Goal: Communication & Community: Answer question/provide support

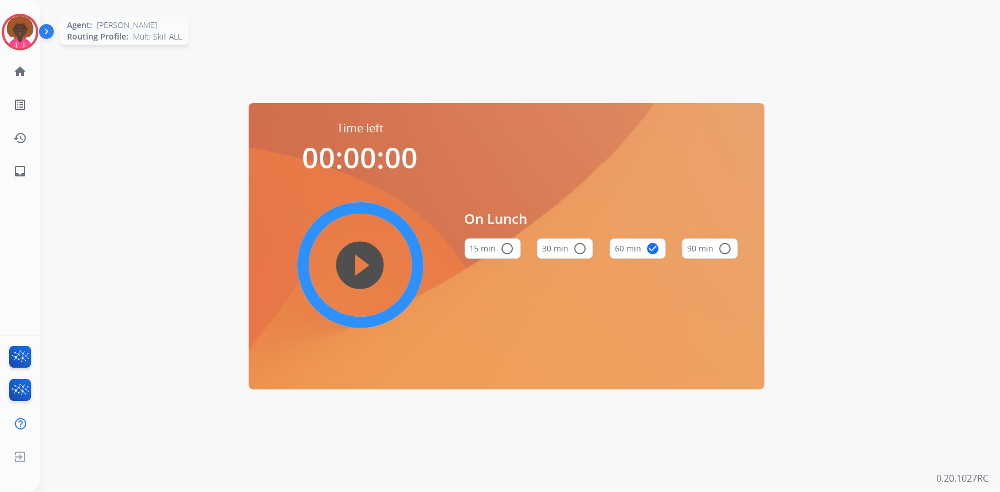
drag, startPoint x: 3, startPoint y: 38, endPoint x: 17, endPoint y: 34, distance: 13.8
click at [3, 38] on div at bounding box center [20, 32] width 37 height 37
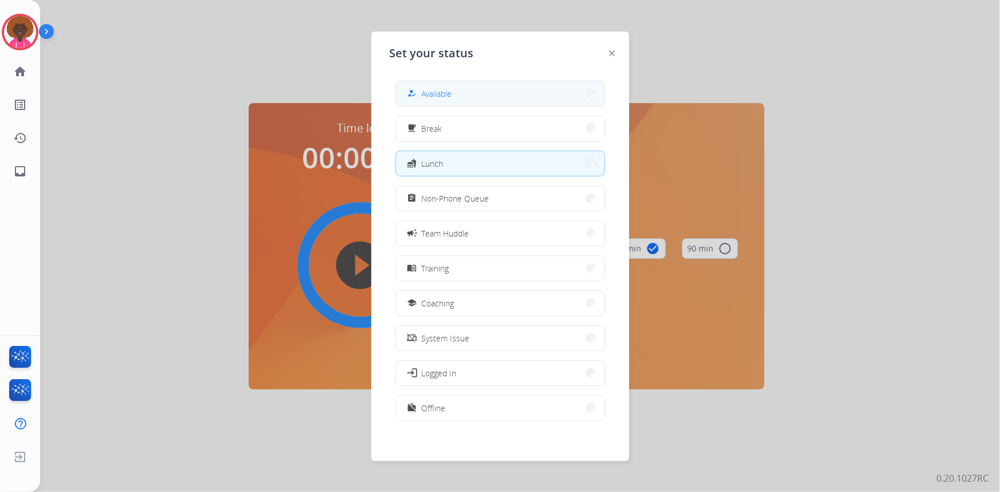
click at [453, 87] on button "how_to_reg Available" at bounding box center [500, 93] width 209 height 25
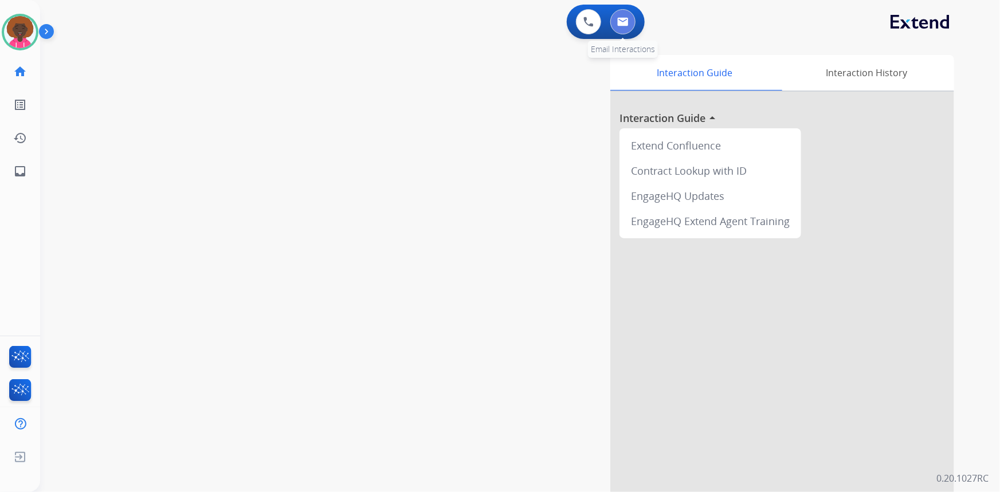
click at [623, 18] on img at bounding box center [622, 21] width 11 height 9
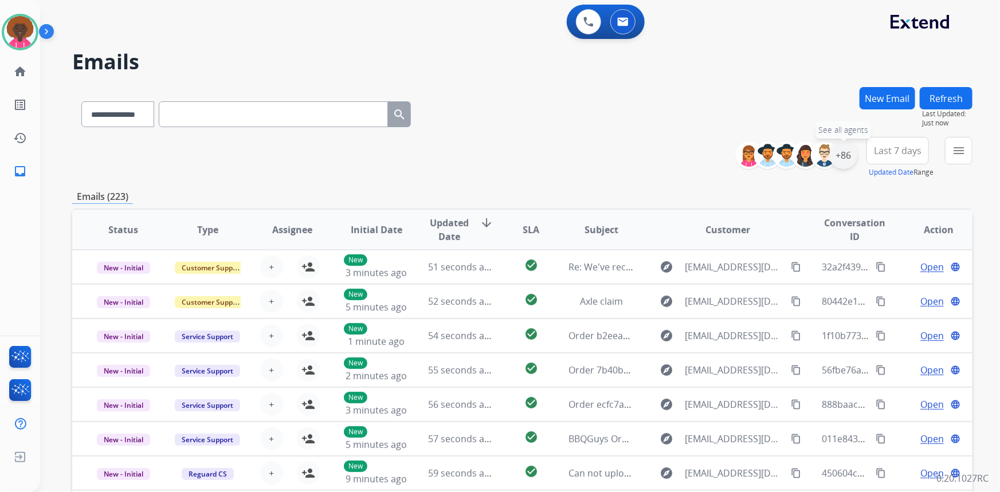
click at [838, 159] on div "+86" at bounding box center [844, 156] width 28 height 28
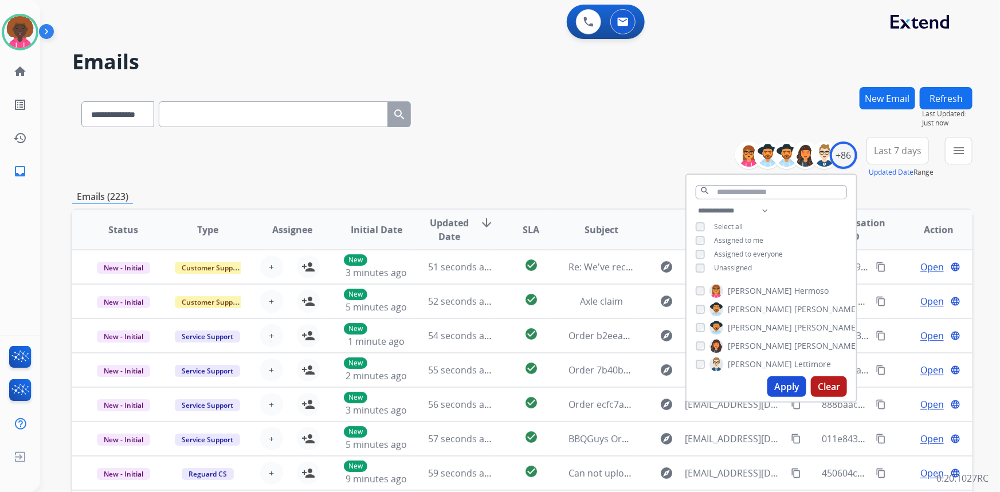
click at [785, 383] on button "Apply" at bounding box center [786, 386] width 39 height 21
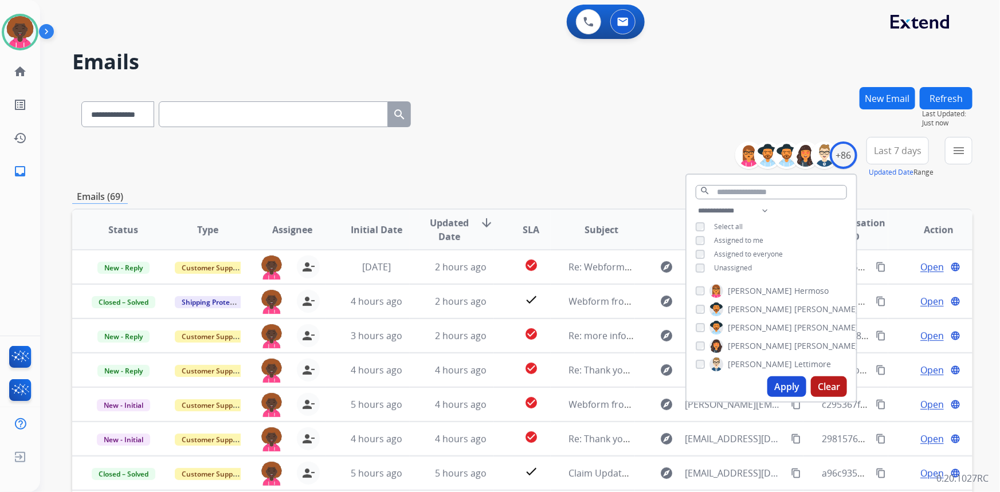
scroll to position [156, 0]
click at [548, 131] on div "**********" at bounding box center [522, 112] width 900 height 50
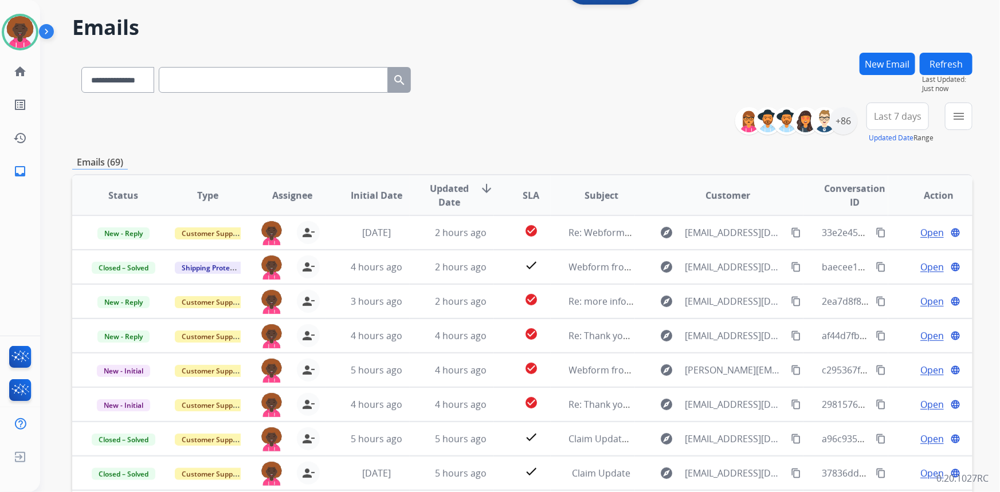
scroll to position [104, 0]
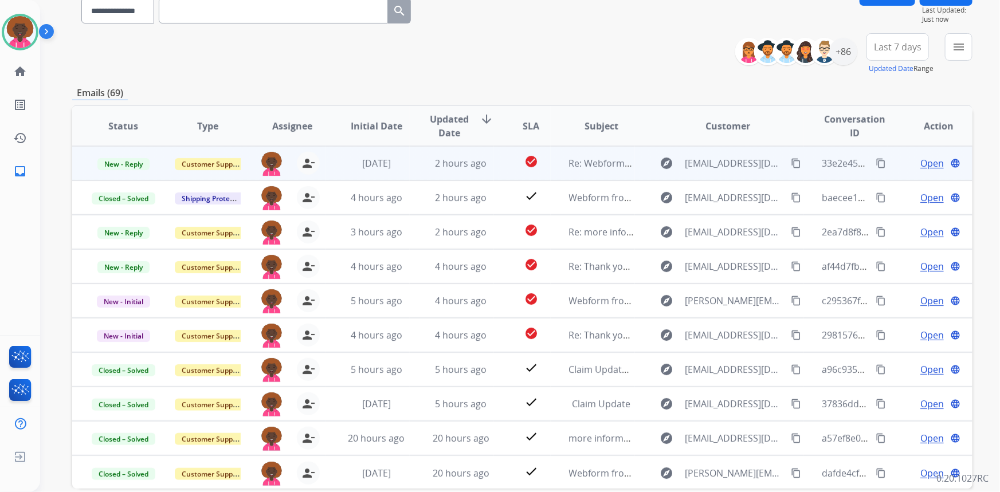
click at [928, 166] on span "Open" at bounding box center [931, 163] width 23 height 14
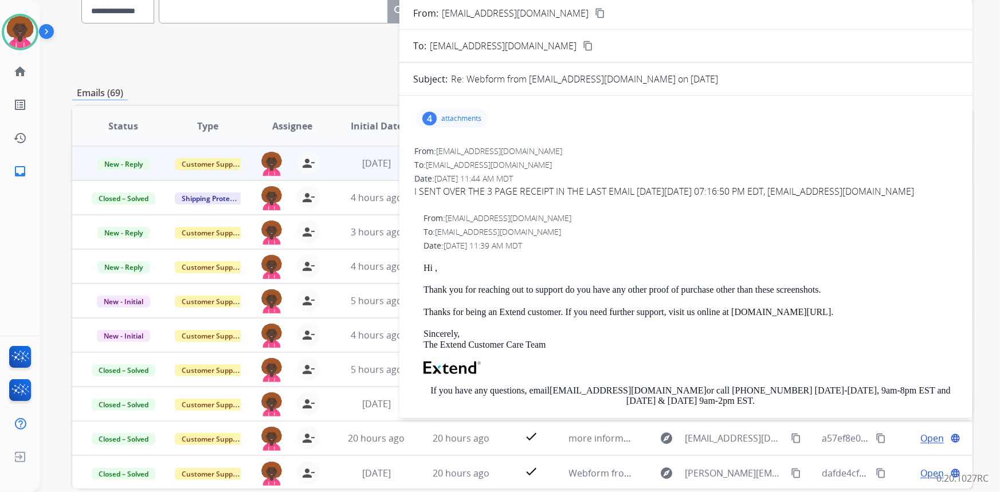
scroll to position [0, 0]
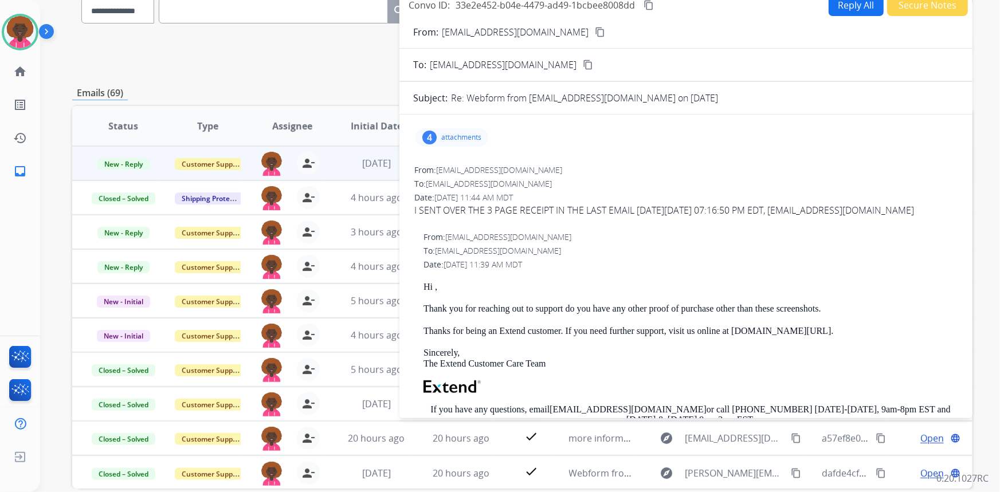
click at [465, 135] on p "attachments" at bounding box center [461, 137] width 40 height 9
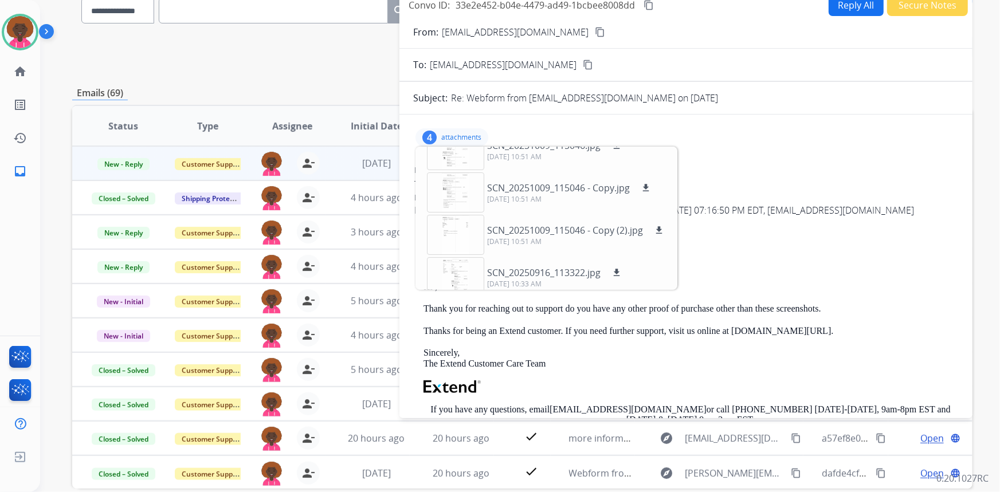
scroll to position [29, 0]
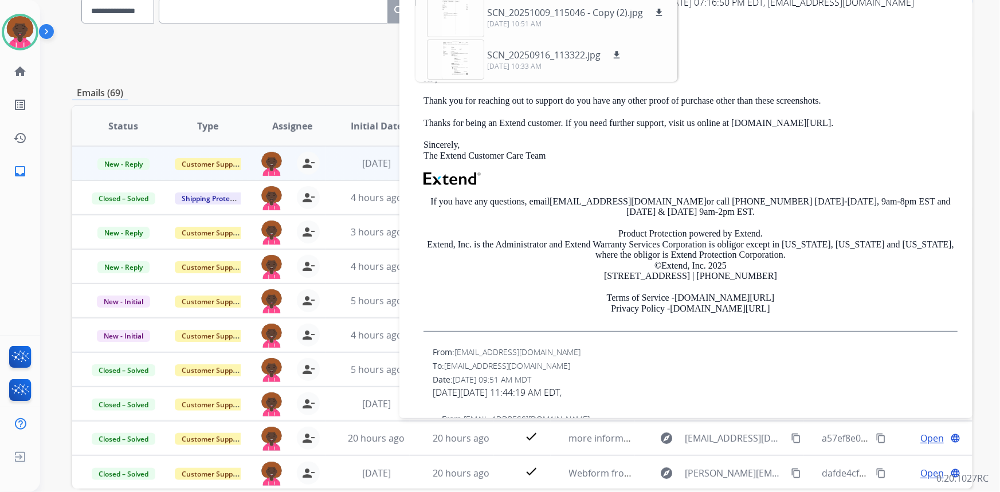
click at [842, 203] on p "If you have any questions, email support@extend.com or call 877-248-7707 Monday…" at bounding box center [690, 207] width 534 height 21
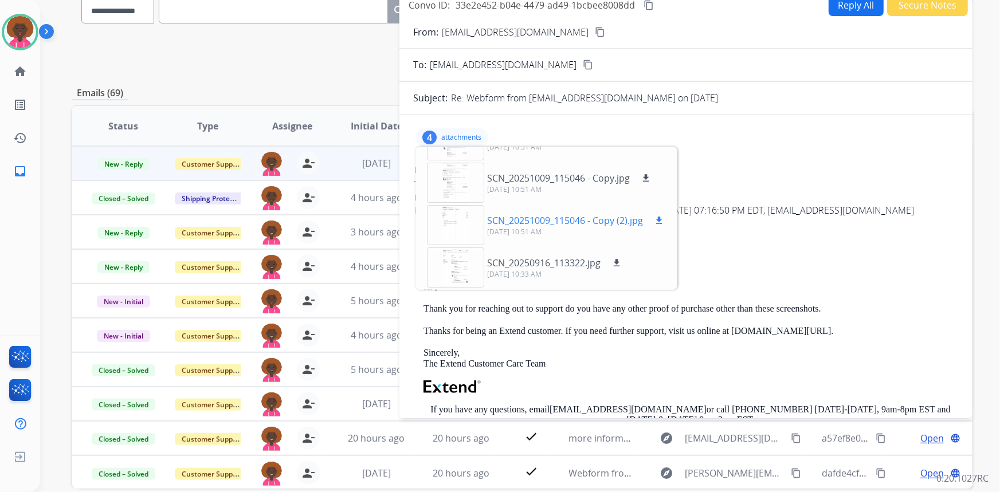
click at [444, 227] on div at bounding box center [455, 225] width 57 height 40
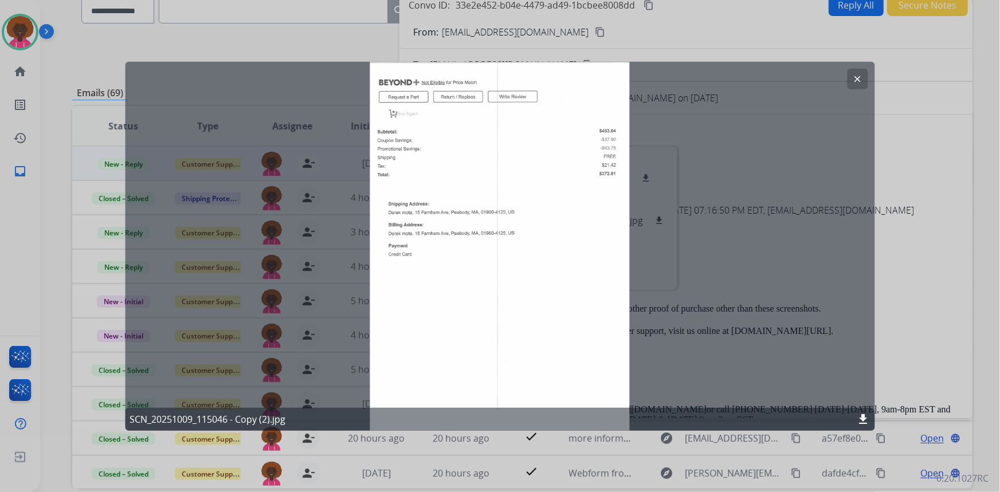
click at [796, 295] on div "clear SCN_20251009_115046 - Copy (2).jpg download" at bounding box center [500, 245] width 750 height 369
click at [960, 230] on div at bounding box center [500, 246] width 1000 height 492
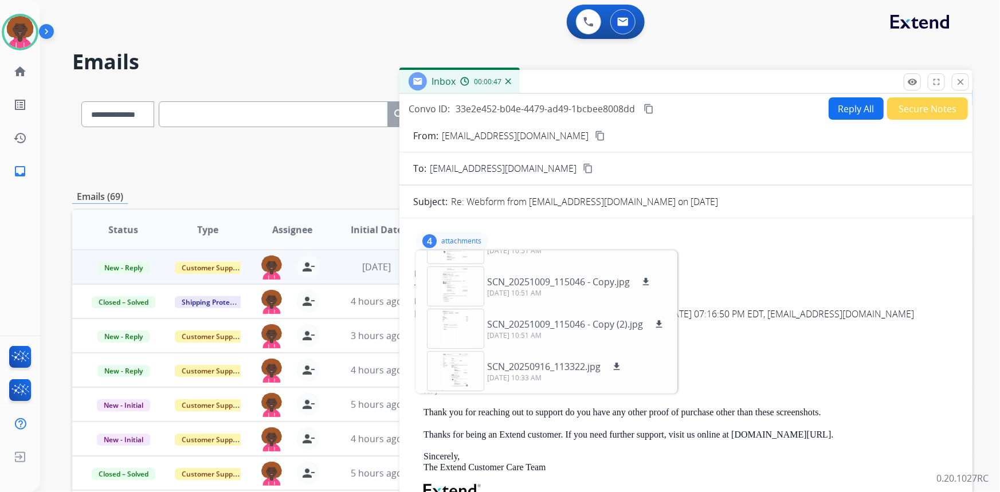
click at [833, 97] on div "Reply All Secure Notes" at bounding box center [896, 108] width 143 height 22
click at [846, 113] on button "Reply All" at bounding box center [856, 108] width 55 height 22
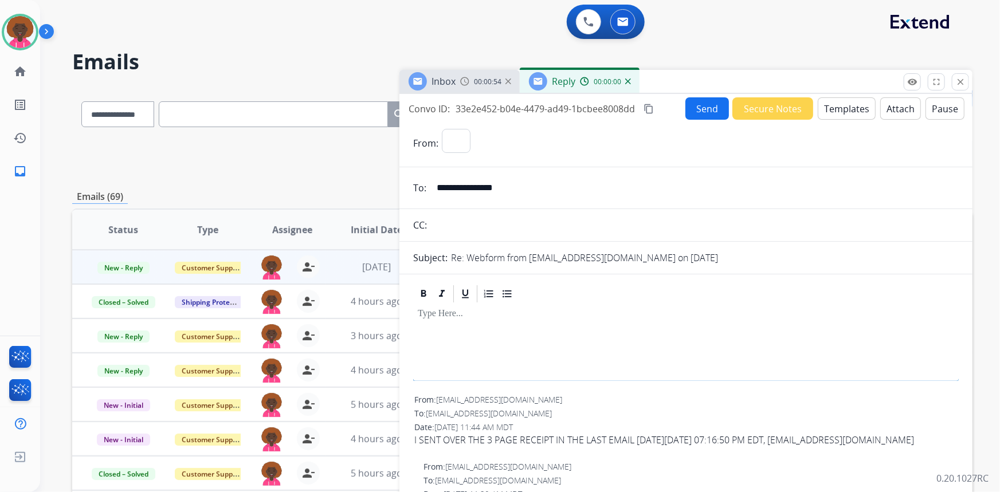
select select "**********"
click at [835, 114] on button "Templates" at bounding box center [847, 108] width 58 height 22
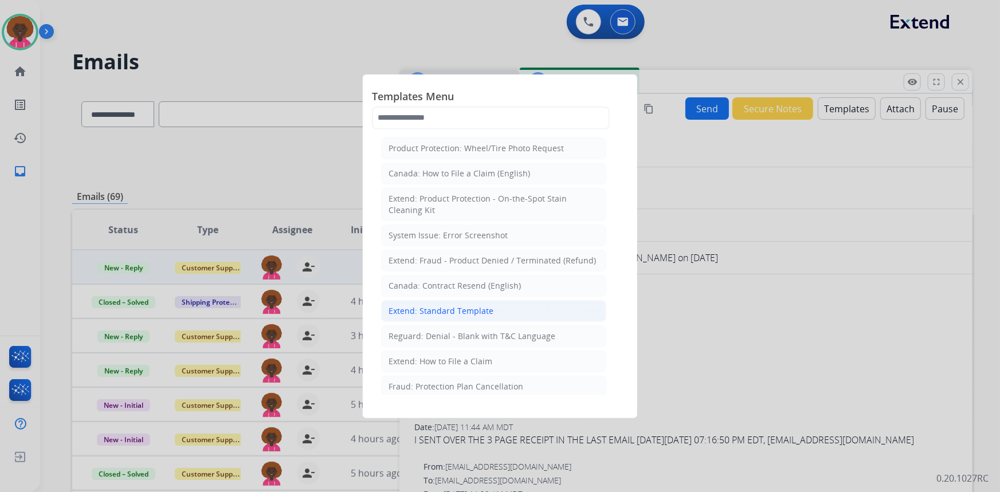
click at [466, 313] on div "Extend: Standard Template" at bounding box center [441, 310] width 105 height 11
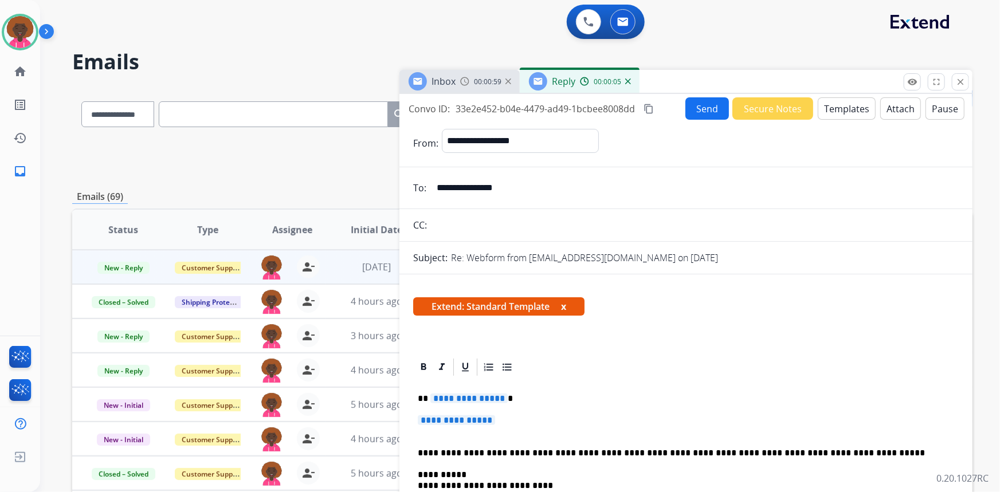
click at [481, 432] on p "**********" at bounding box center [686, 425] width 536 height 21
click at [488, 423] on span "**********" at bounding box center [456, 420] width 77 height 10
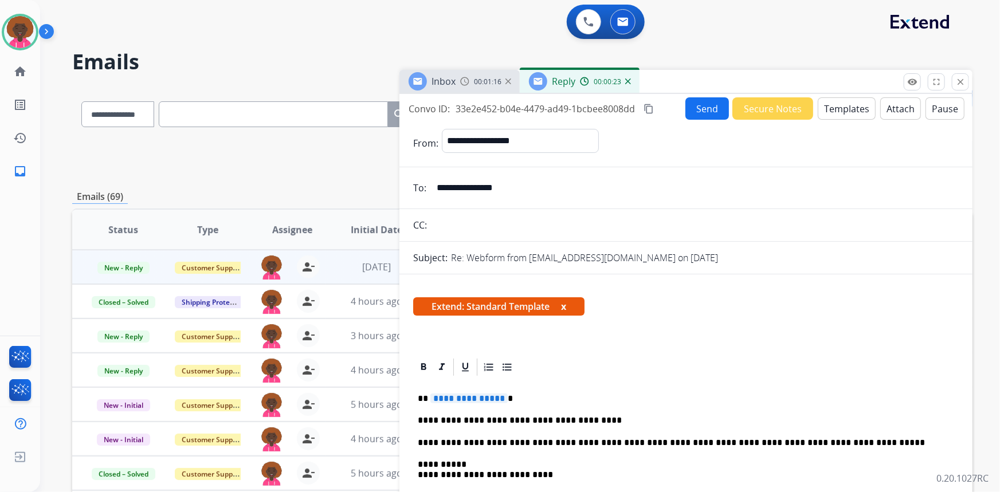
click at [644, 423] on p "**********" at bounding box center [682, 420] width 528 height 10
click at [465, 402] on span "**********" at bounding box center [468, 399] width 77 height 10
click at [686, 113] on button "Send" at bounding box center [707, 108] width 44 height 22
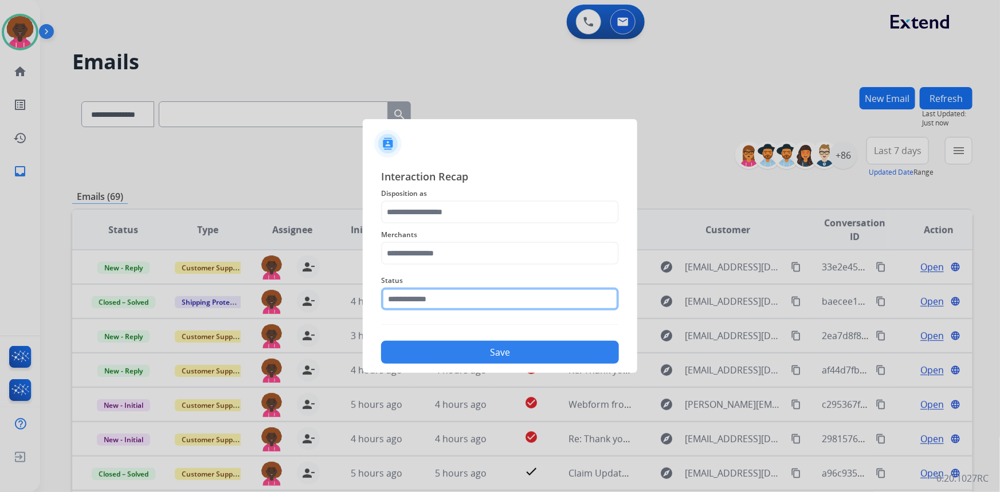
click at [478, 299] on input "text" at bounding box center [500, 299] width 238 height 23
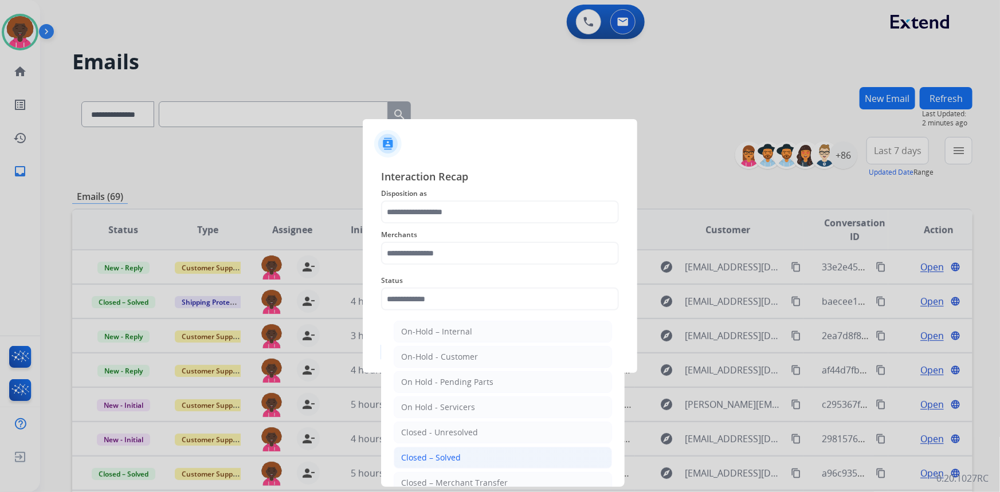
click at [464, 461] on li "Closed – Solved" at bounding box center [503, 458] width 218 height 22
type input "**********"
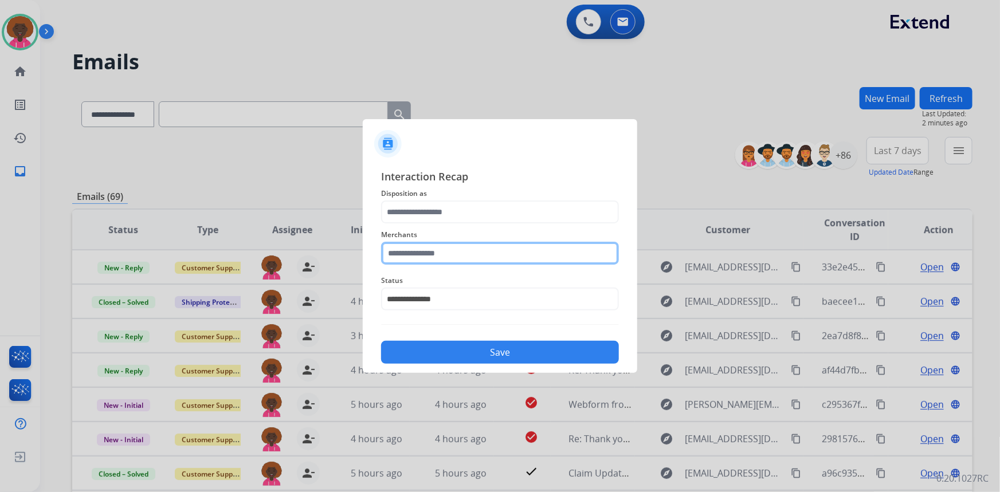
click at [468, 256] on input "text" at bounding box center [500, 253] width 238 height 23
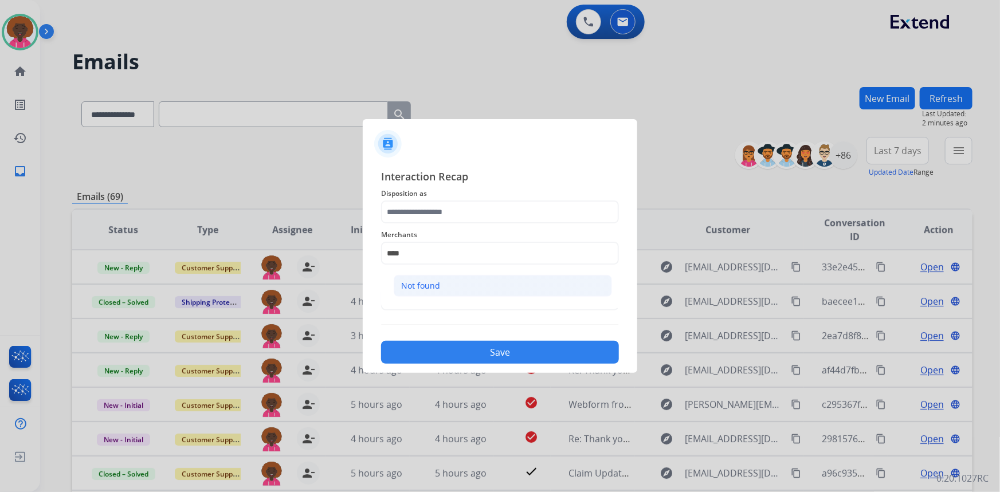
click at [540, 293] on li "Not found" at bounding box center [503, 286] width 218 height 22
type input "*********"
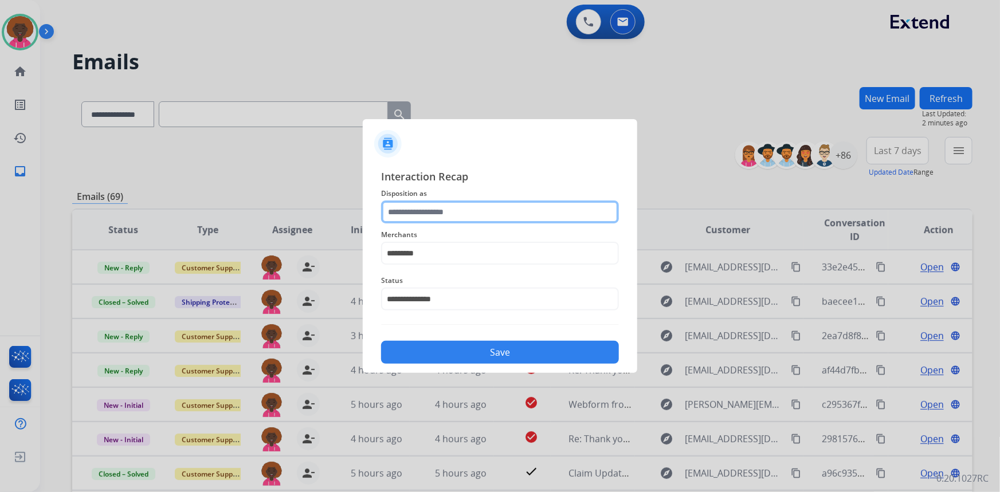
click at [457, 217] on input "text" at bounding box center [500, 212] width 238 height 23
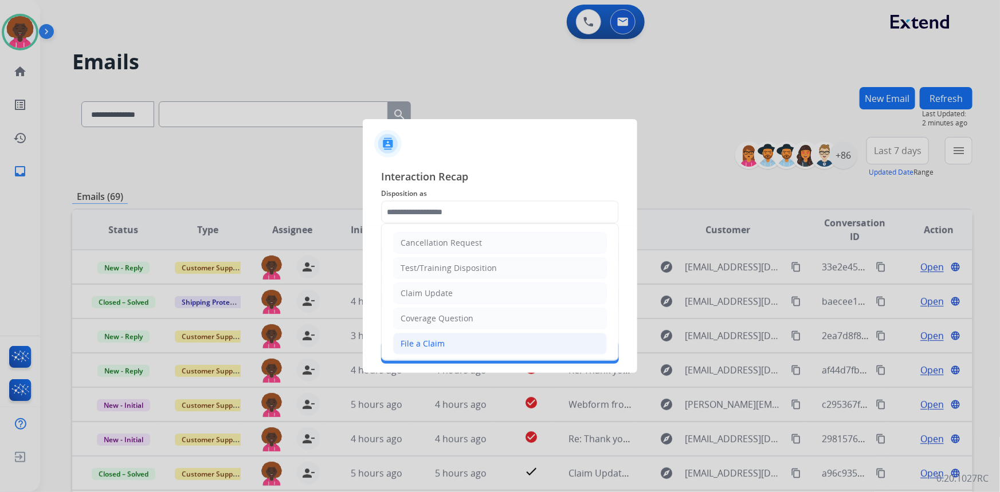
click at [441, 339] on div "File a Claim" at bounding box center [423, 343] width 44 height 11
type input "**********"
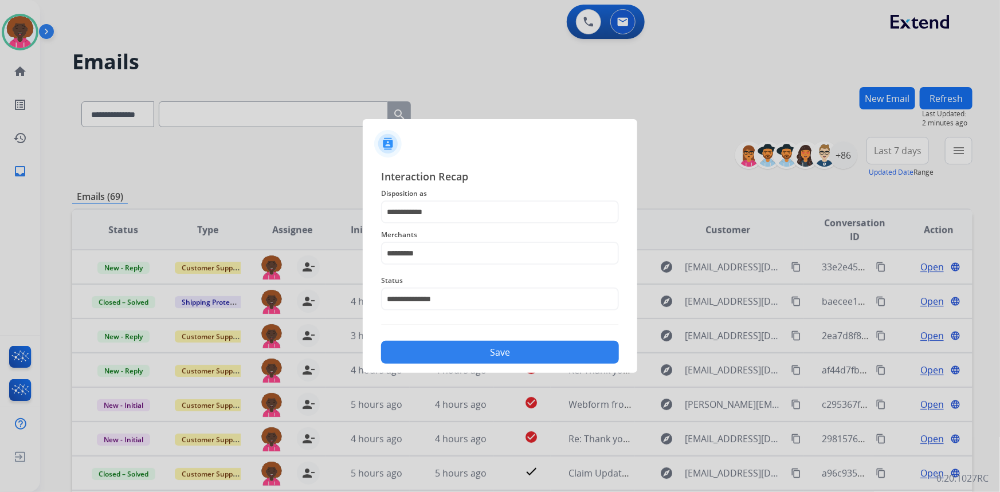
click at [474, 345] on button "Save" at bounding box center [500, 352] width 238 height 23
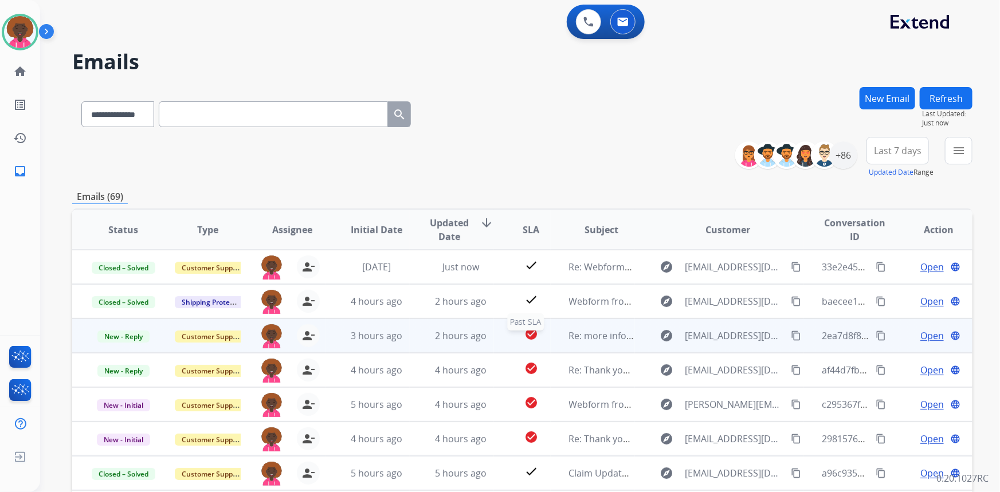
scroll to position [1, 0]
click at [925, 334] on span "Open" at bounding box center [931, 335] width 23 height 14
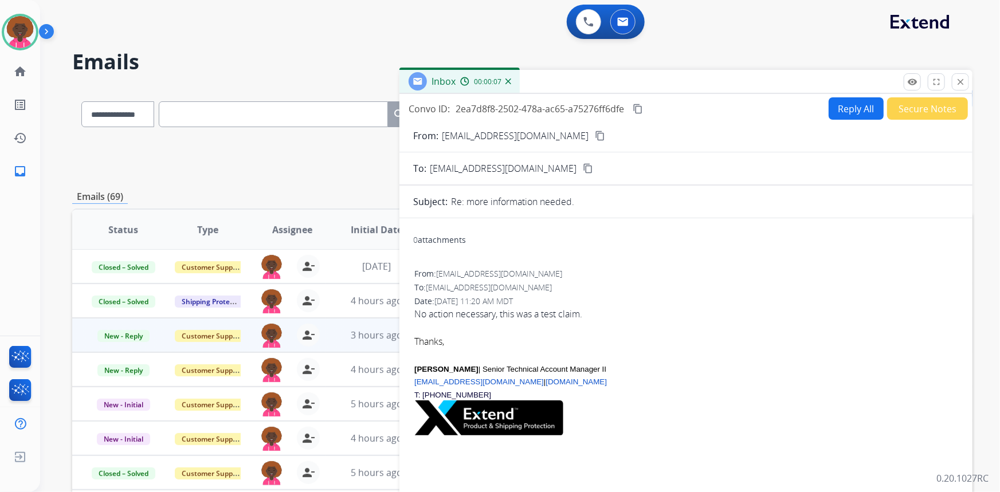
click at [927, 109] on button "Secure Notes" at bounding box center [927, 108] width 81 height 22
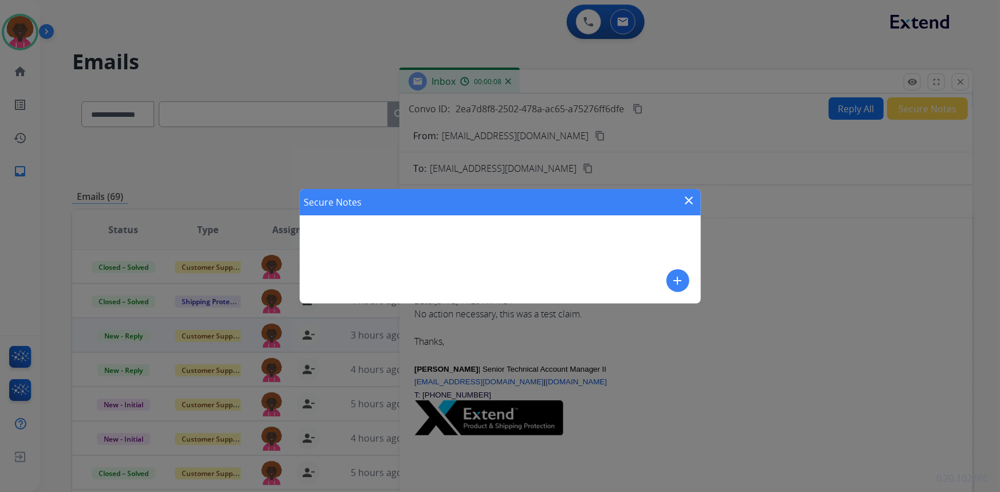
click at [684, 286] on mat-icon "add" at bounding box center [678, 281] width 14 height 14
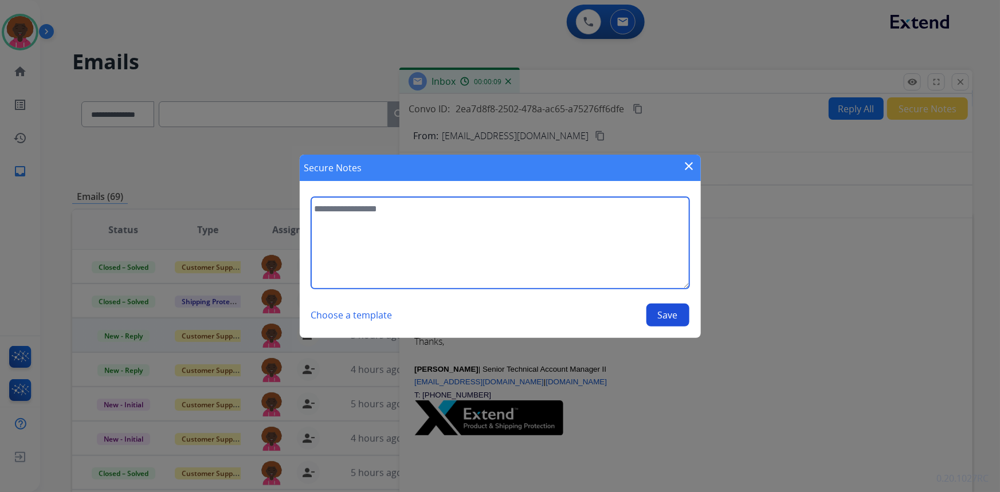
click at [465, 247] on textarea at bounding box center [500, 243] width 378 height 92
type textarea "**********"
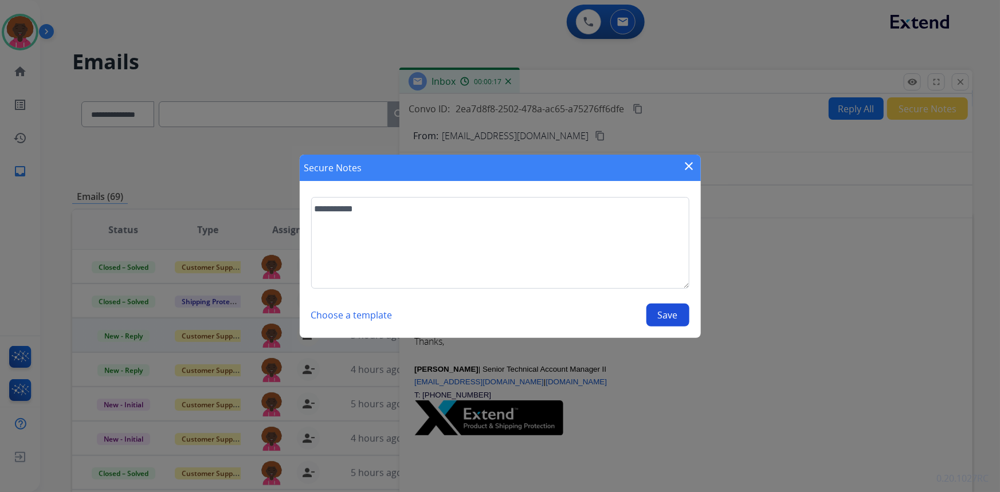
click at [664, 316] on button "Save" at bounding box center [667, 315] width 43 height 23
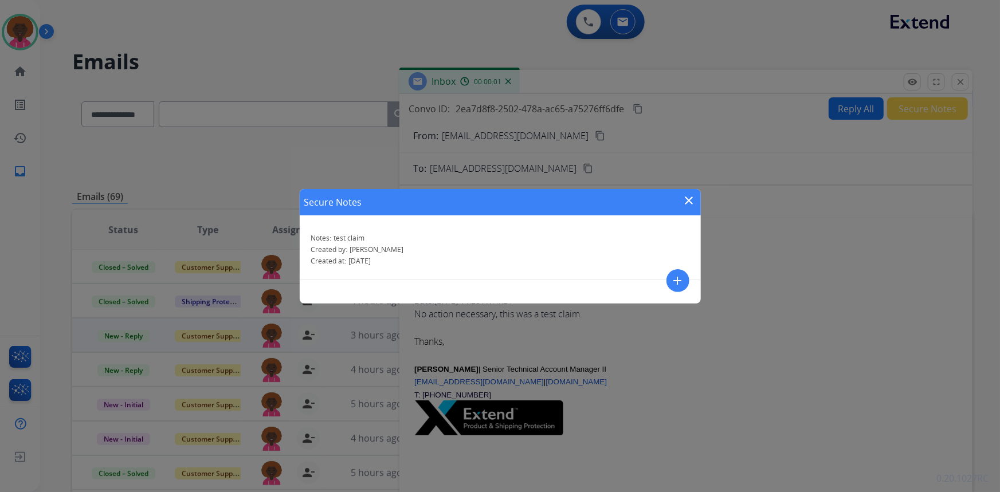
click at [932, 252] on div "Secure Notes close Notes: test claim Created by: Stephanie Created at: 10/09/20…" at bounding box center [500, 246] width 1000 height 492
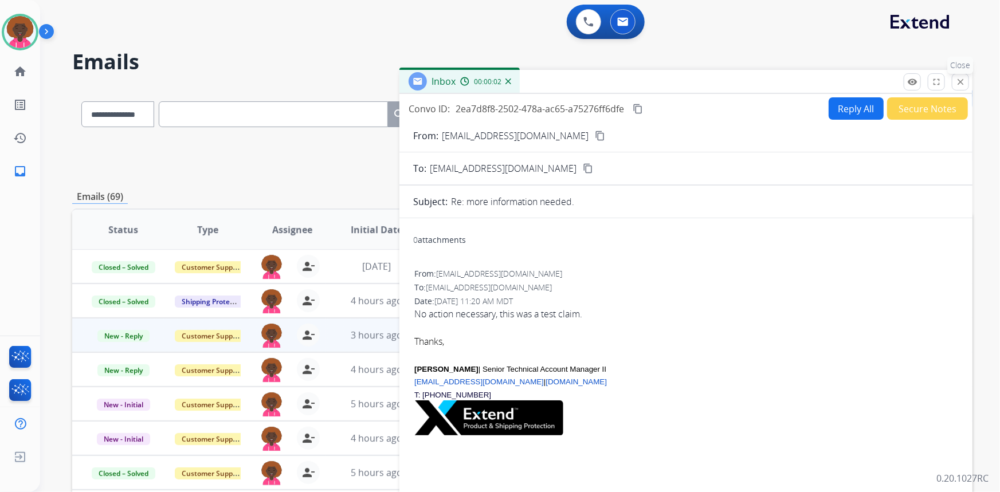
click at [952, 85] on div "remove_red_eye Logs fullscreen Expand close Close" at bounding box center [936, 81] width 65 height 17
drag, startPoint x: 960, startPoint y: 87, endPoint x: 932, endPoint y: 113, distance: 38.5
click at [960, 88] on button "close Close" at bounding box center [960, 81] width 17 height 17
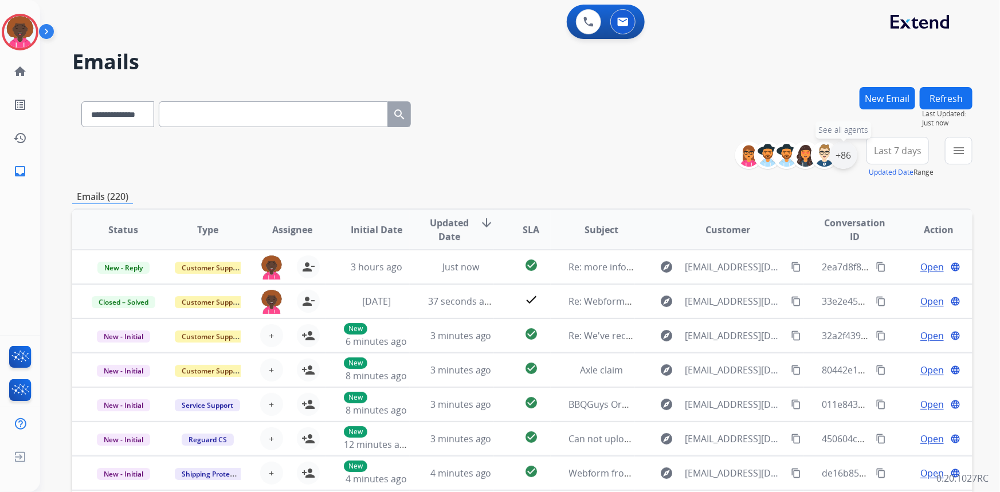
click at [844, 156] on div "+86" at bounding box center [844, 156] width 28 height 28
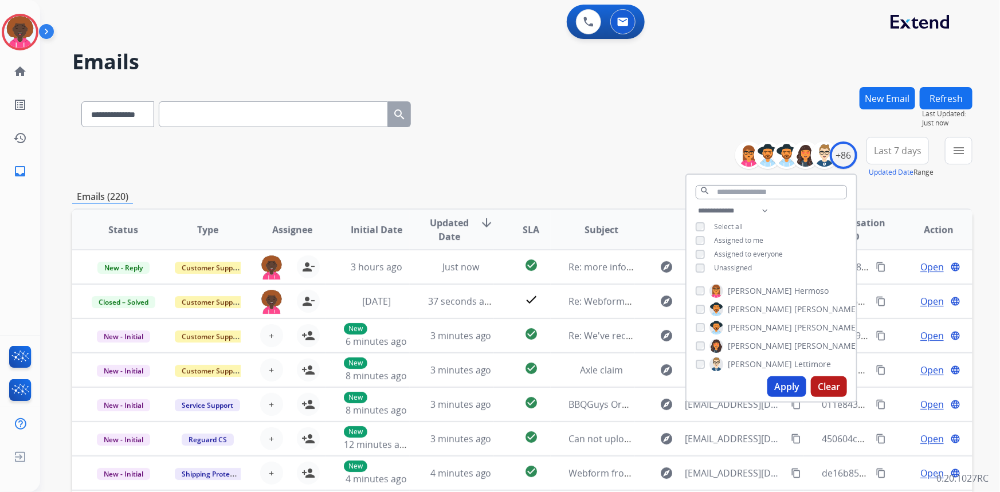
click at [781, 381] on button "Apply" at bounding box center [786, 386] width 39 height 21
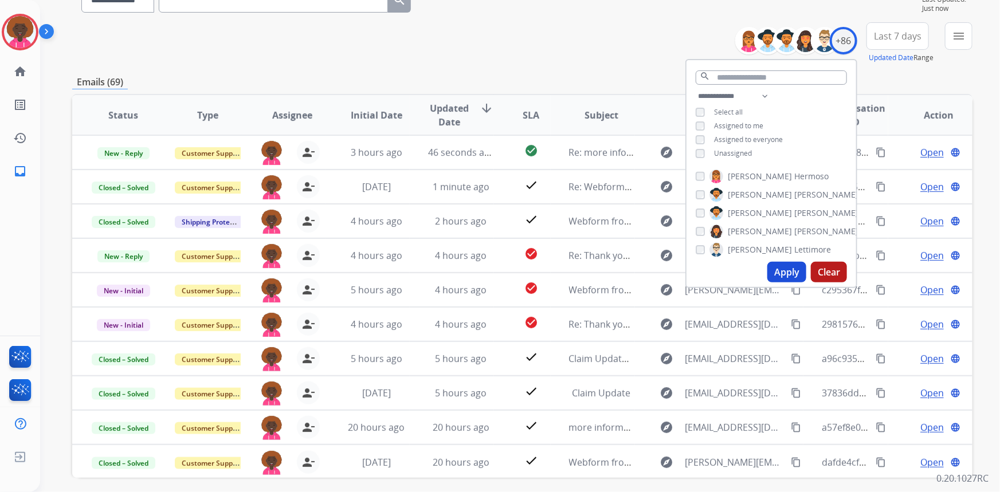
scroll to position [56, 0]
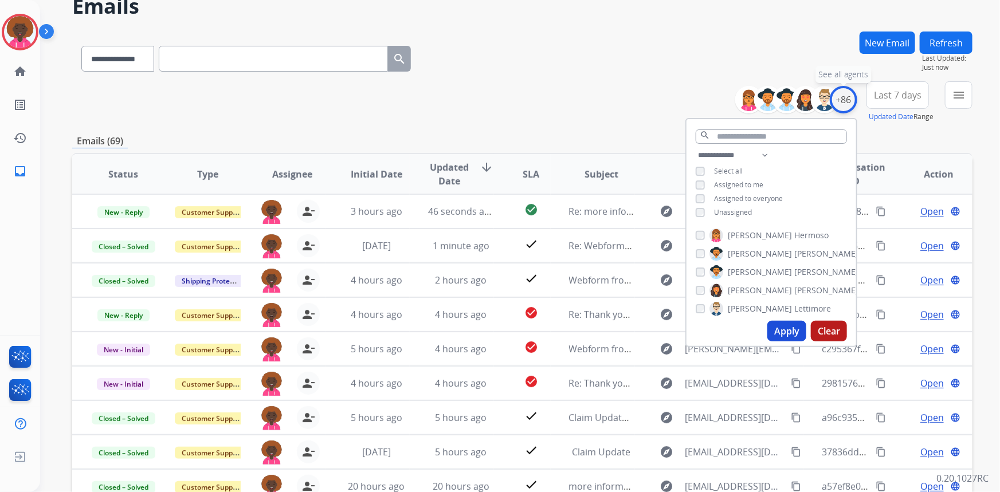
click at [849, 96] on div "+86" at bounding box center [844, 100] width 28 height 28
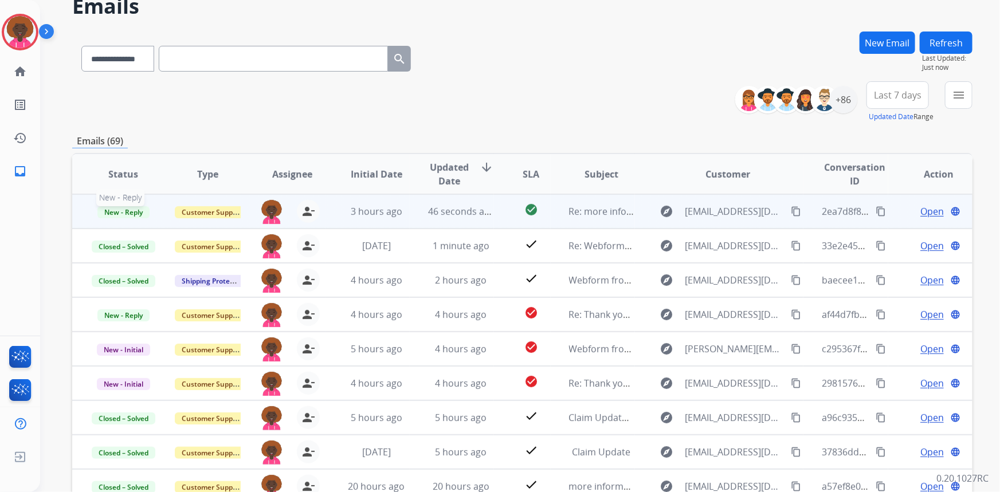
click at [121, 212] on span "New - Reply" at bounding box center [123, 212] width 52 height 12
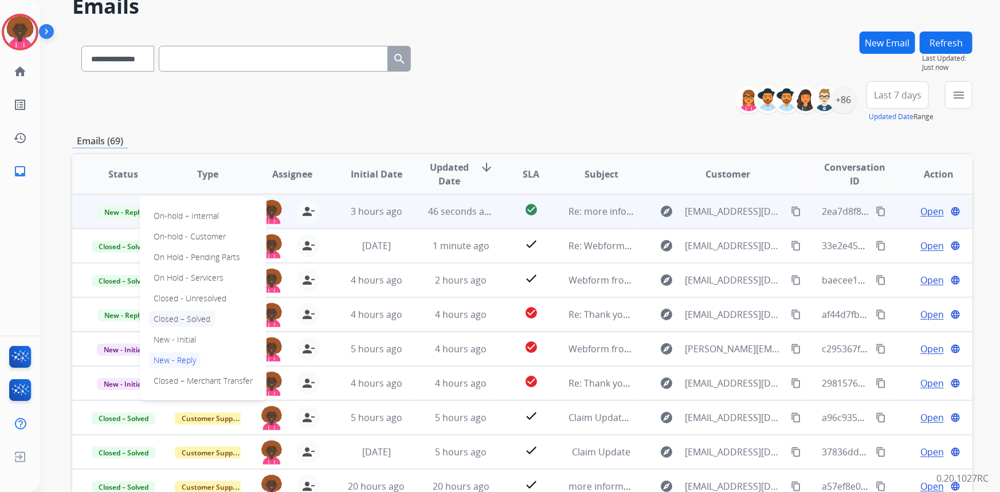
click at [186, 320] on p "Closed – Solved" at bounding box center [182, 319] width 66 height 16
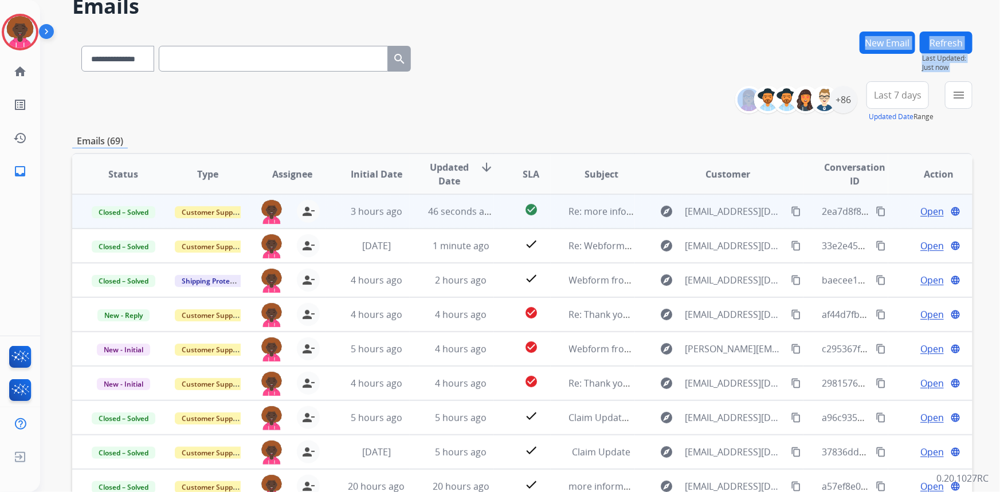
click at [583, 83] on div "**********" at bounding box center [522, 314] width 900 height 565
copy div "New Email Refresh Last Updated: Just now"
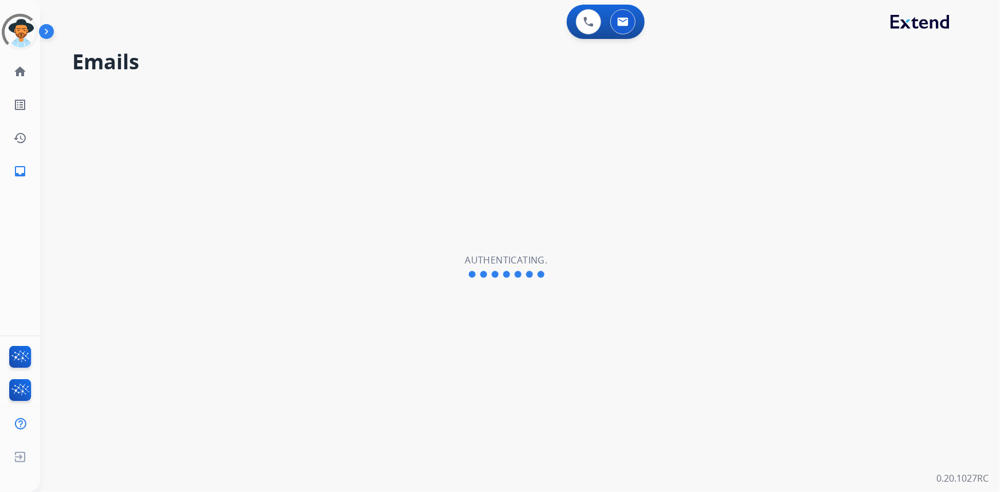
select select "**********"
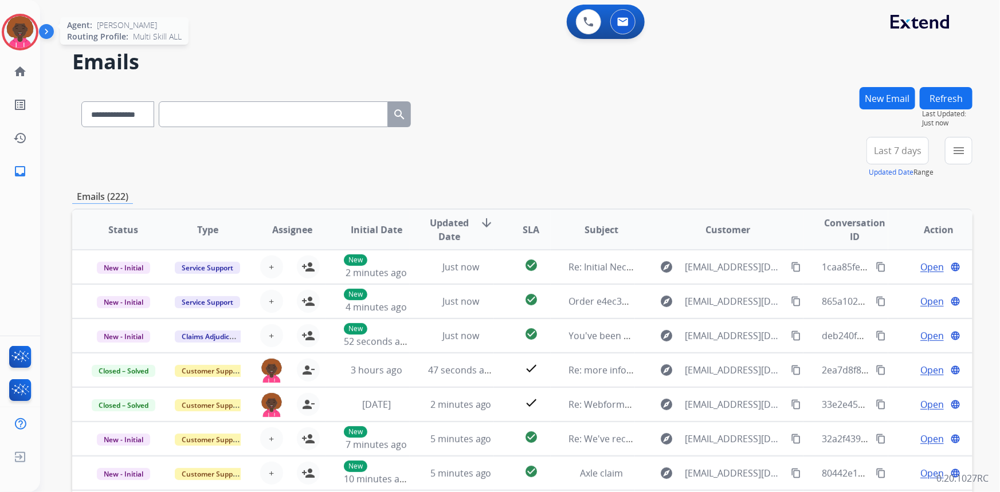
click at [32, 34] on img at bounding box center [20, 32] width 32 height 32
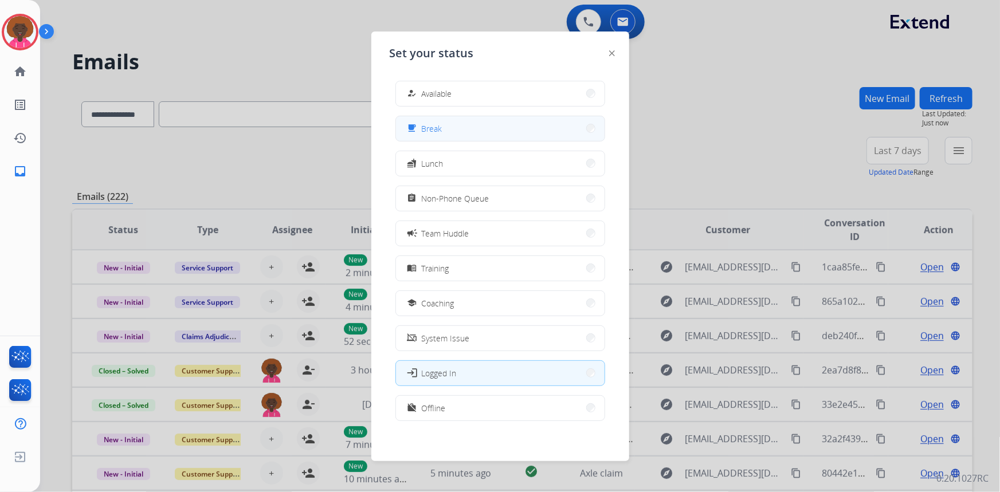
click at [549, 123] on button "free_breakfast Break" at bounding box center [500, 128] width 209 height 25
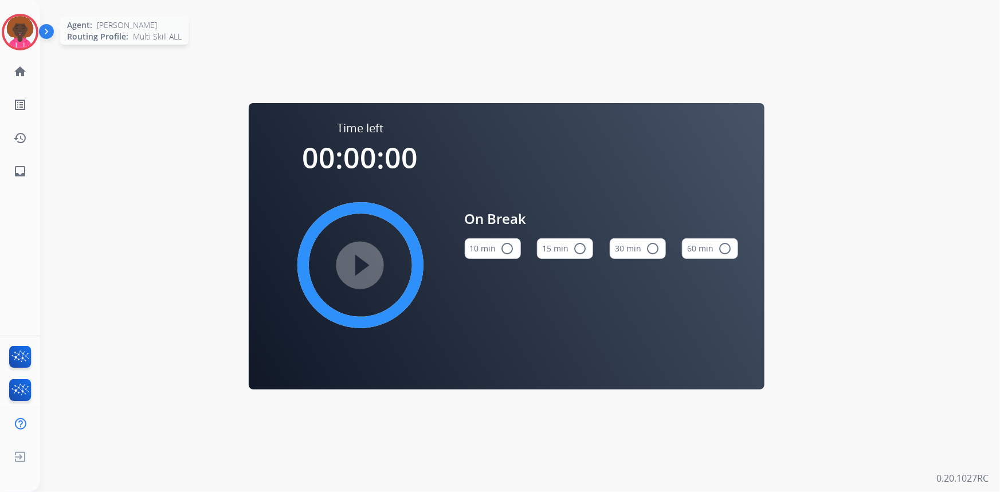
click at [10, 23] on img at bounding box center [20, 32] width 32 height 32
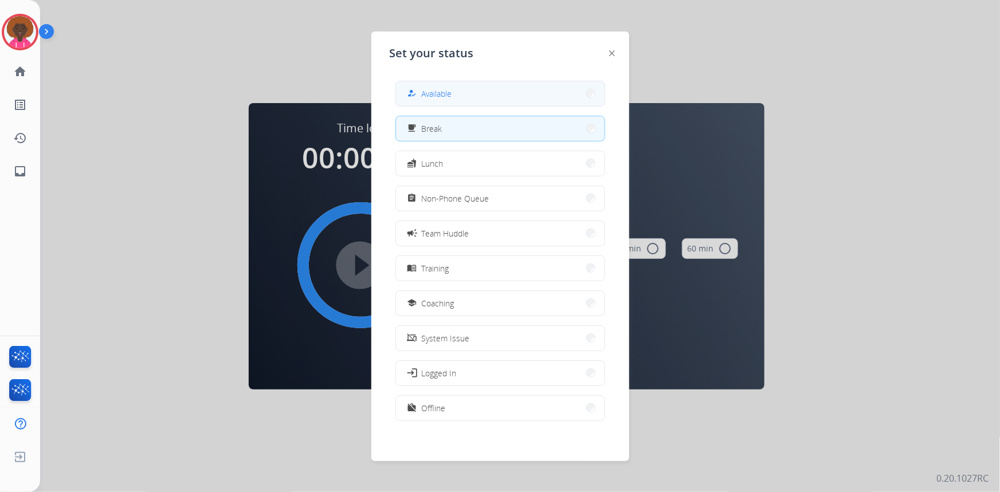
click at [446, 97] on span "Available" at bounding box center [437, 94] width 30 height 12
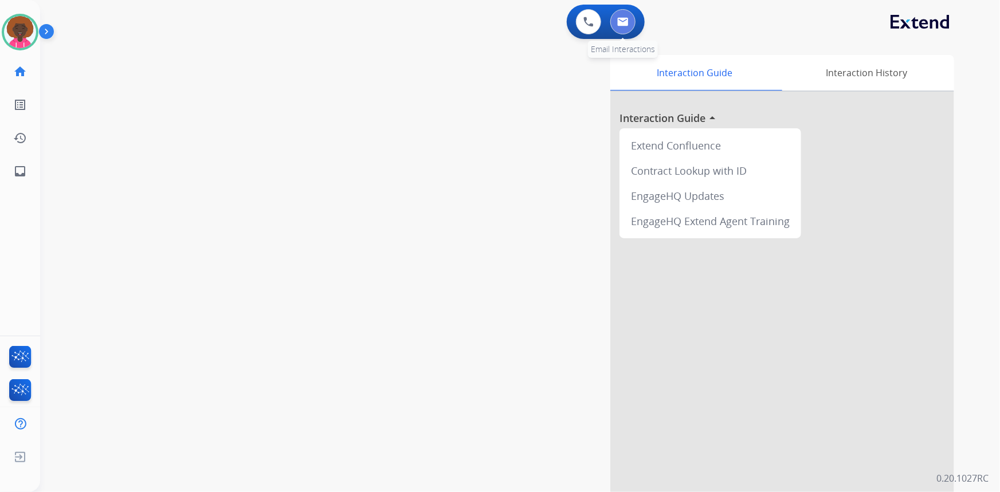
click at [624, 23] on img at bounding box center [622, 21] width 11 height 9
select select "**********"
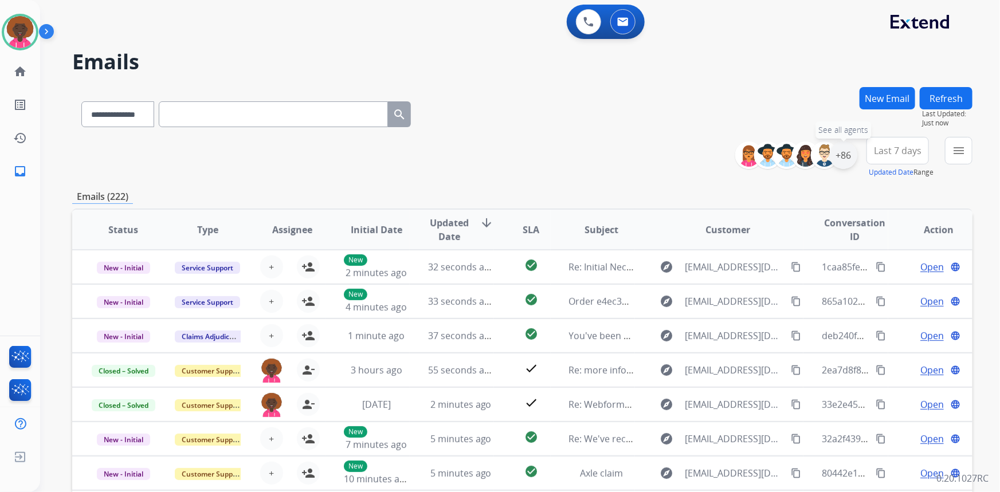
click at [844, 150] on div "+86" at bounding box center [844, 156] width 28 height 28
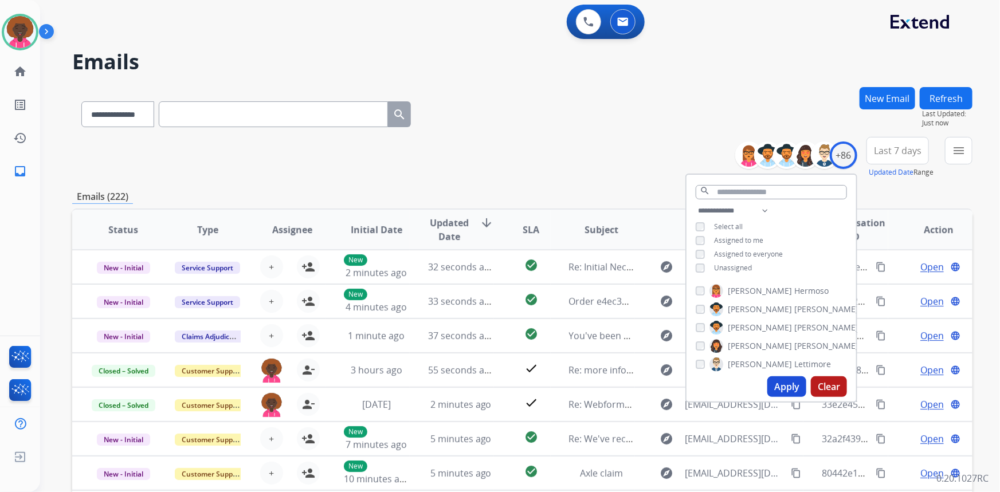
click at [687, 263] on div "**********" at bounding box center [771, 240] width 170 height 73
click at [778, 394] on button "Apply" at bounding box center [786, 386] width 39 height 21
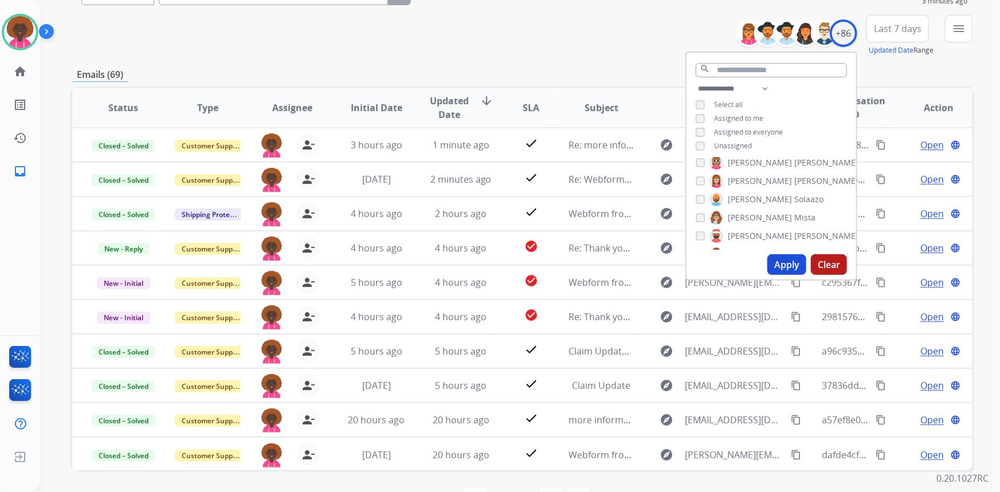
scroll to position [104, 0]
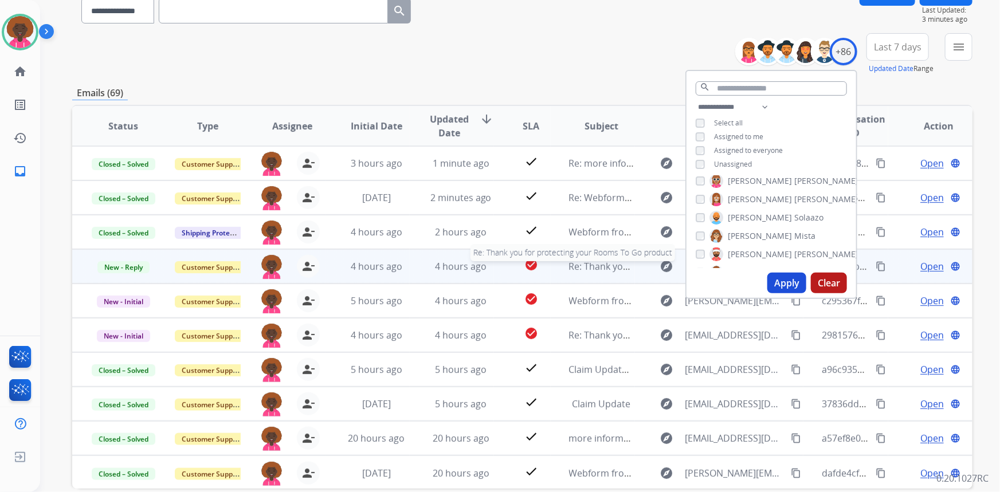
click at [578, 264] on span "Re: Thank you for protecting your Rooms To Go product" at bounding box center [690, 266] width 243 height 13
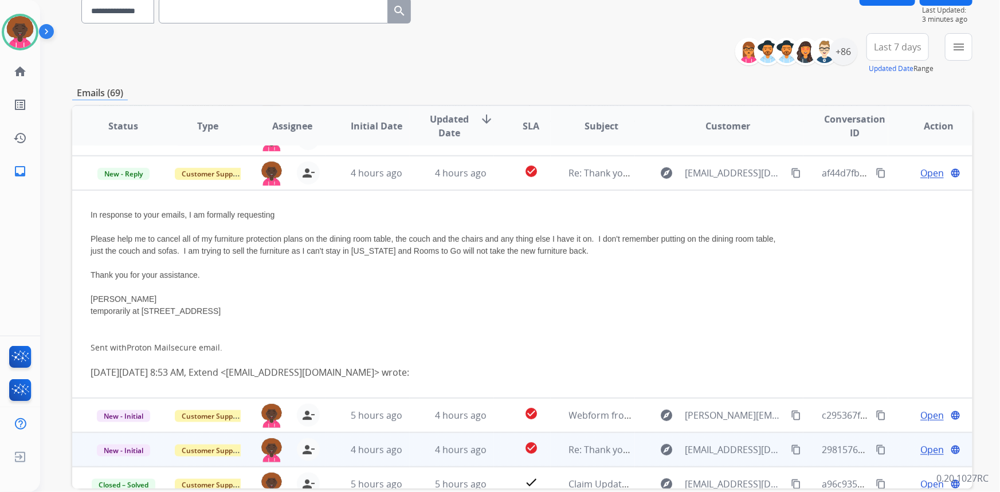
scroll to position [103, 0]
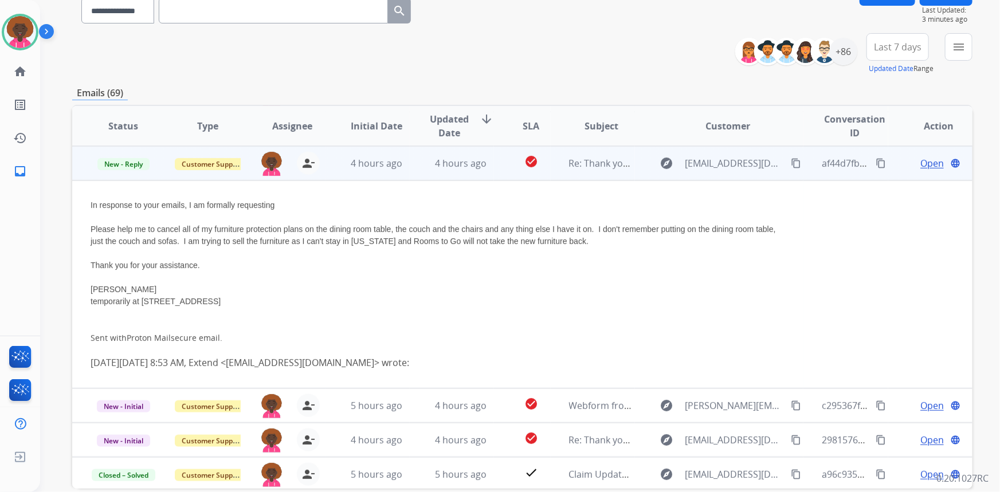
click at [551, 178] on td "Re: Thank you for protecting your Rooms To Go product" at bounding box center [593, 163] width 84 height 34
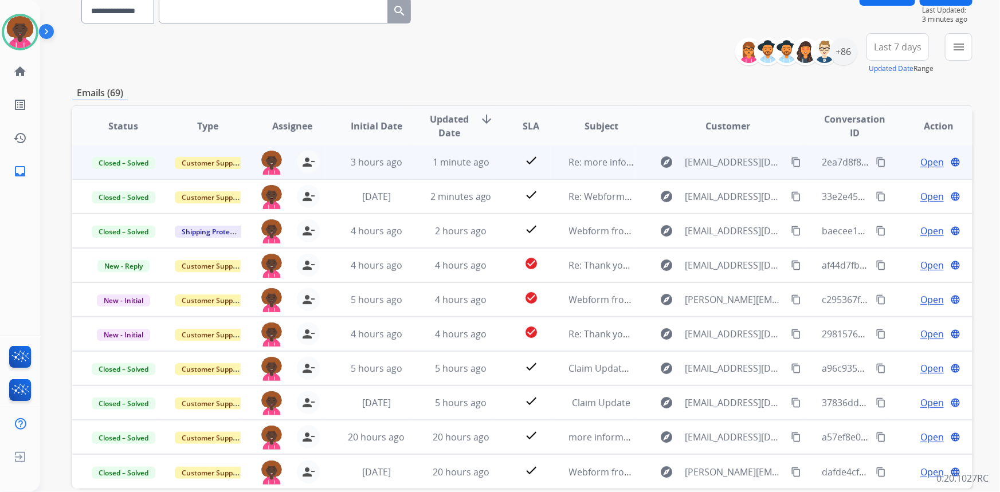
scroll to position [1, 0]
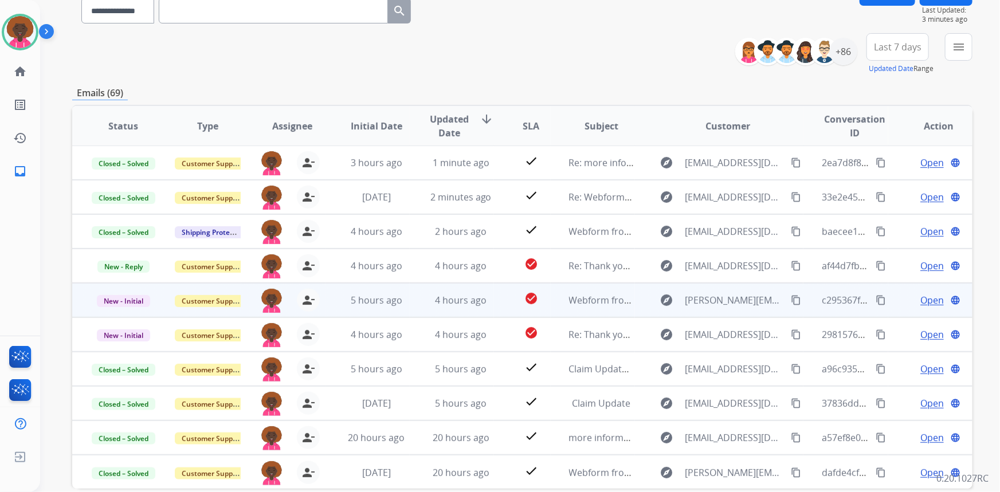
click at [567, 307] on td "Webform from jennifer.rayner1@gmail.com on 10/09/2025" at bounding box center [593, 300] width 84 height 34
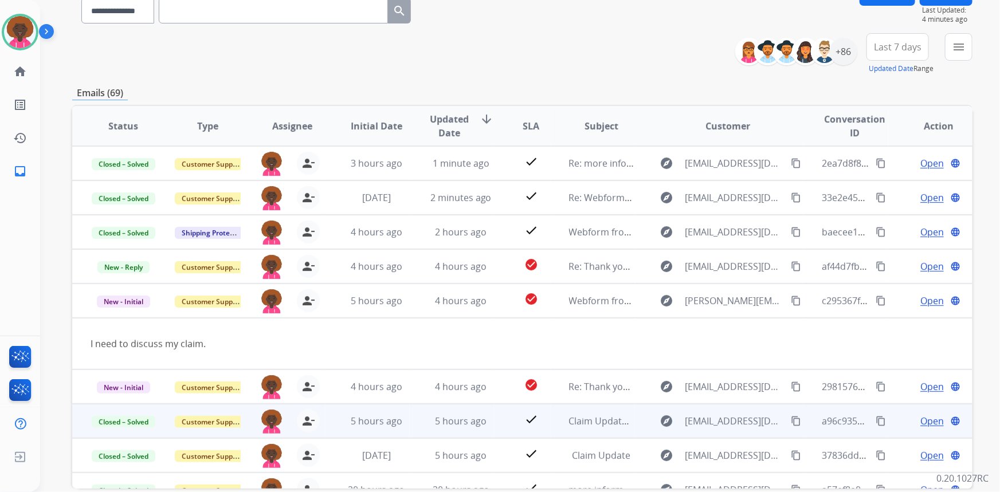
scroll to position [52, 0]
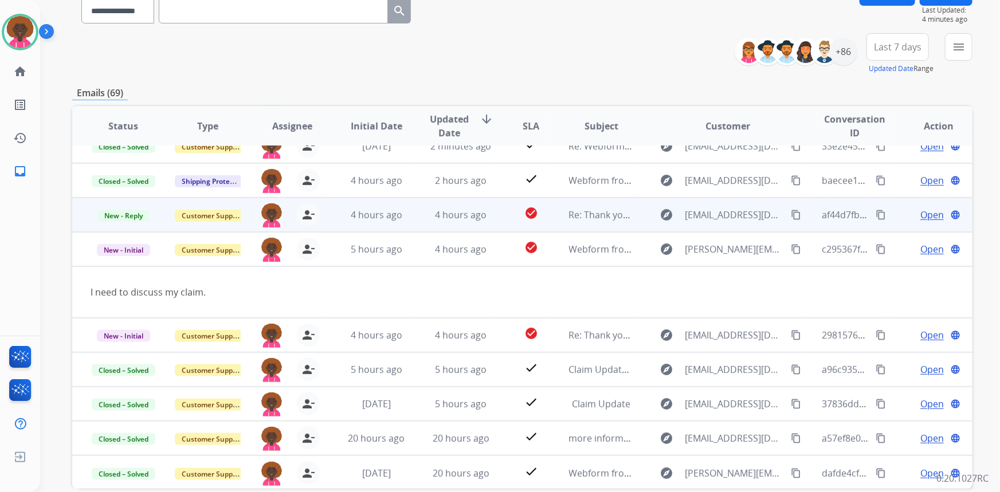
click at [925, 217] on span "Open" at bounding box center [931, 215] width 23 height 14
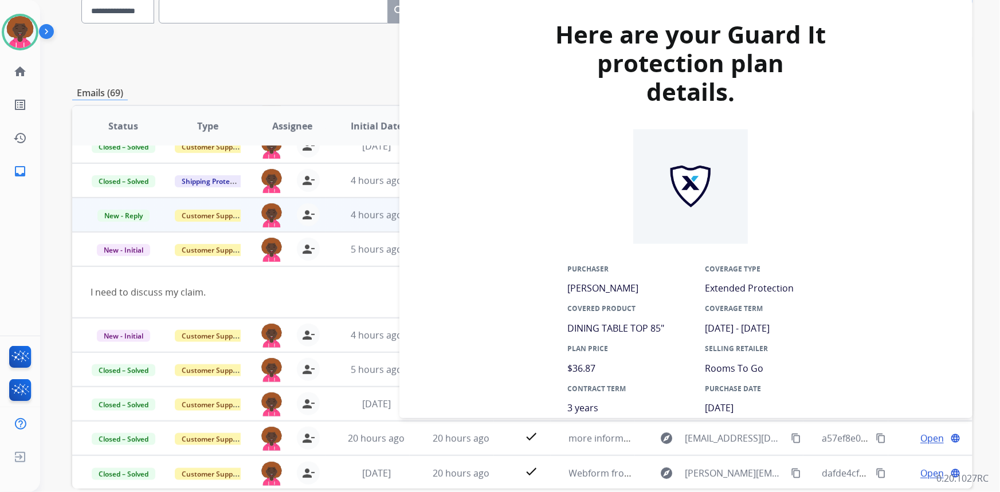
scroll to position [625, 0]
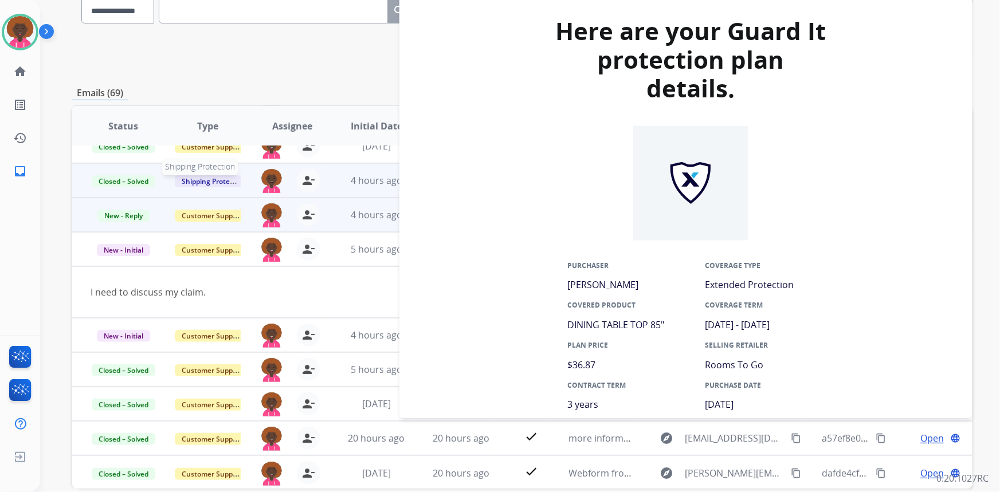
click at [221, 178] on span "Shipping Protection" at bounding box center [214, 181] width 79 height 12
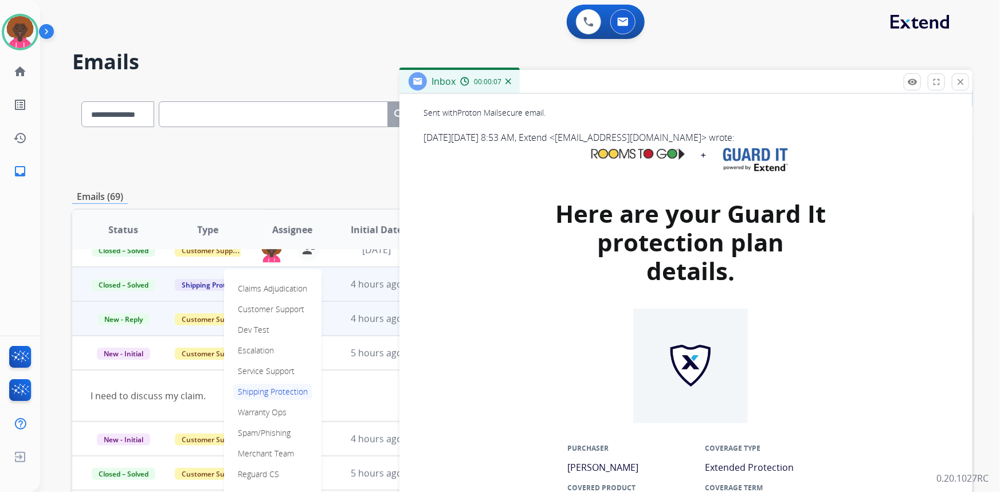
scroll to position [469, 0]
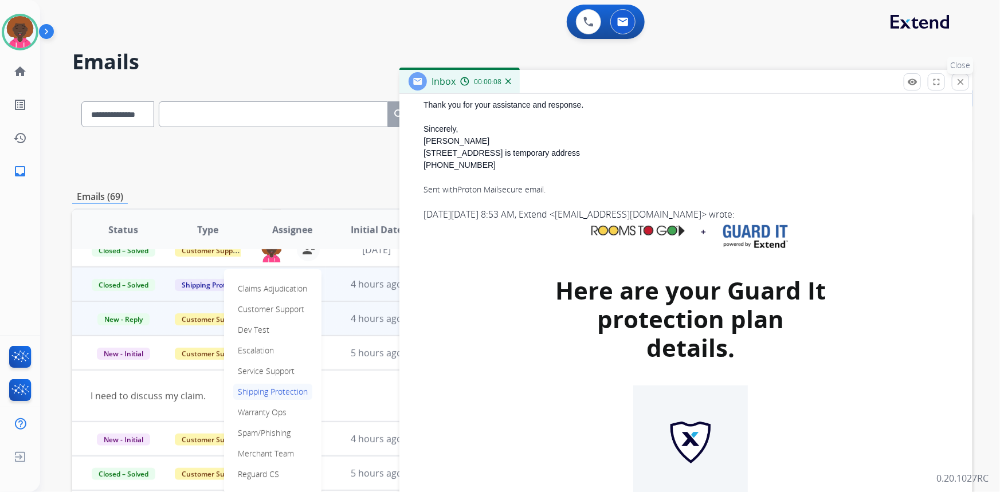
click at [957, 88] on button "close Close" at bounding box center [960, 81] width 17 height 17
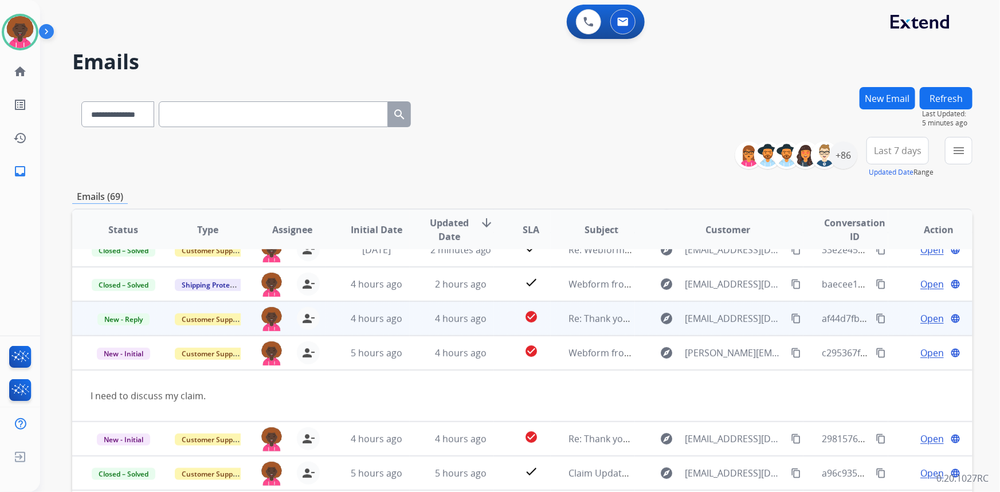
scroll to position [52, 0]
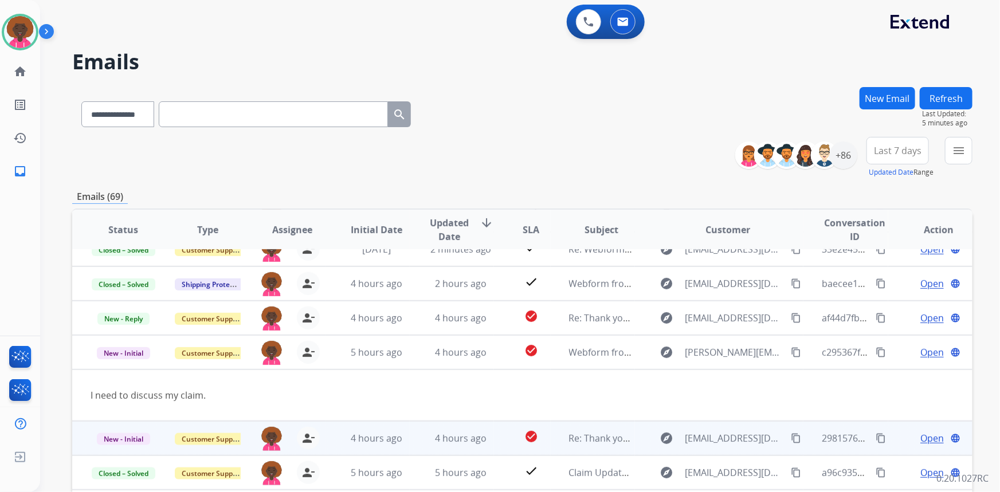
click at [923, 440] on span "Open" at bounding box center [931, 438] width 23 height 14
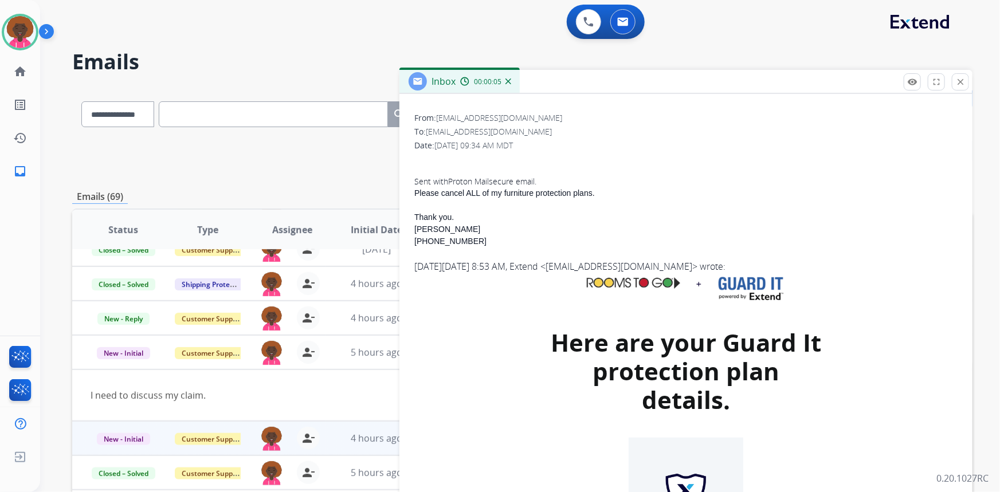
scroll to position [208, 0]
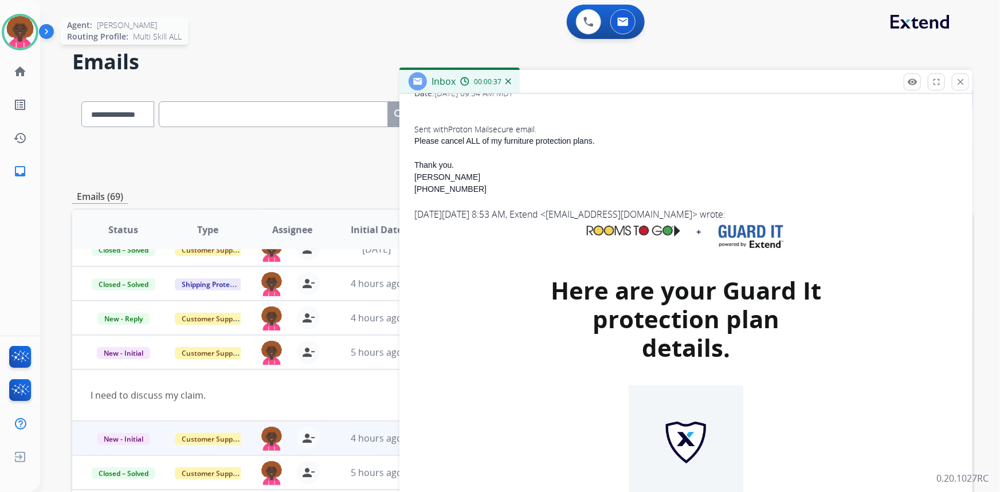
click at [15, 32] on img at bounding box center [20, 32] width 32 height 32
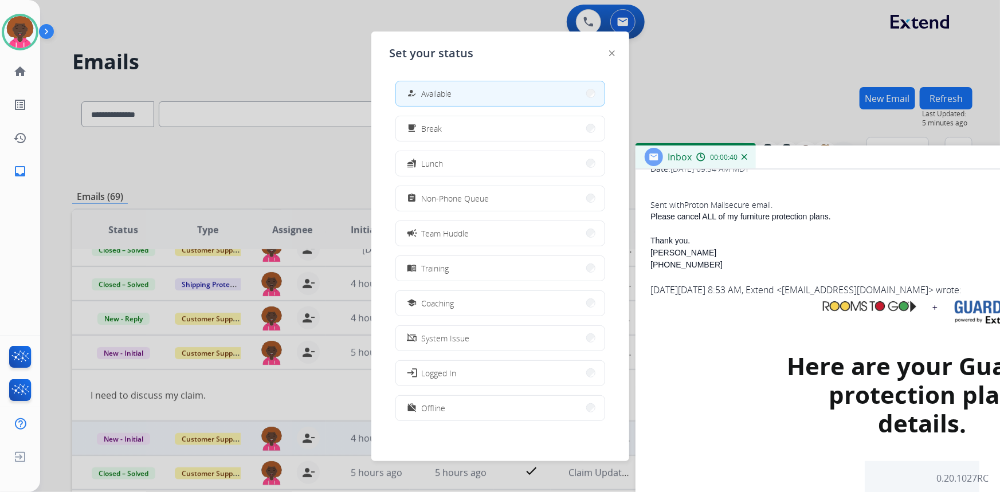
drag, startPoint x: 612, startPoint y: 91, endPoint x: 848, endPoint y: 166, distance: 247.9
click at [848, 166] on div "Inbox 00:00:40" at bounding box center [921, 158] width 573 height 24
click at [492, 206] on button "assignment Non-Phone Queue" at bounding box center [500, 198] width 209 height 25
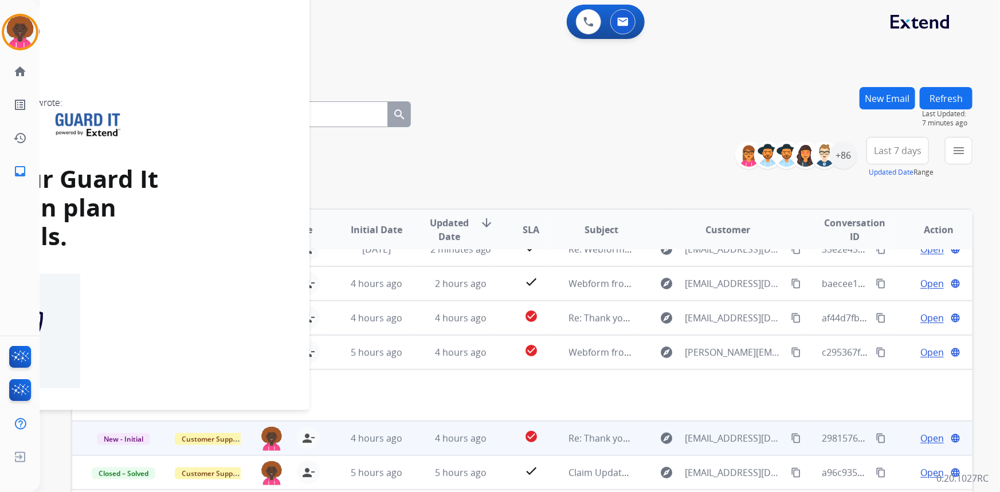
drag, startPoint x: 785, startPoint y: 156, endPoint x: -114, endPoint y: -31, distance: 918.4
click at [0, 0] on html "**********" at bounding box center [500, 246] width 1000 height 492
click at [504, 79] on div "**********" at bounding box center [506, 287] width 932 height 492
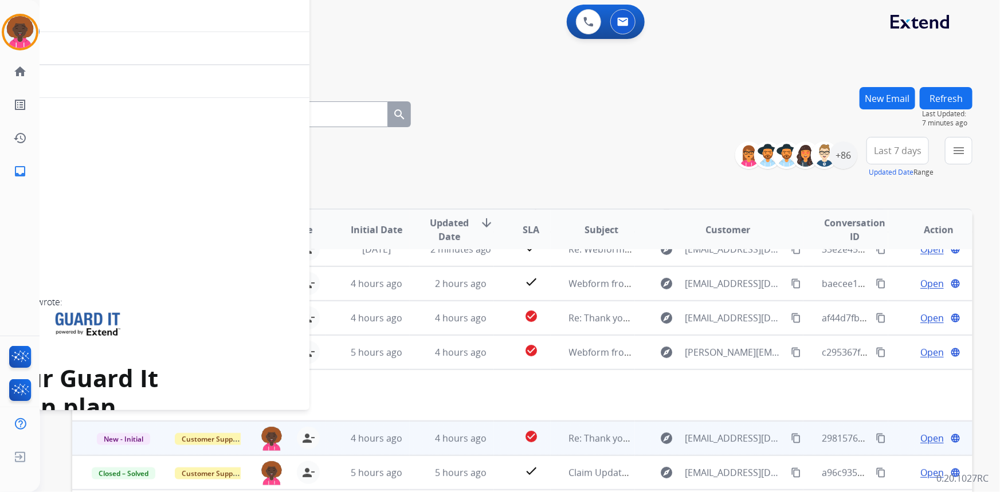
scroll to position [0, 0]
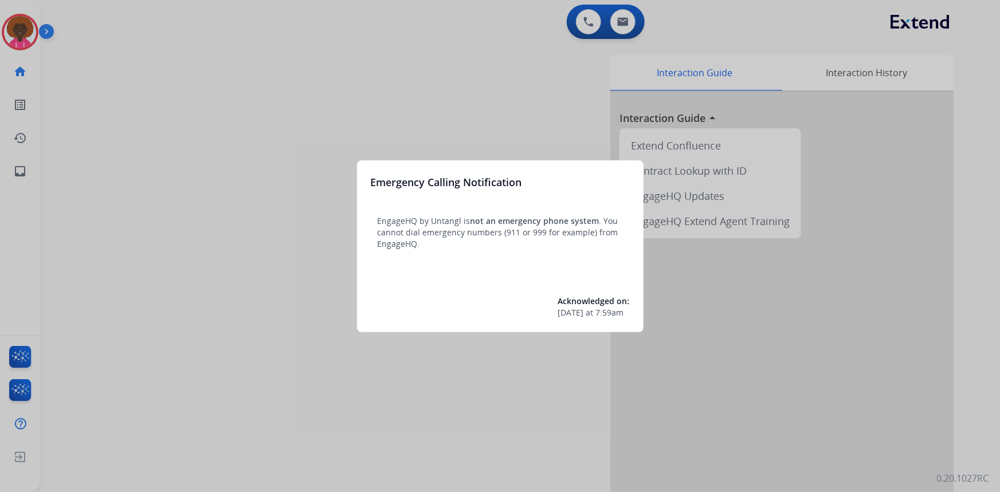
click at [22, 39] on div at bounding box center [500, 246] width 1000 height 492
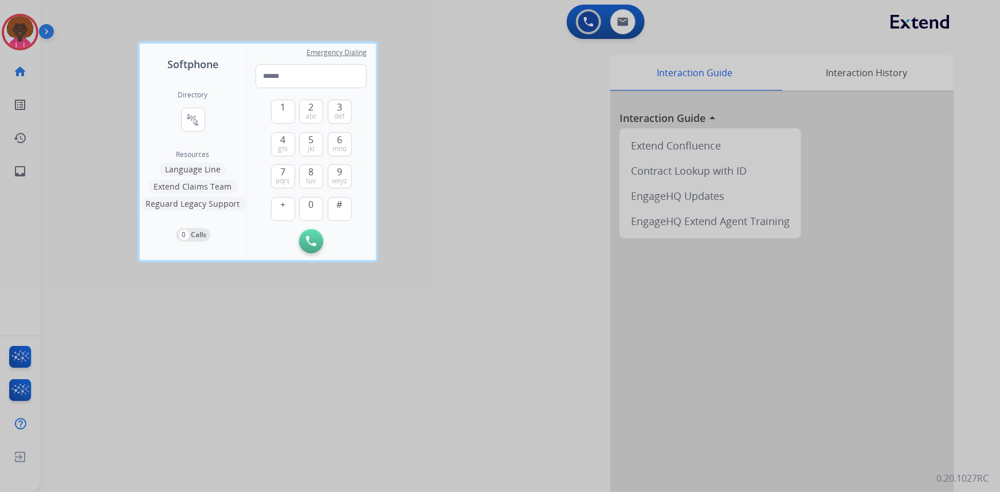
click at [578, 167] on div at bounding box center [500, 246] width 1000 height 492
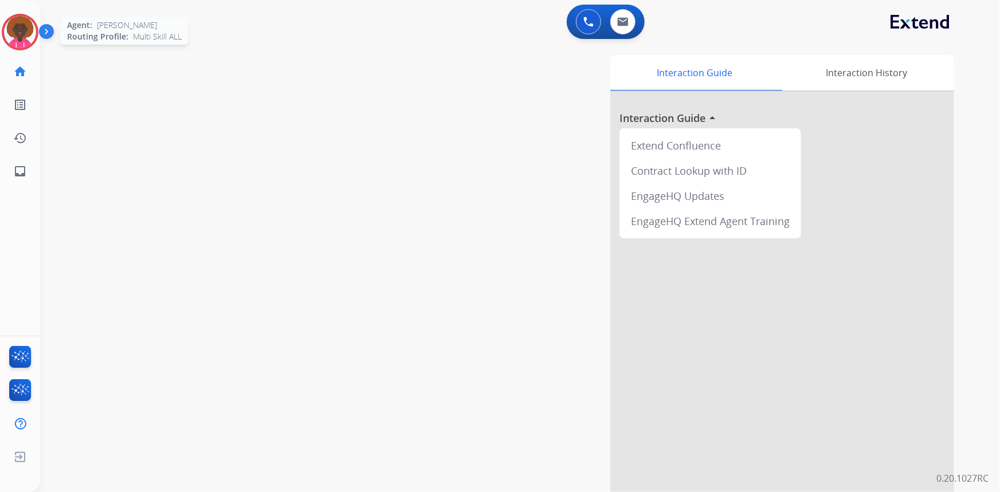
click at [9, 22] on img at bounding box center [20, 32] width 32 height 32
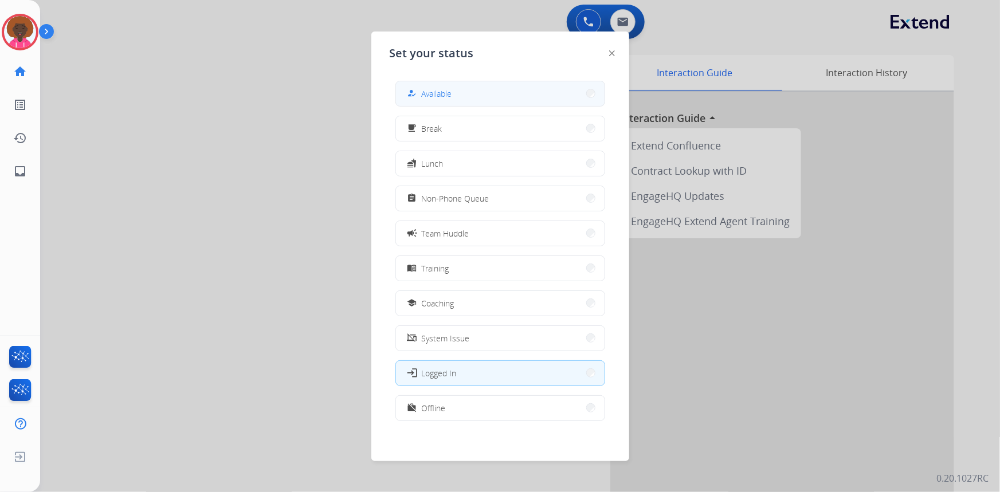
click at [520, 104] on button "how_to_reg Available" at bounding box center [500, 93] width 209 height 25
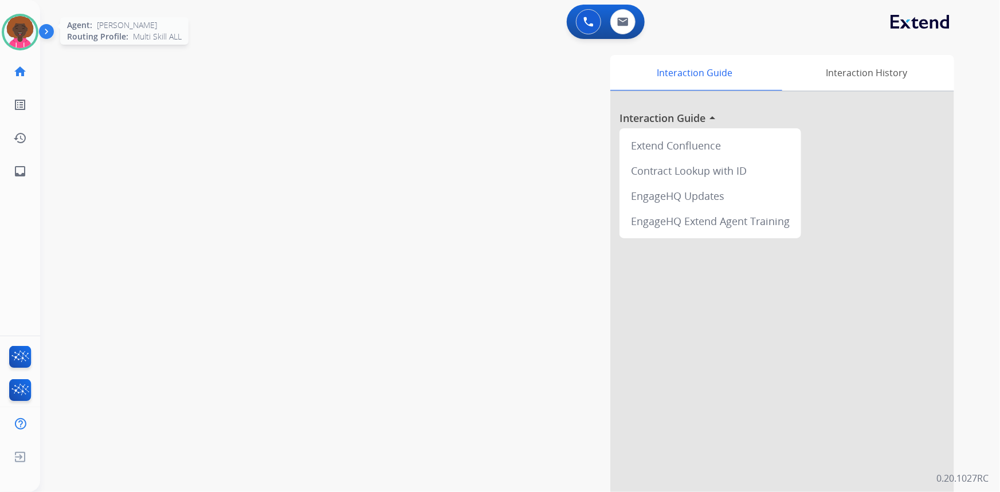
click at [6, 37] on img at bounding box center [20, 32] width 32 height 32
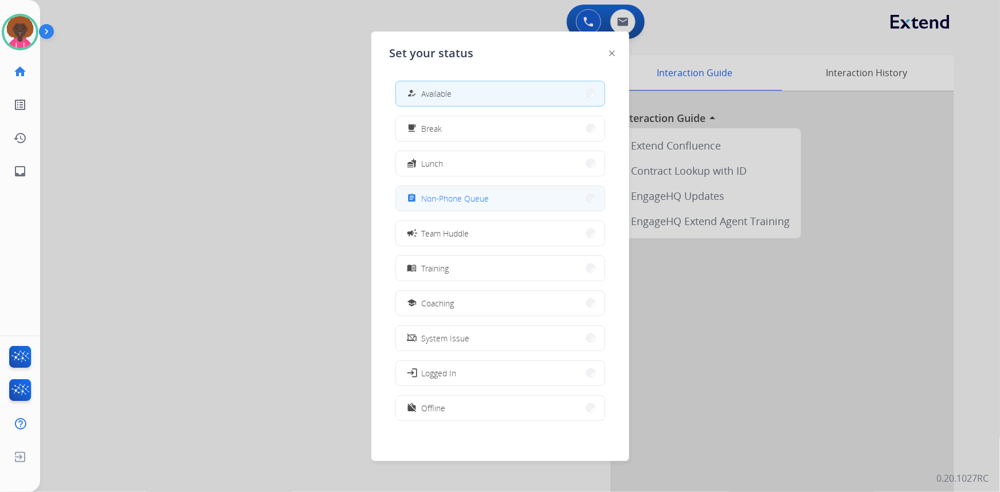
click at [511, 201] on button "assignment Non-Phone Queue" at bounding box center [500, 198] width 209 height 25
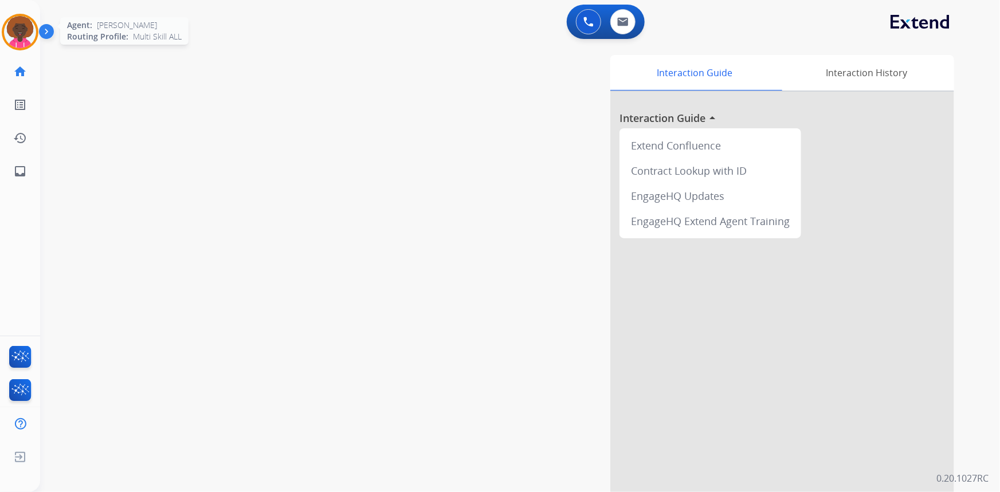
click at [7, 29] on img at bounding box center [20, 32] width 32 height 32
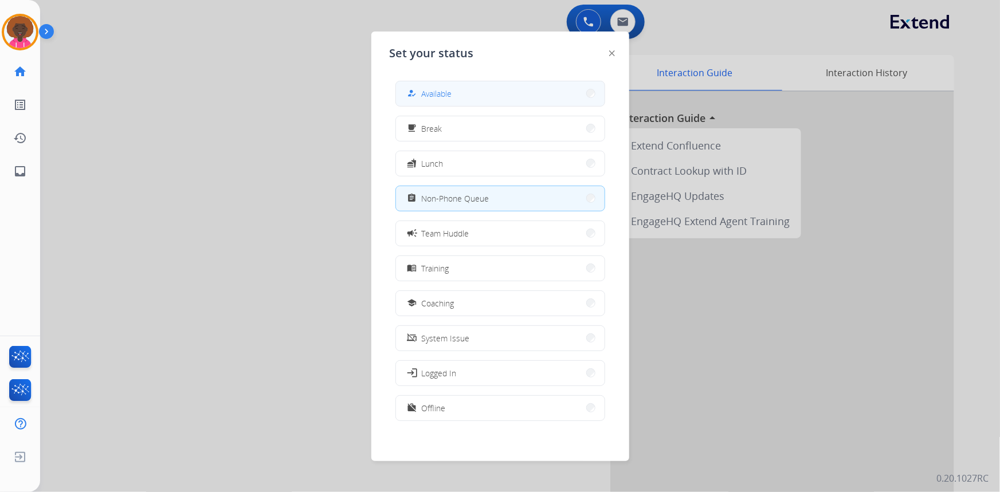
click at [513, 93] on button "how_to_reg Available" at bounding box center [500, 93] width 209 height 25
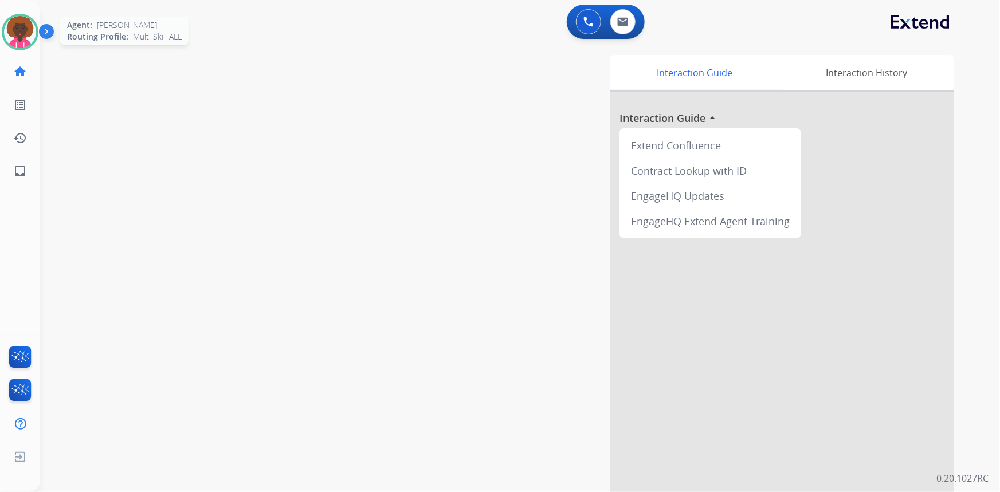
click at [26, 33] on img at bounding box center [20, 32] width 32 height 32
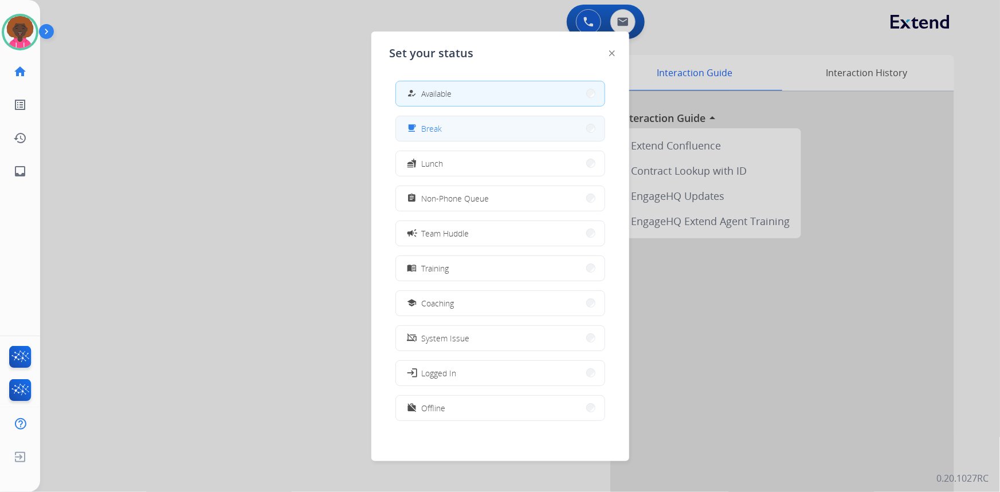
click at [468, 131] on button "free_breakfast Break" at bounding box center [500, 128] width 209 height 25
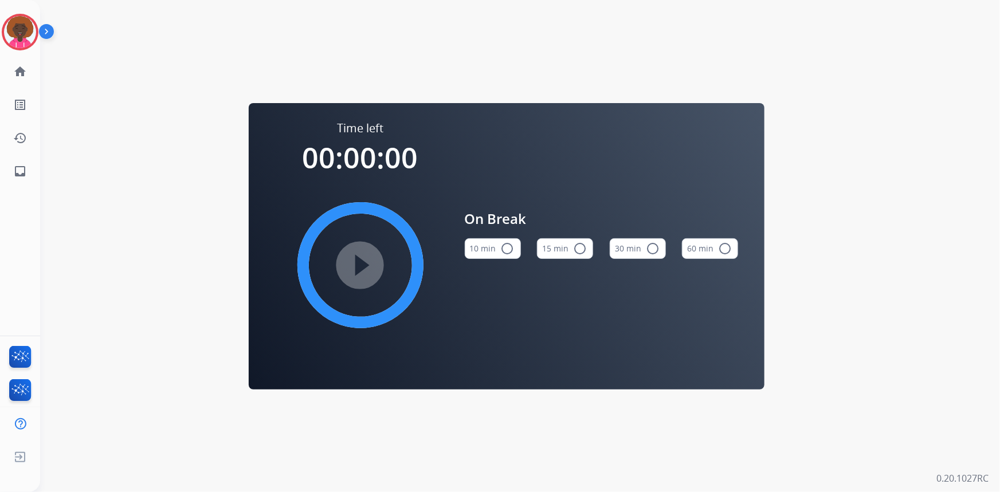
click at [560, 241] on button "15 min radio_button_unchecked" at bounding box center [565, 248] width 56 height 21
click at [22, 18] on img at bounding box center [20, 32] width 32 height 32
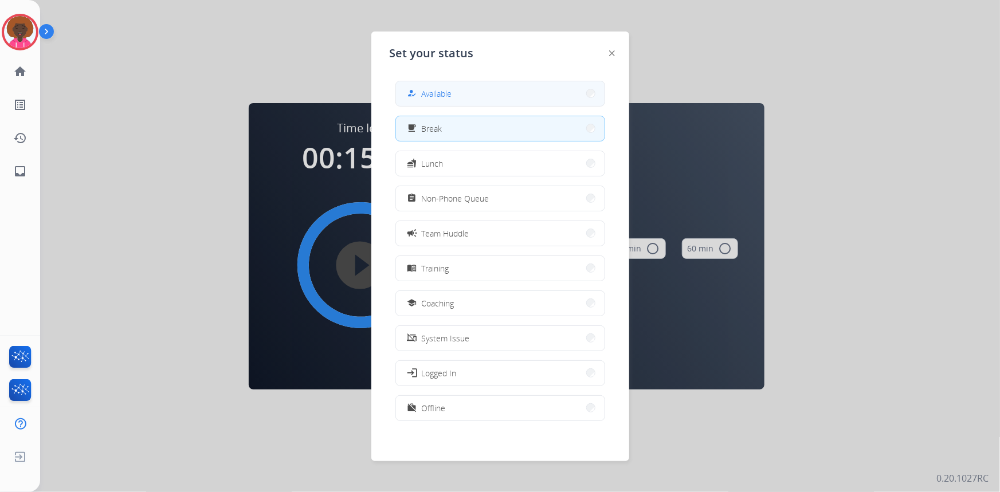
click at [447, 91] on span "Available" at bounding box center [437, 94] width 30 height 12
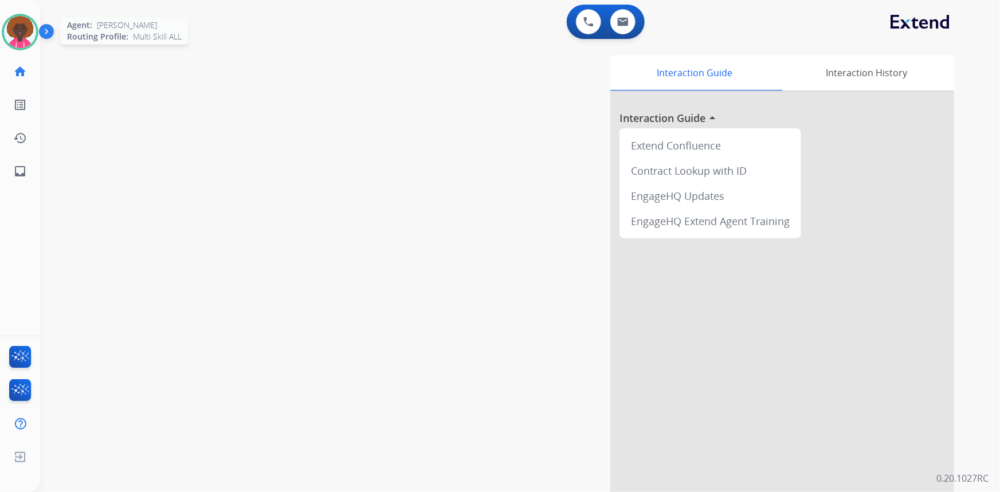
click at [29, 40] on img at bounding box center [20, 32] width 32 height 32
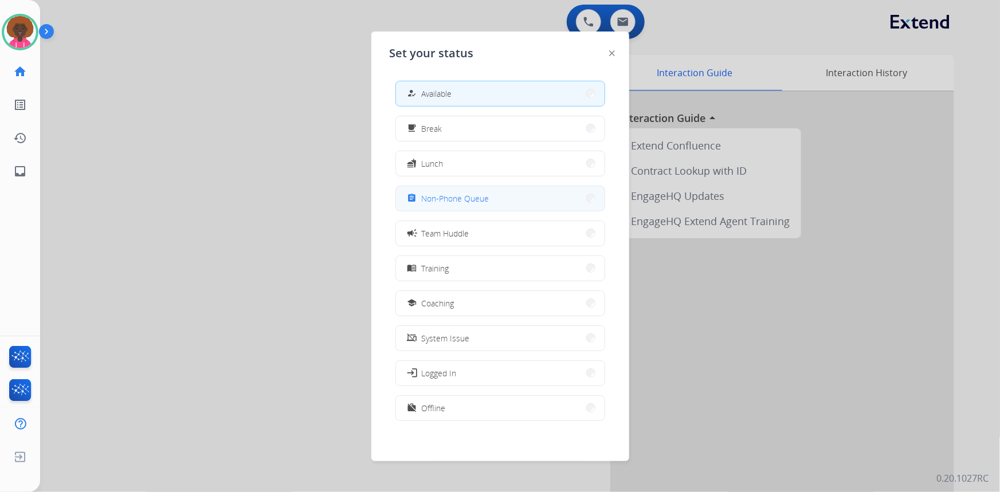
click at [527, 201] on button "assignment Non-Phone Queue" at bounding box center [500, 198] width 209 height 25
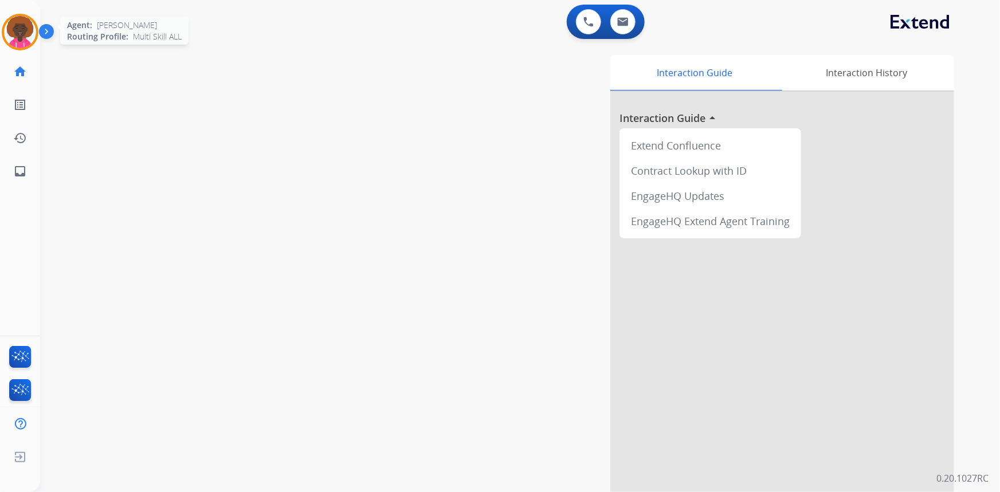
click at [25, 34] on img at bounding box center [20, 32] width 32 height 32
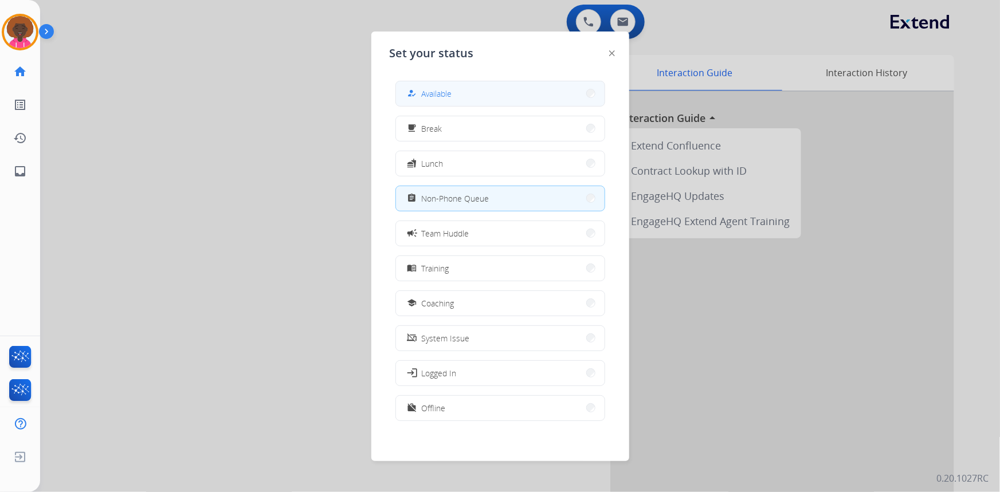
click at [474, 103] on button "how_to_reg Available" at bounding box center [500, 93] width 209 height 25
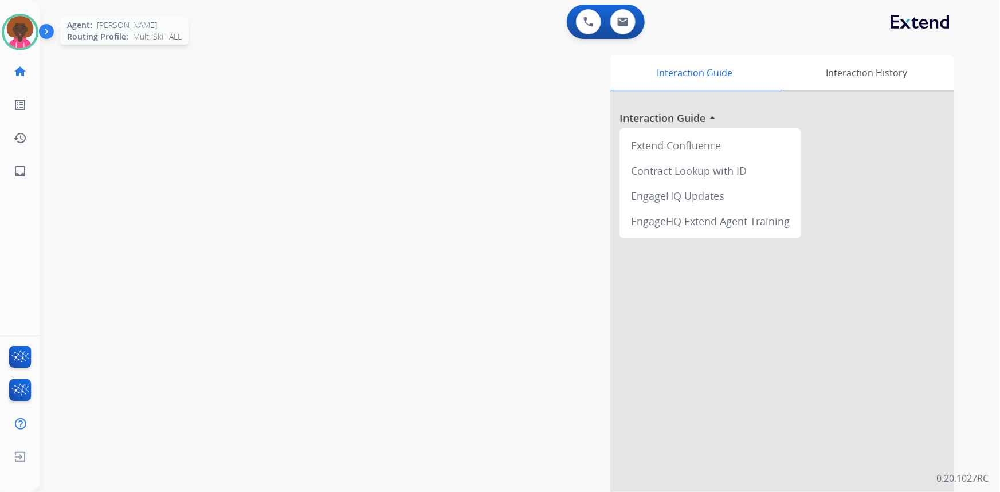
click at [12, 40] on img at bounding box center [20, 32] width 32 height 32
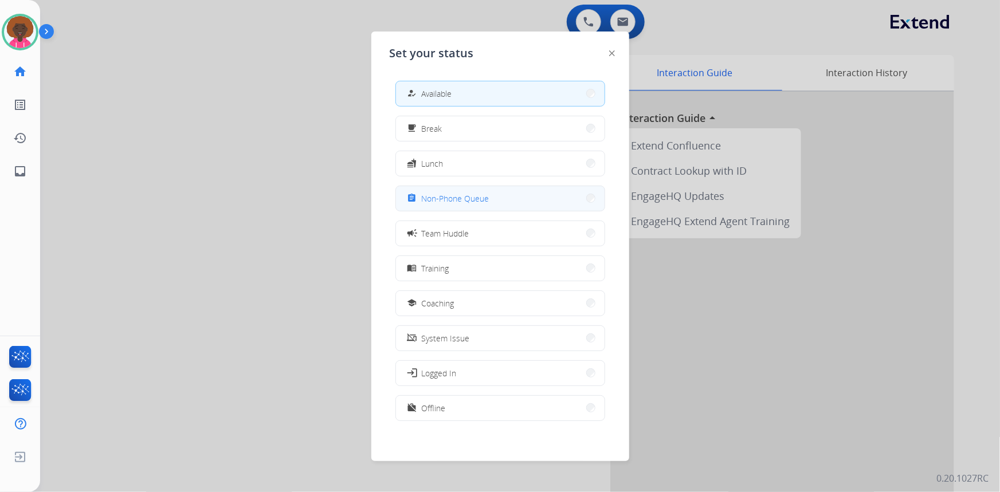
click at [489, 198] on button "assignment Non-Phone Queue" at bounding box center [500, 198] width 209 height 25
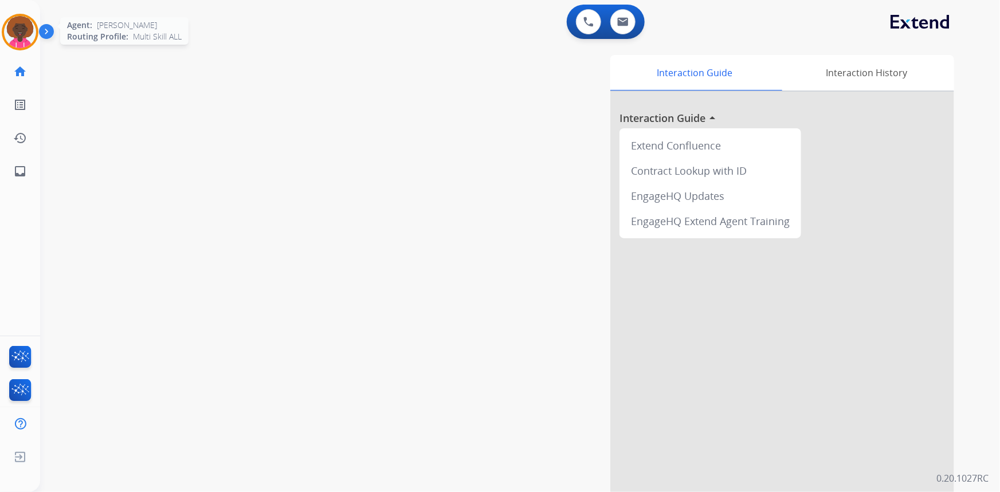
click at [26, 31] on img at bounding box center [20, 32] width 32 height 32
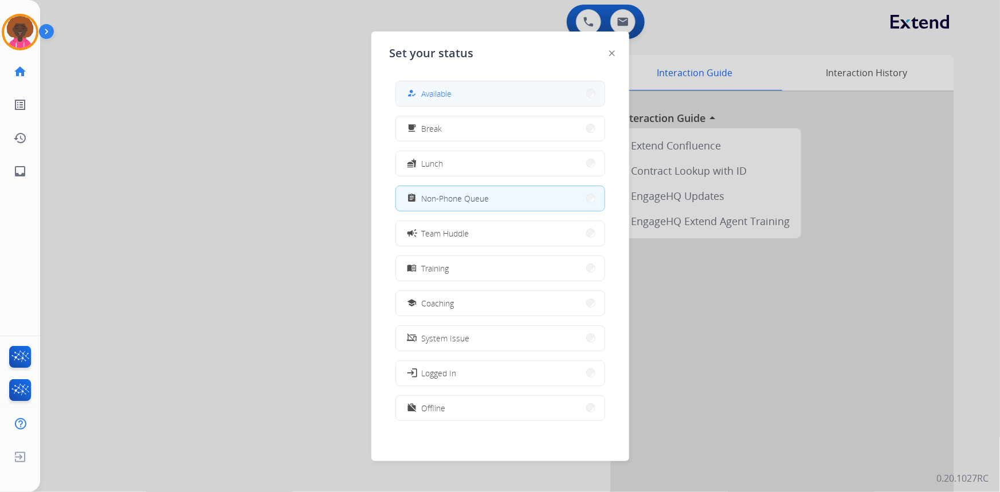
click at [483, 99] on button "how_to_reg Available" at bounding box center [500, 93] width 209 height 25
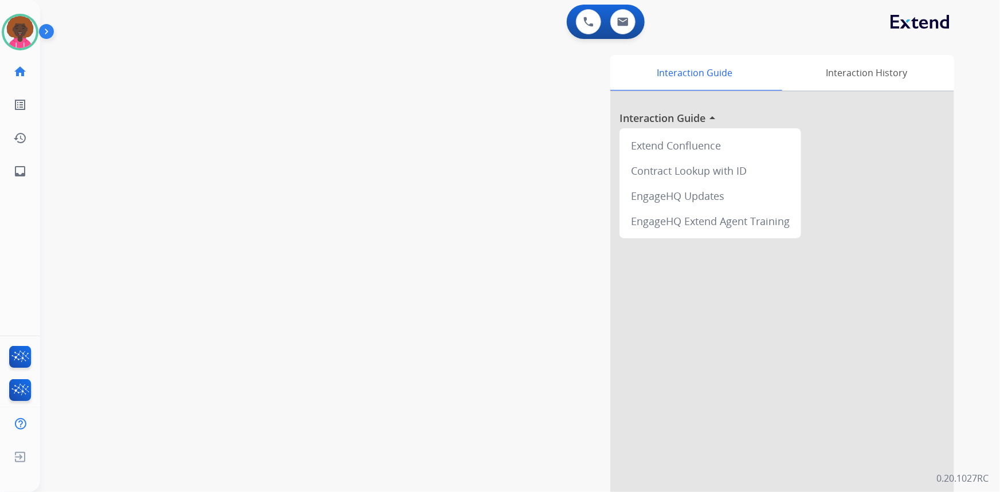
click at [21, 50] on div "[PERSON_NAME] Available Edit Avatar Agent: [PERSON_NAME] Profile: Multi Skill A…" at bounding box center [20, 94] width 40 height 188
click at [14, 40] on img at bounding box center [20, 32] width 32 height 32
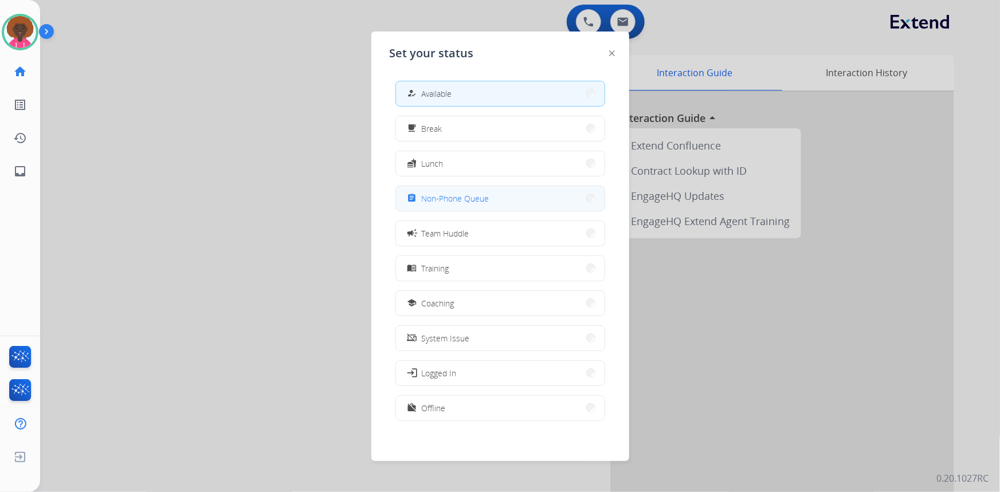
click at [480, 203] on span "Non-Phone Queue" at bounding box center [456, 199] width 68 height 12
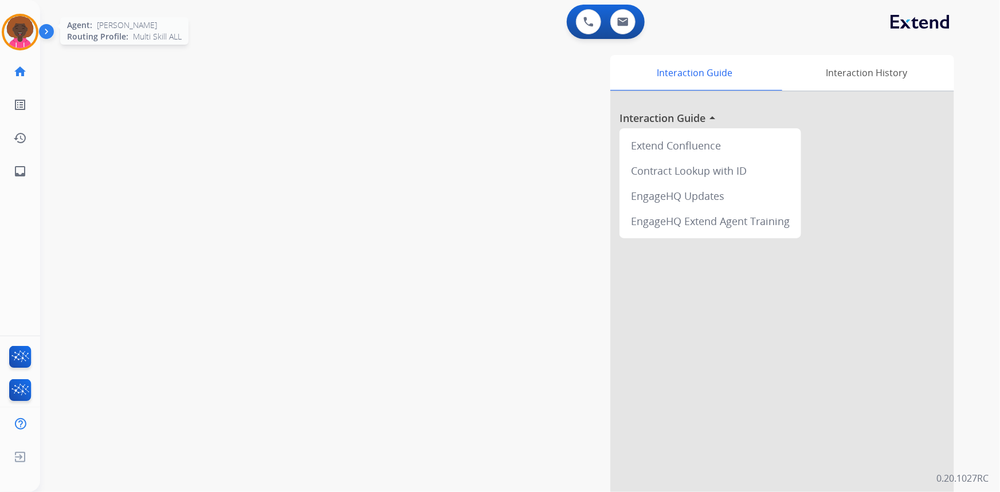
click at [11, 33] on img at bounding box center [20, 32] width 32 height 32
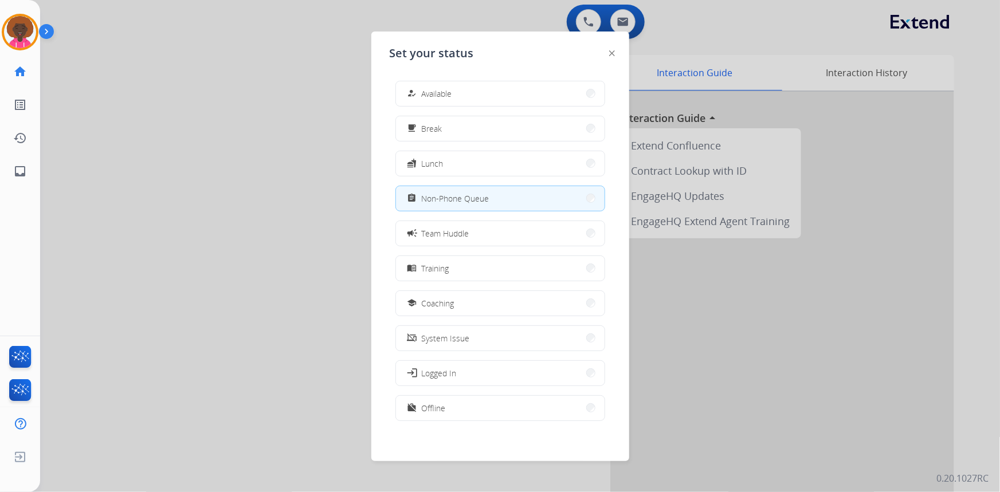
click at [559, 109] on div "how_to_reg Available free_breakfast Break fastfood Lunch assignment Non-Phone Q…" at bounding box center [500, 252] width 221 height 361
click at [515, 92] on button "how_to_reg Available" at bounding box center [500, 93] width 209 height 25
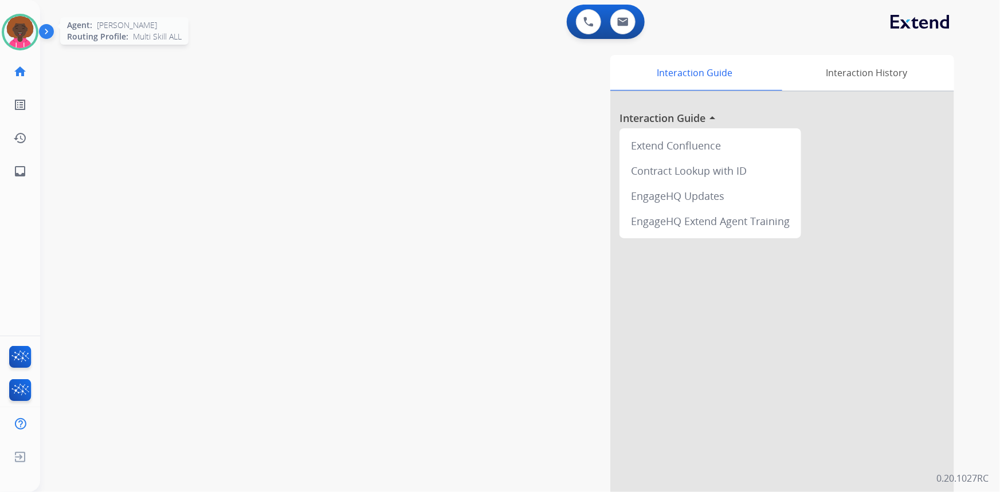
click at [10, 45] on img at bounding box center [20, 32] width 32 height 32
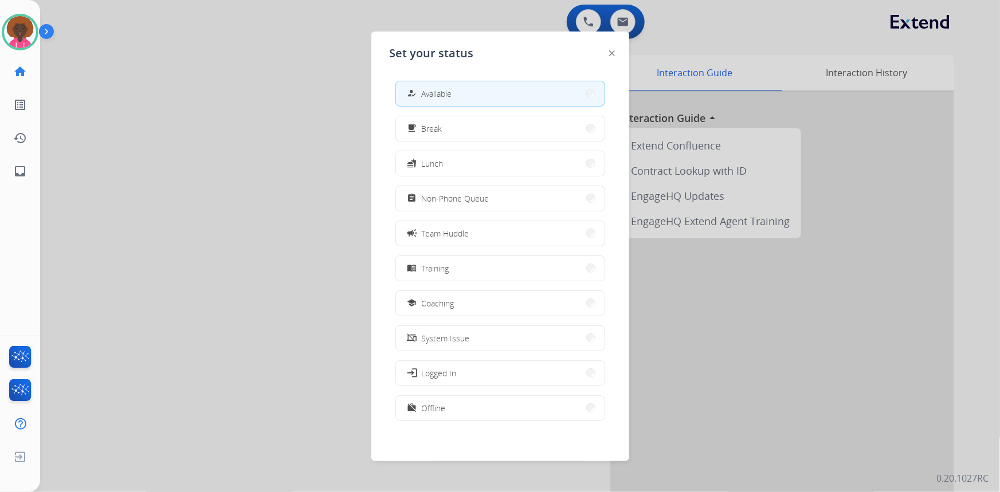
click at [464, 406] on button "work_off Offline" at bounding box center [500, 408] width 209 height 25
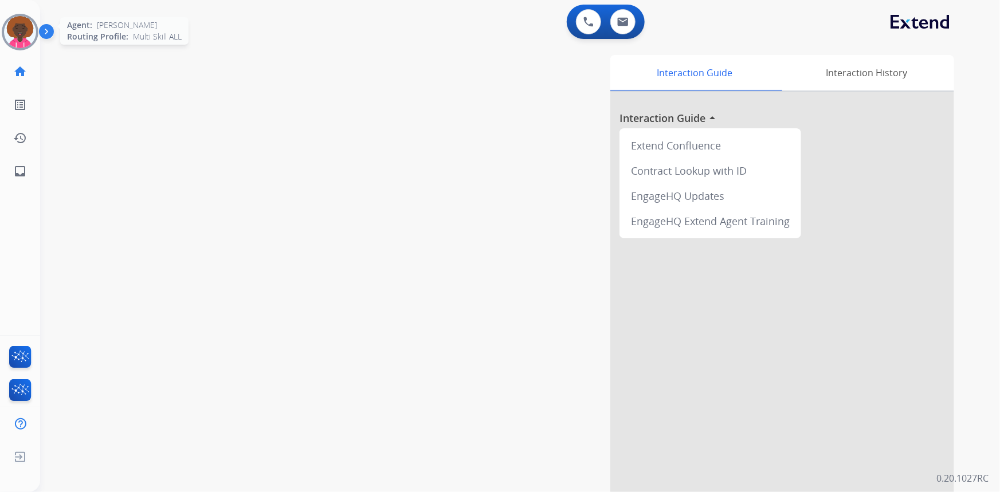
click at [17, 44] on img at bounding box center [20, 32] width 32 height 32
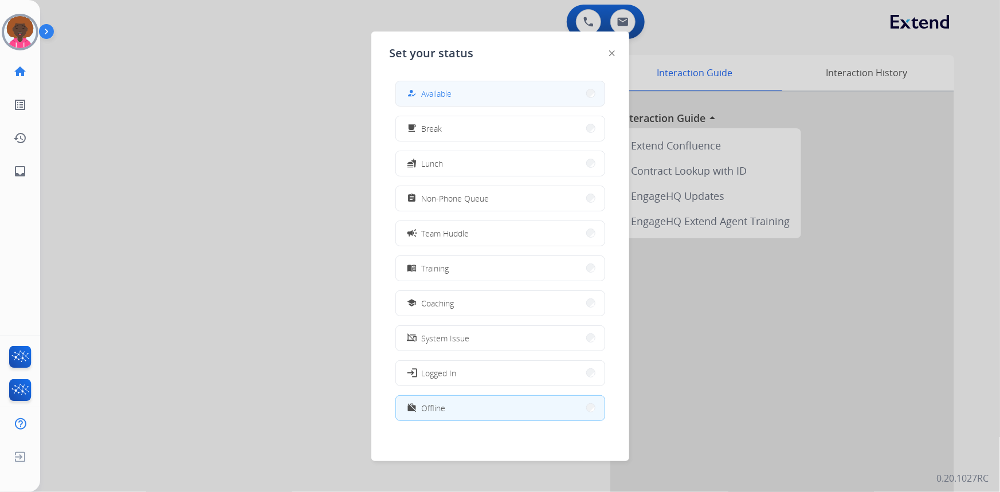
click at [481, 83] on button "how_to_reg Available" at bounding box center [500, 93] width 209 height 25
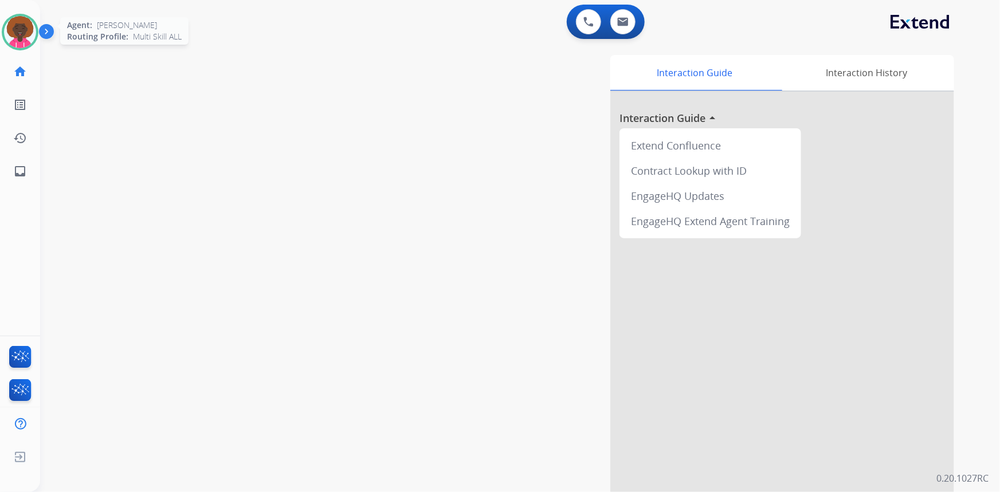
click at [5, 36] on img at bounding box center [20, 32] width 32 height 32
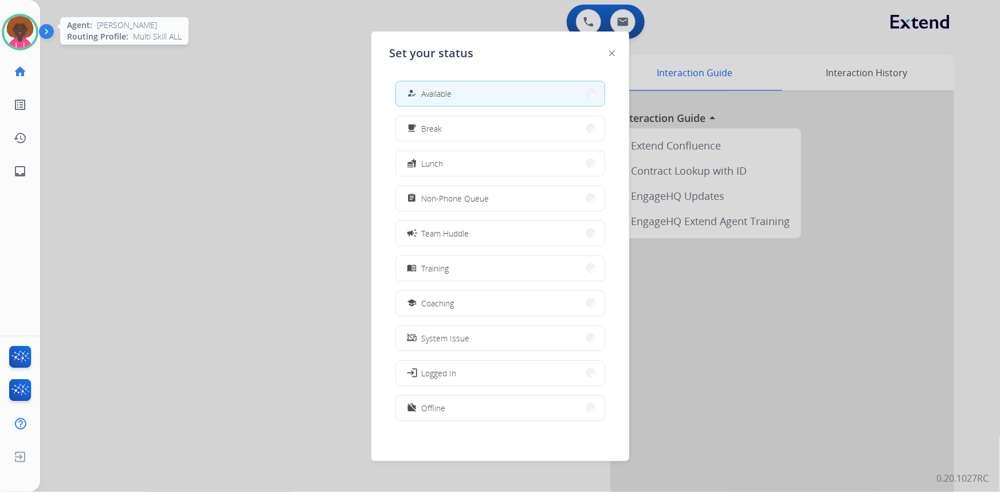
click at [14, 31] on img at bounding box center [20, 32] width 32 height 32
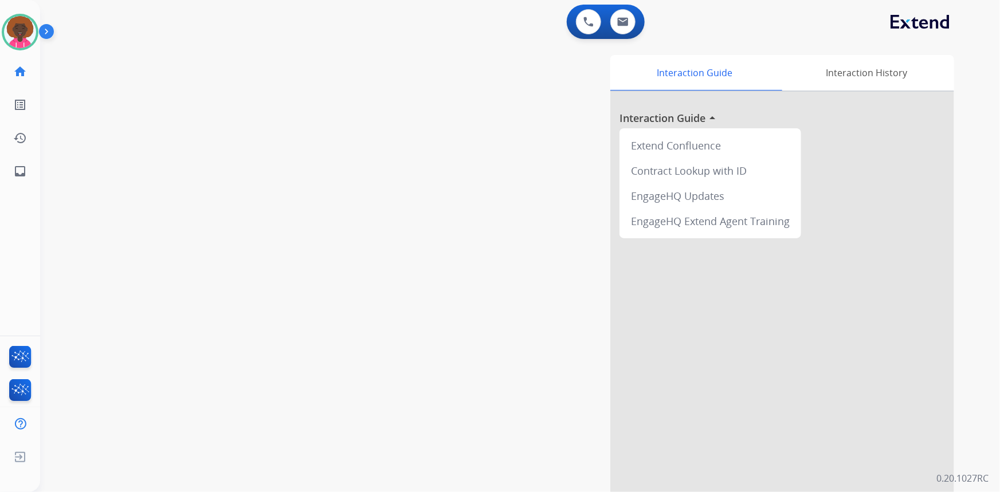
click at [29, 52] on div "[PERSON_NAME] Available Edit Avatar Agent: [PERSON_NAME] Profile: Multi Skill A…" at bounding box center [20, 94] width 40 height 188
drag, startPoint x: 23, startPoint y: 36, endPoint x: 34, endPoint y: 45, distance: 14.7
click at [22, 36] on img at bounding box center [20, 32] width 32 height 32
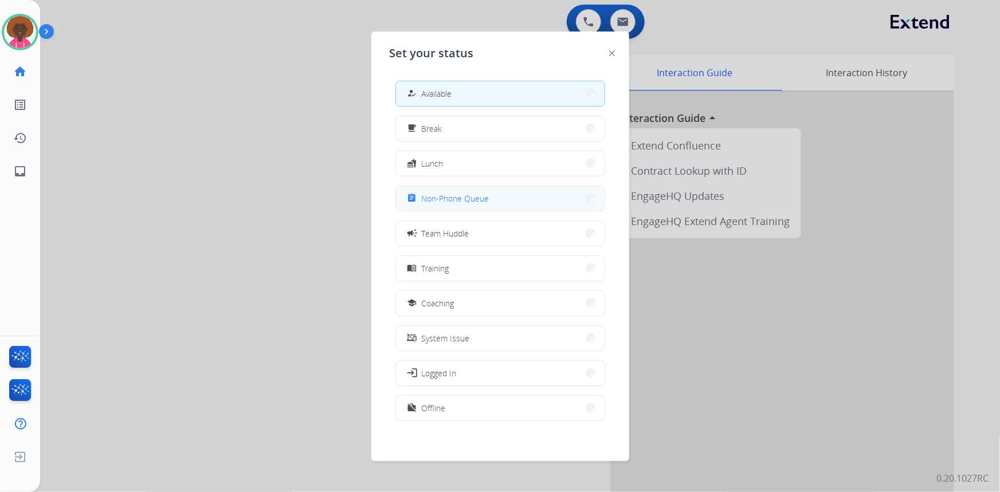
click at [527, 194] on button "assignment Non-Phone Queue" at bounding box center [500, 198] width 209 height 25
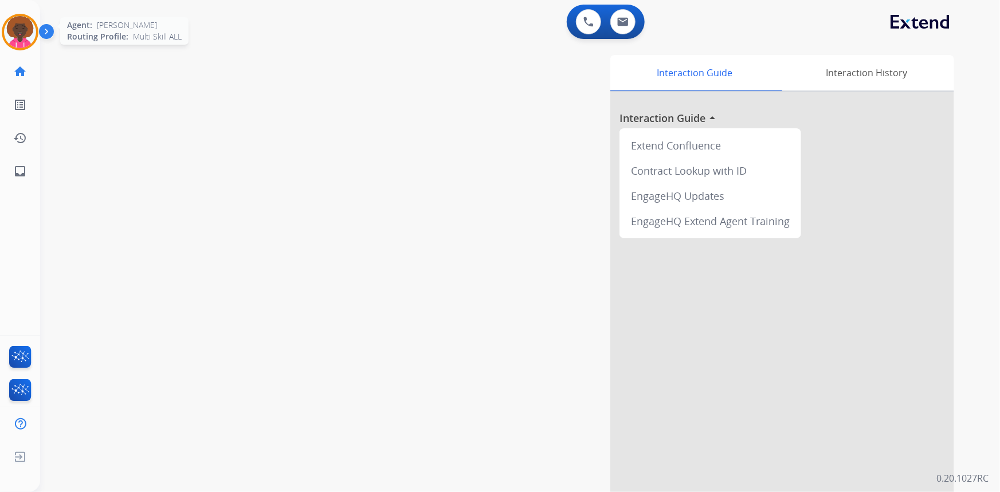
click at [9, 27] on img at bounding box center [20, 32] width 32 height 32
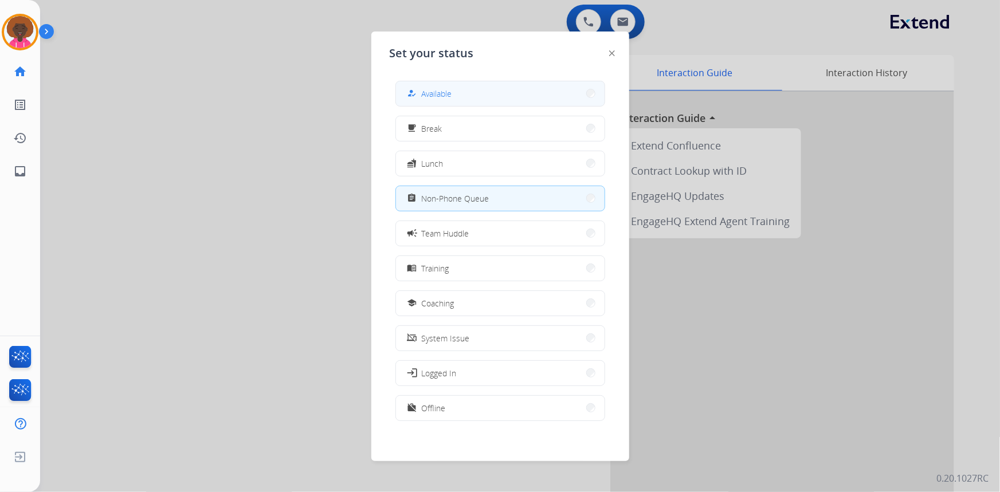
click at [451, 97] on span "Available" at bounding box center [437, 94] width 30 height 12
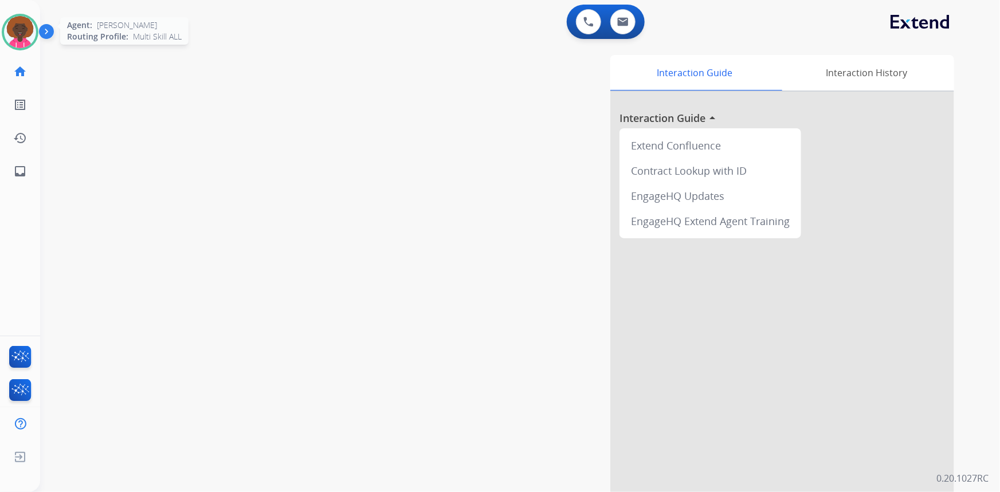
click at [24, 19] on img at bounding box center [20, 32] width 32 height 32
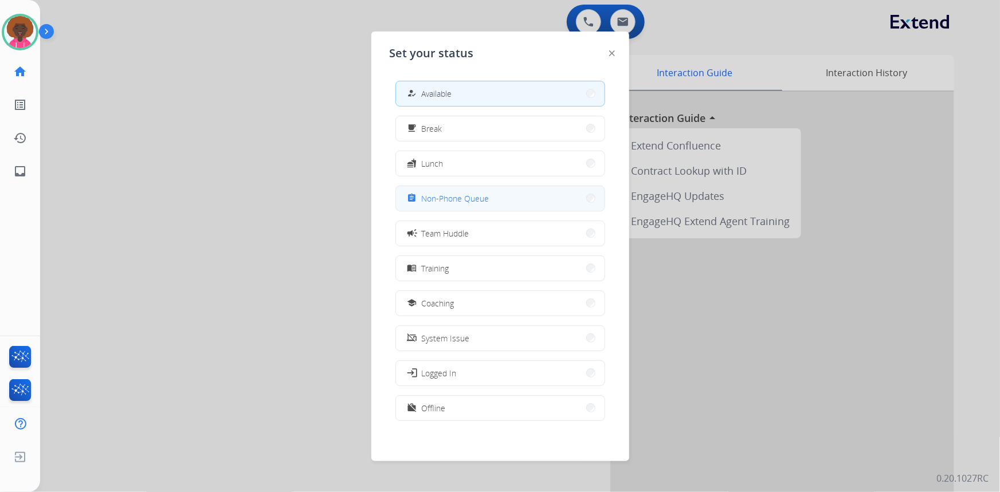
click at [535, 193] on button "assignment Non-Phone Queue" at bounding box center [500, 198] width 209 height 25
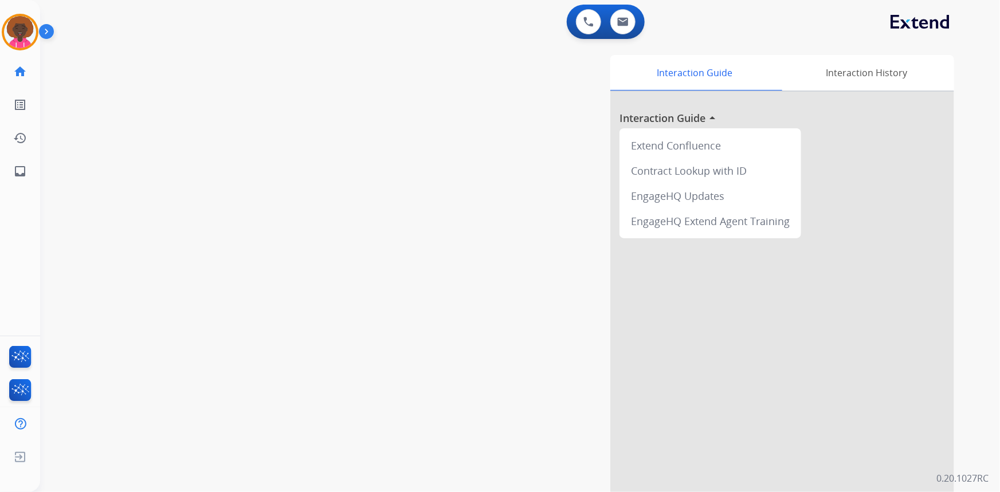
click at [46, 37] on img at bounding box center [48, 34] width 19 height 22
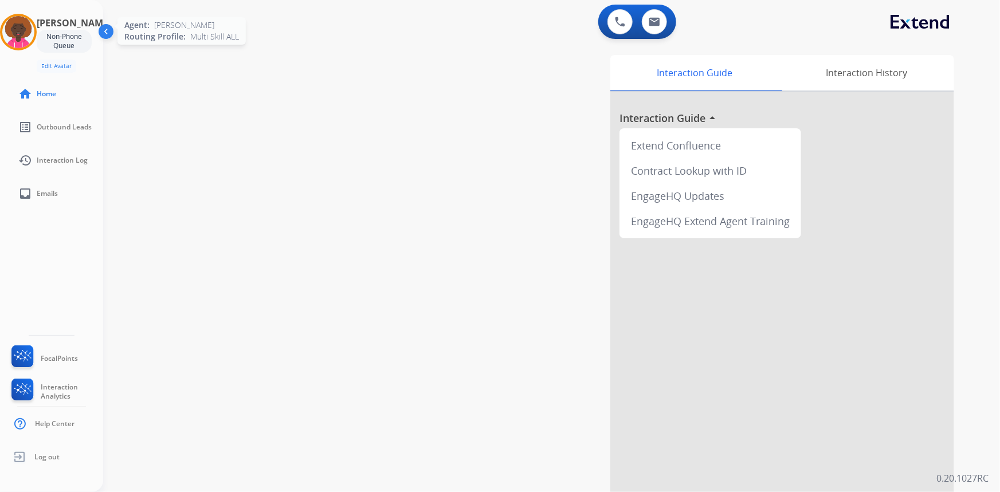
click at [33, 32] on img at bounding box center [18, 32] width 32 height 32
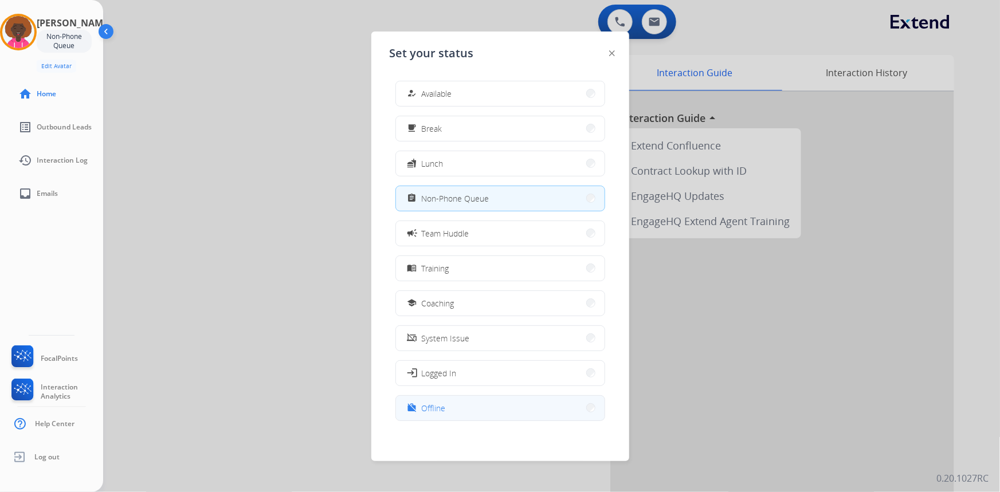
click at [497, 405] on button "work_off Offline" at bounding box center [500, 408] width 209 height 25
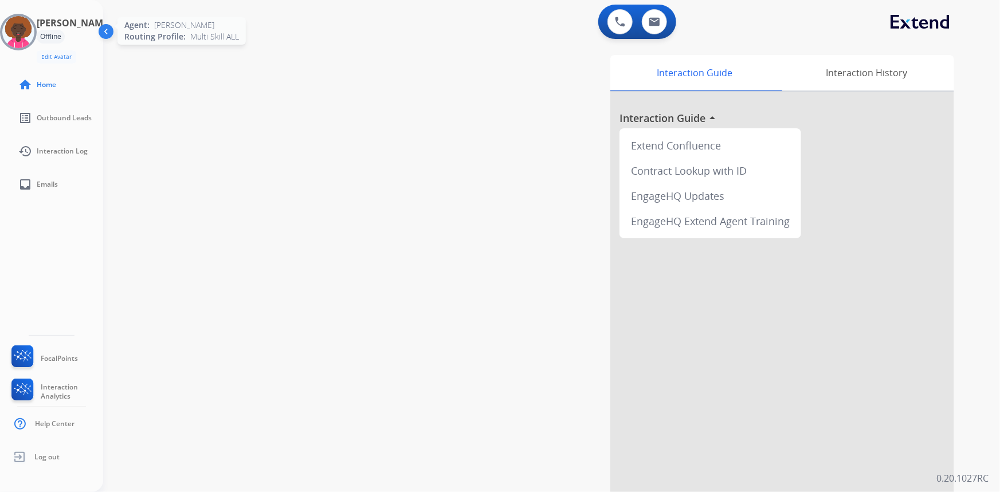
click at [32, 22] on img at bounding box center [18, 32] width 32 height 32
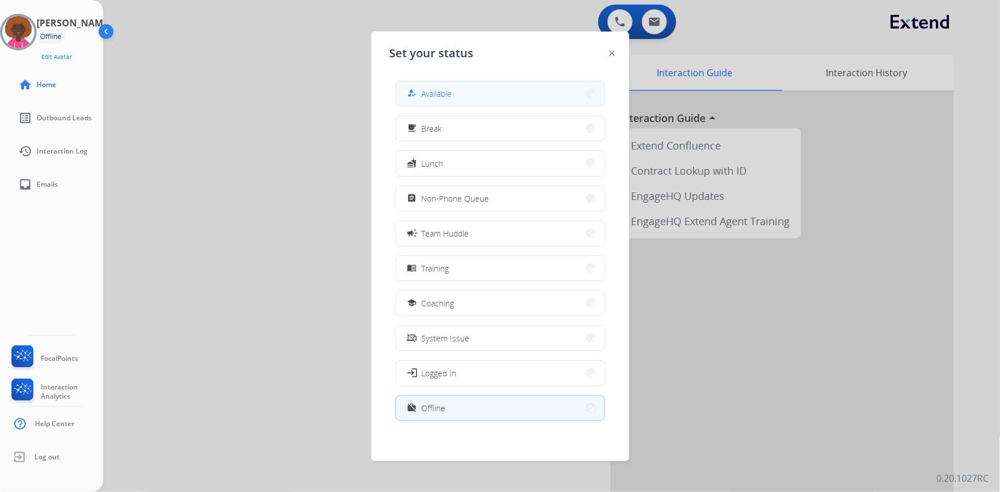
click at [454, 91] on button "how_to_reg Available" at bounding box center [500, 93] width 209 height 25
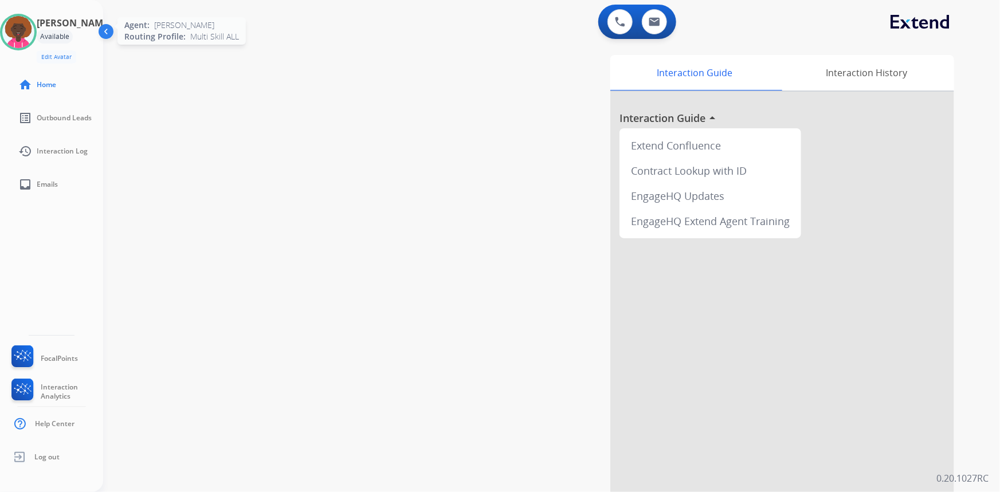
click at [17, 25] on img at bounding box center [18, 32] width 32 height 32
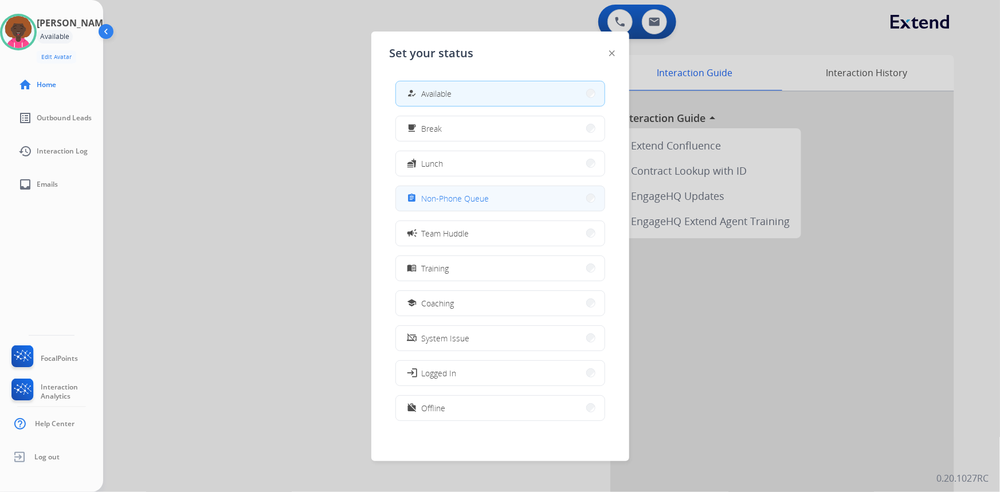
click at [544, 194] on button "assignment Non-Phone Queue" at bounding box center [500, 198] width 209 height 25
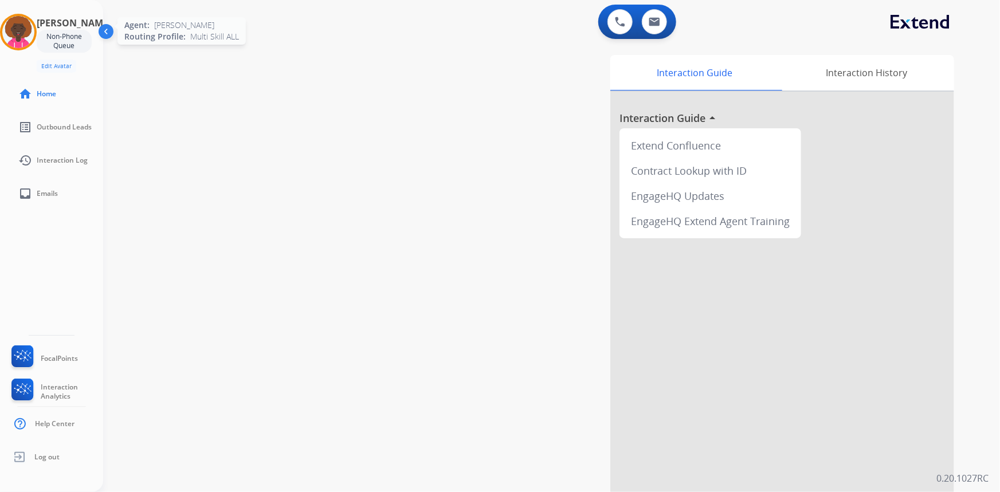
click at [23, 33] on img at bounding box center [18, 32] width 32 height 32
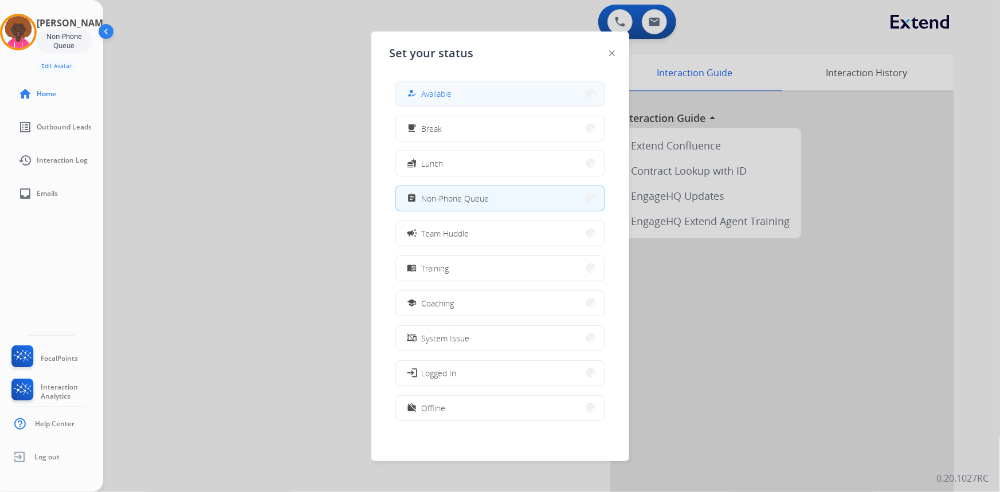
click at [430, 100] on button "how_to_reg Available" at bounding box center [500, 93] width 209 height 25
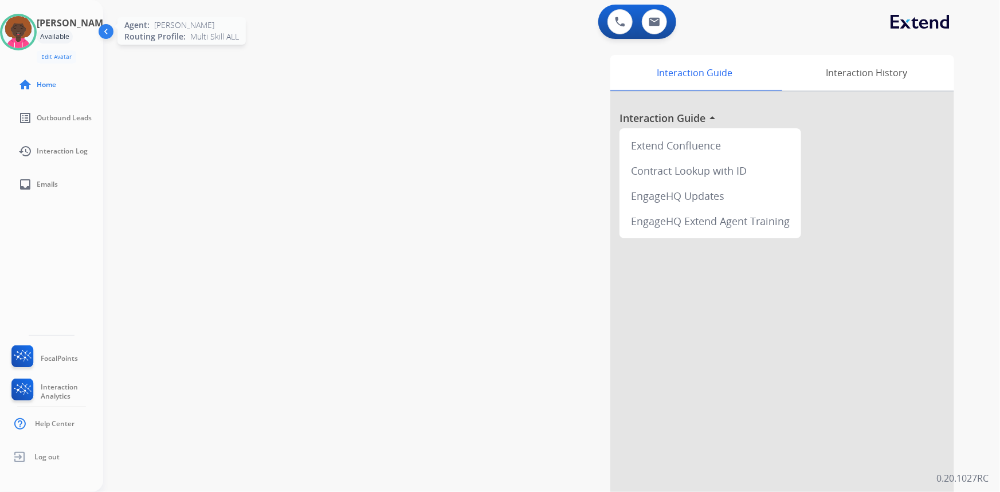
click at [15, 21] on img at bounding box center [18, 32] width 32 height 32
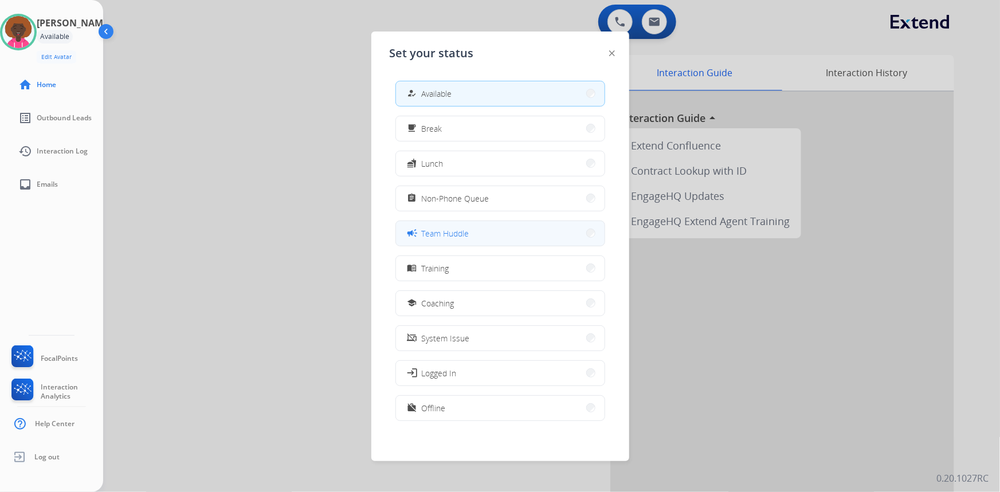
click at [464, 231] on span "Team Huddle" at bounding box center [446, 233] width 48 height 12
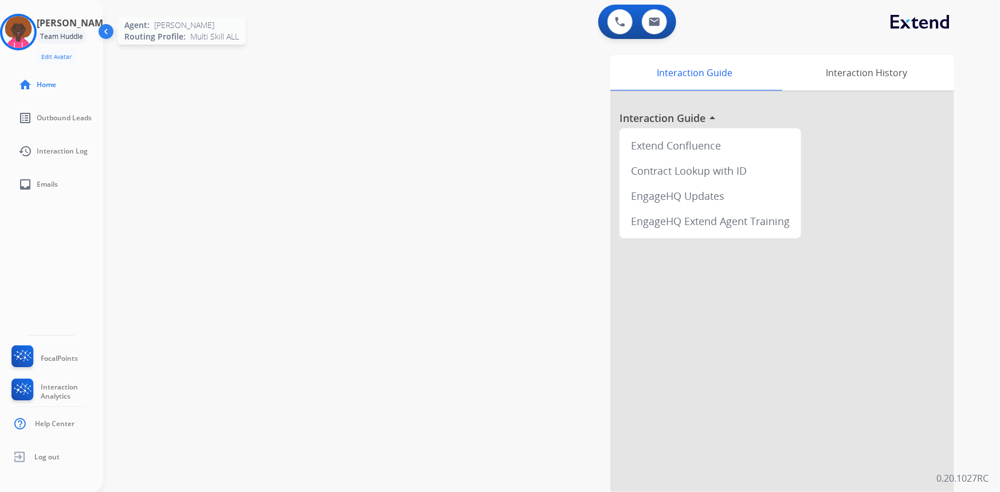
click at [34, 26] on img at bounding box center [18, 32] width 32 height 32
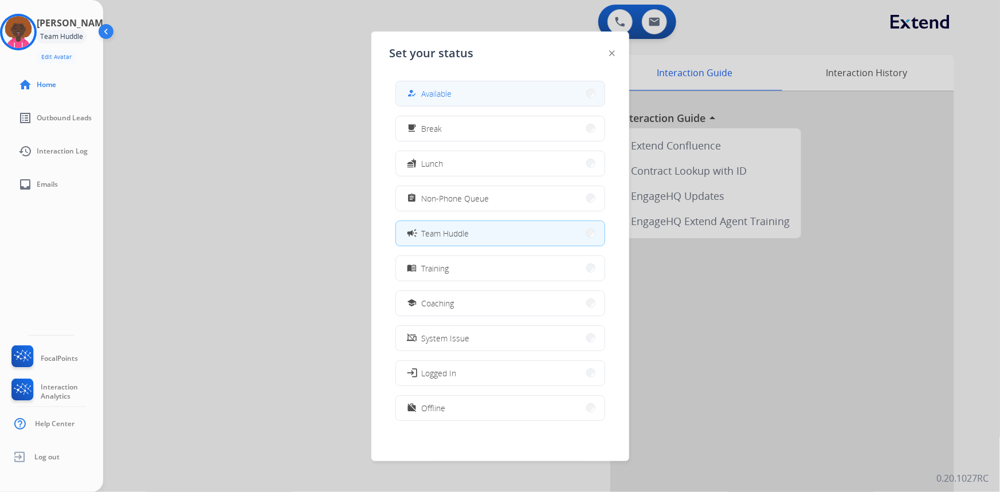
click at [438, 100] on button "how_to_reg Available" at bounding box center [500, 93] width 209 height 25
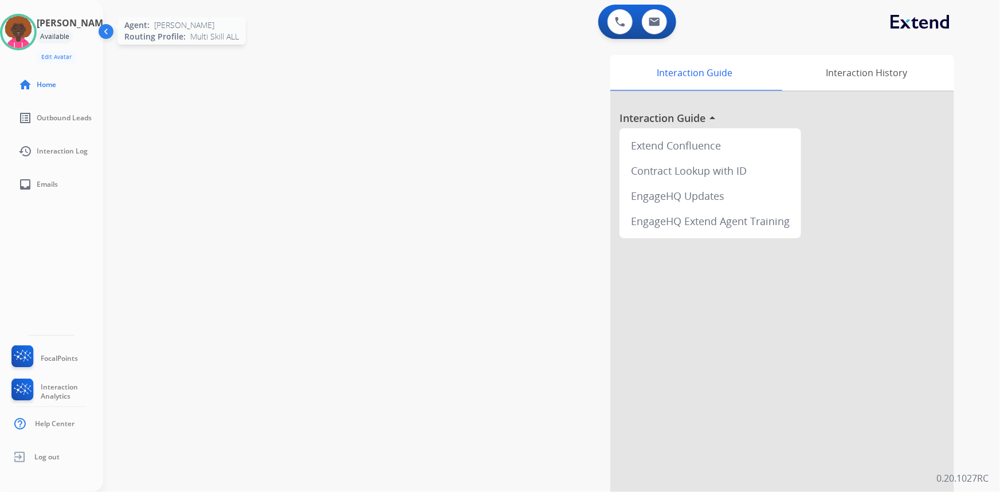
click at [22, 23] on img at bounding box center [18, 32] width 32 height 32
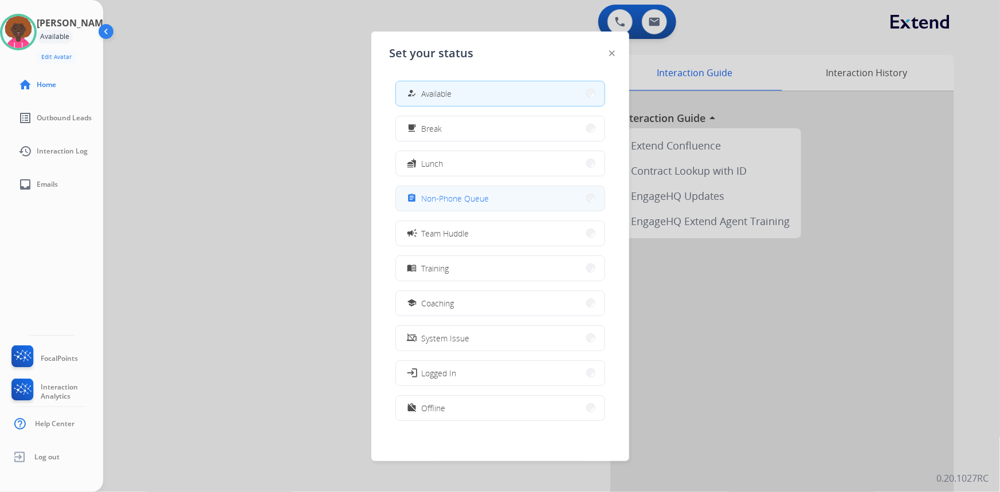
click at [527, 192] on button "assignment Non-Phone Queue" at bounding box center [500, 198] width 209 height 25
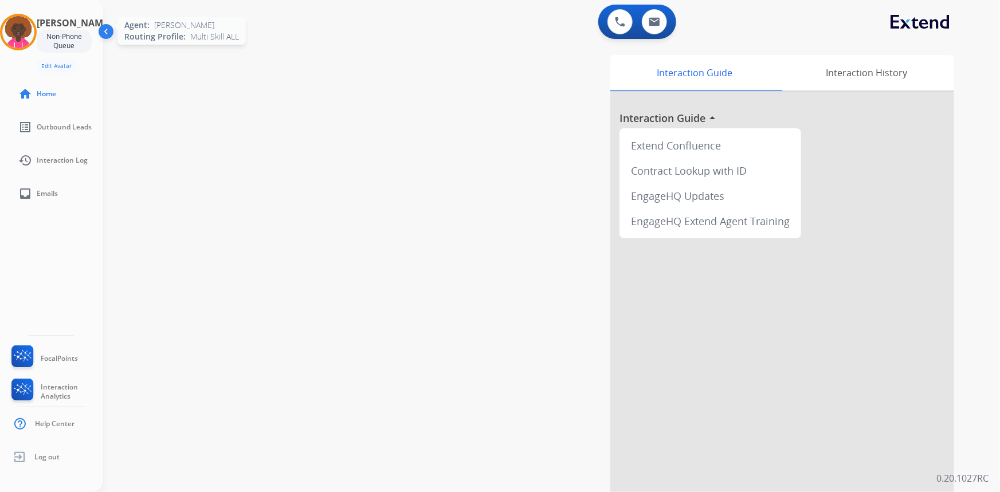
click at [32, 22] on img at bounding box center [18, 32] width 32 height 32
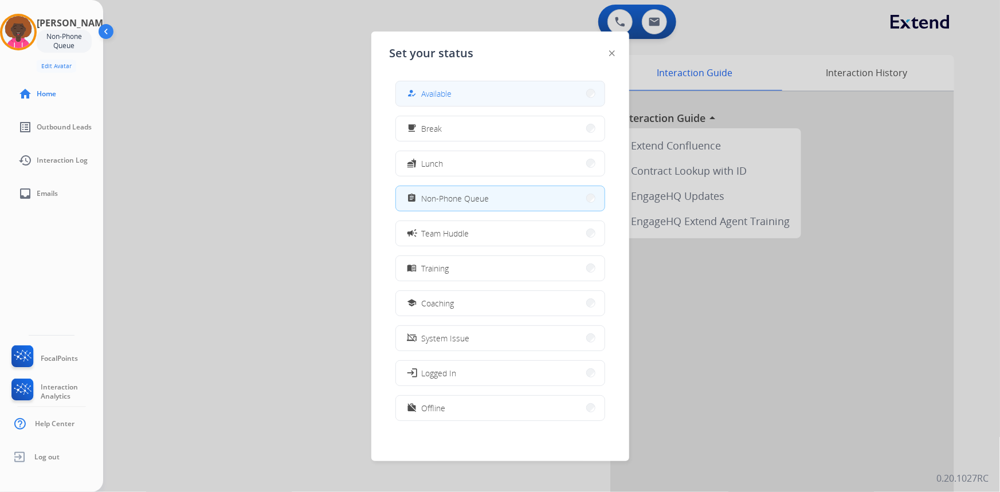
click at [463, 88] on button "how_to_reg Available" at bounding box center [500, 93] width 209 height 25
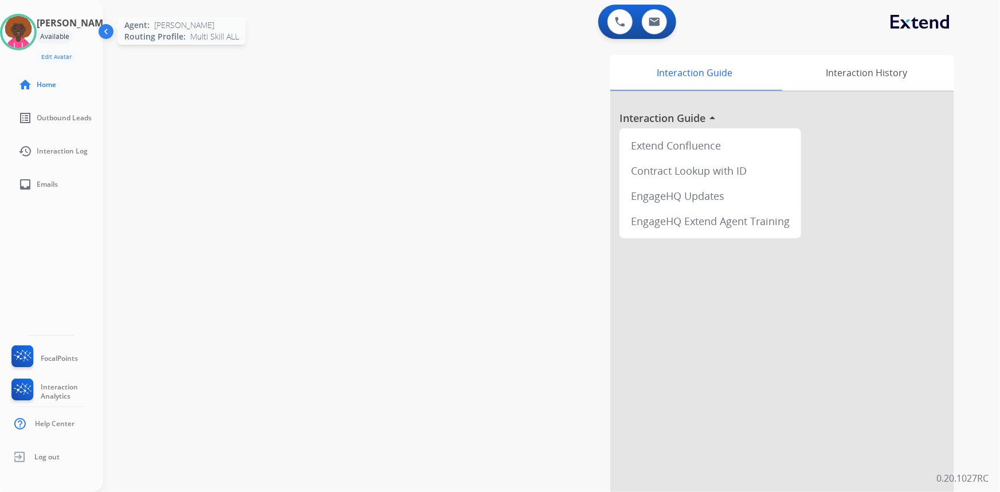
click at [23, 19] on img at bounding box center [18, 32] width 32 height 32
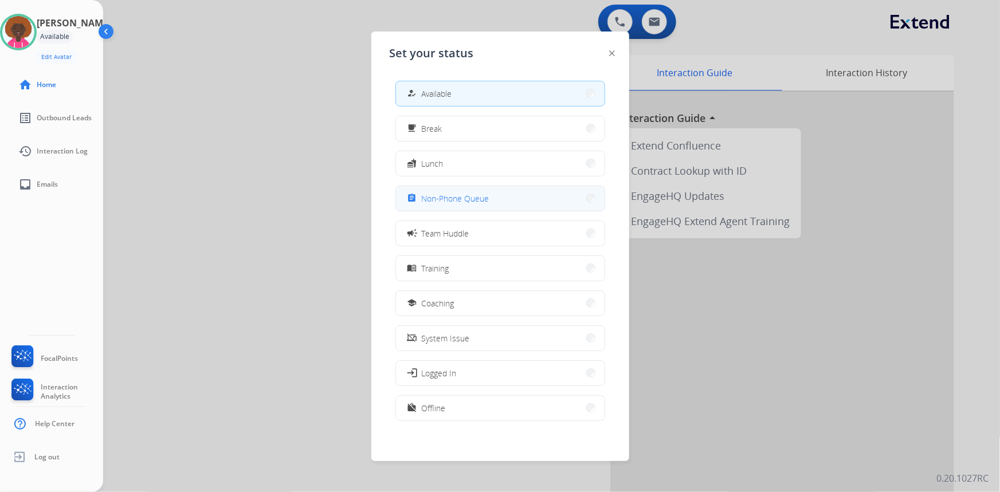
click at [527, 191] on button "assignment Non-Phone Queue" at bounding box center [500, 198] width 209 height 25
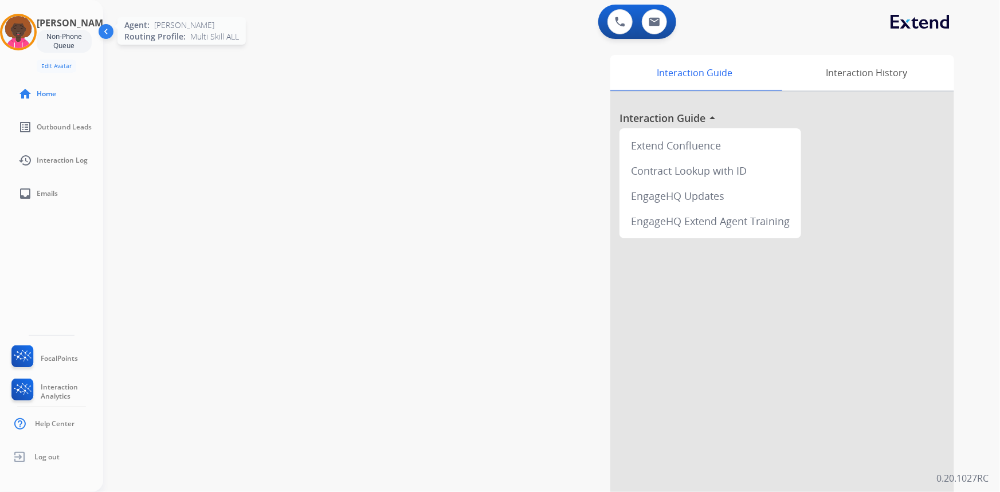
click at [34, 25] on img at bounding box center [18, 32] width 32 height 32
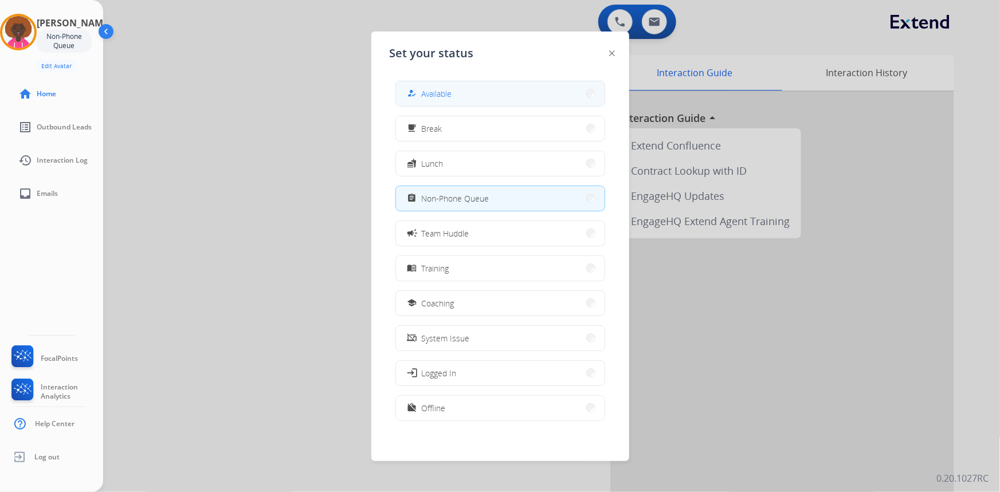
click at [502, 83] on button "how_to_reg Available" at bounding box center [500, 93] width 209 height 25
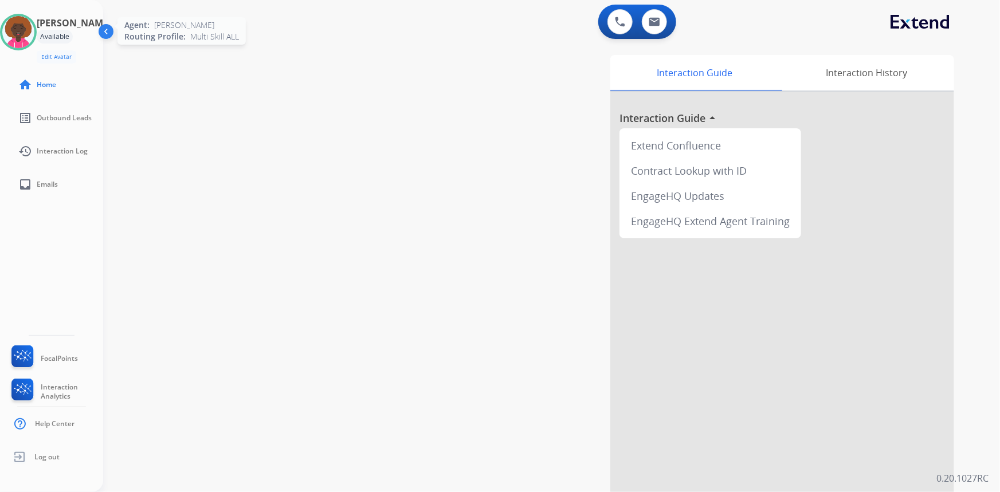
click at [30, 27] on img at bounding box center [18, 32] width 32 height 32
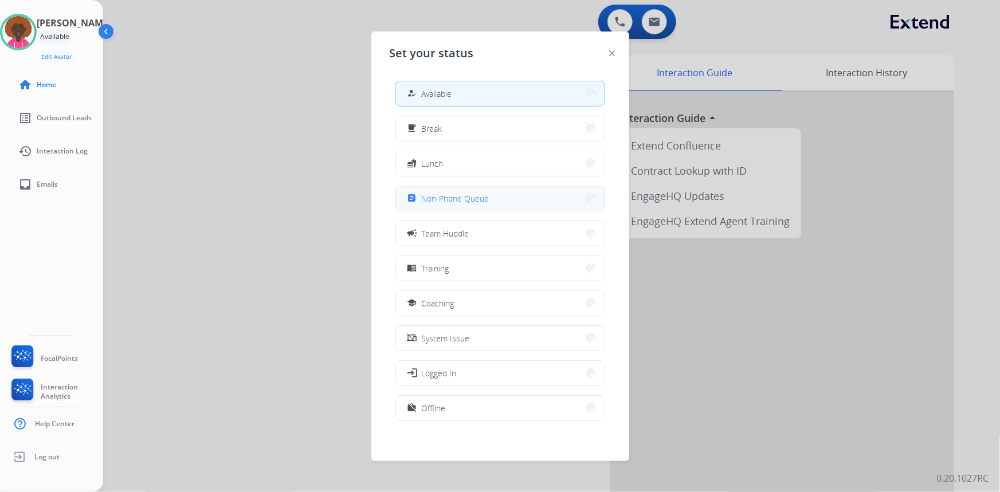
click at [544, 191] on button "assignment Non-Phone Queue" at bounding box center [500, 198] width 209 height 25
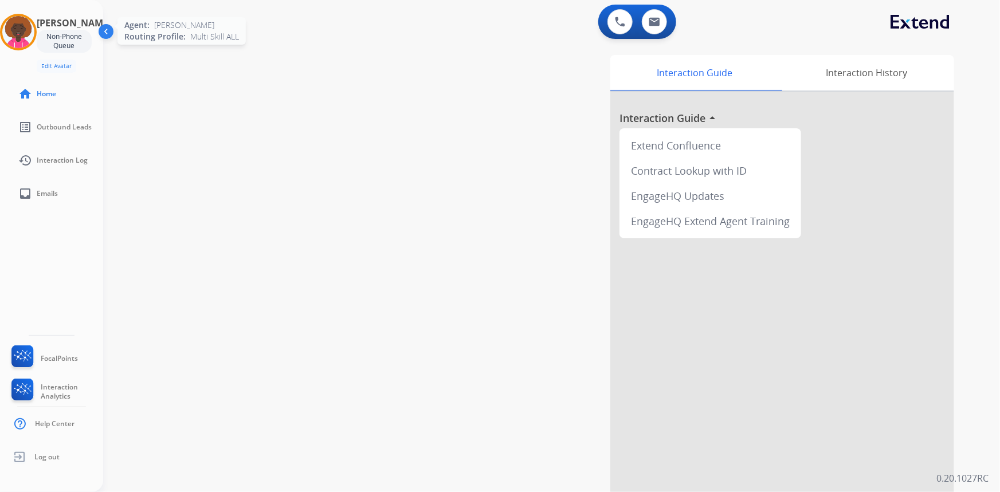
click at [26, 41] on img at bounding box center [18, 32] width 32 height 32
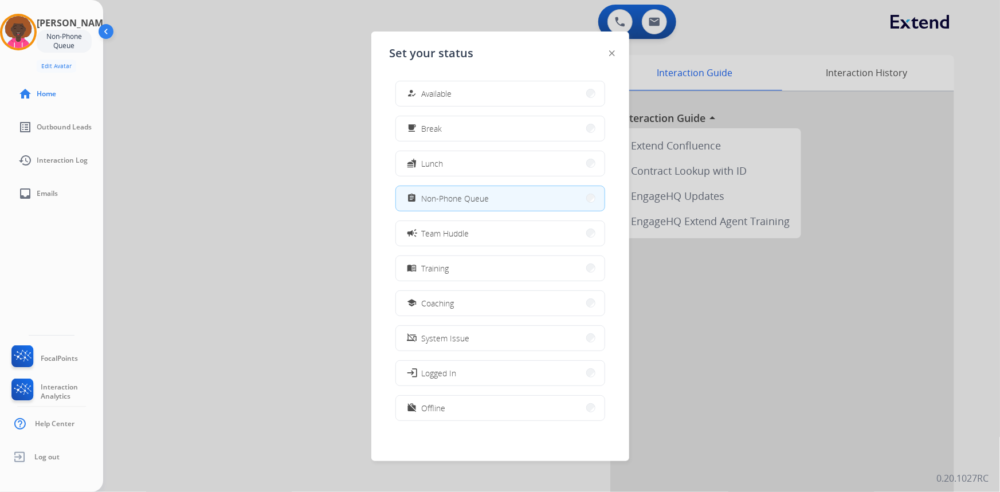
drag, startPoint x: 376, startPoint y: 109, endPoint x: 379, endPoint y: 103, distance: 6.4
drag, startPoint x: 379, startPoint y: 103, endPoint x: 596, endPoint y: 185, distance: 231.6
drag, startPoint x: 596, startPoint y: 185, endPoint x: 453, endPoint y: 94, distance: 169.8
click at [452, 94] on span "Available" at bounding box center [437, 94] width 30 height 12
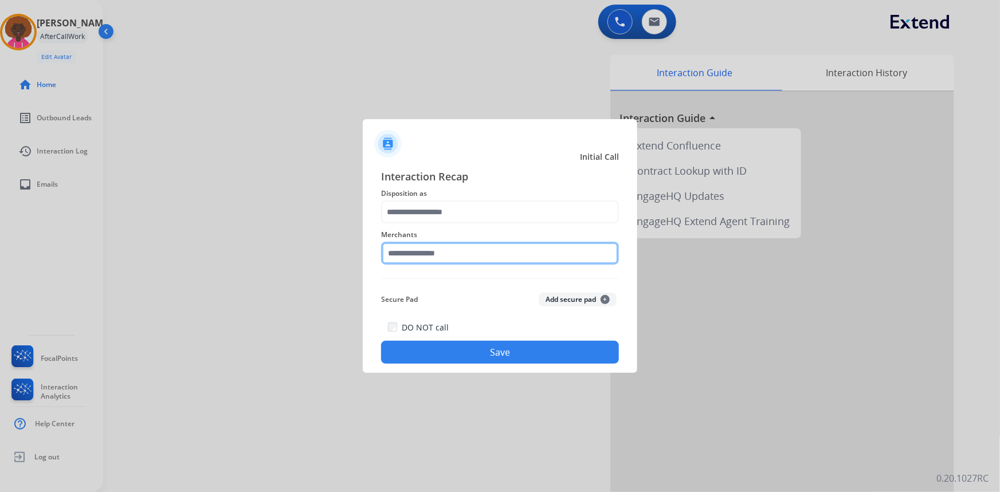
click at [441, 253] on input "text" at bounding box center [500, 253] width 238 height 23
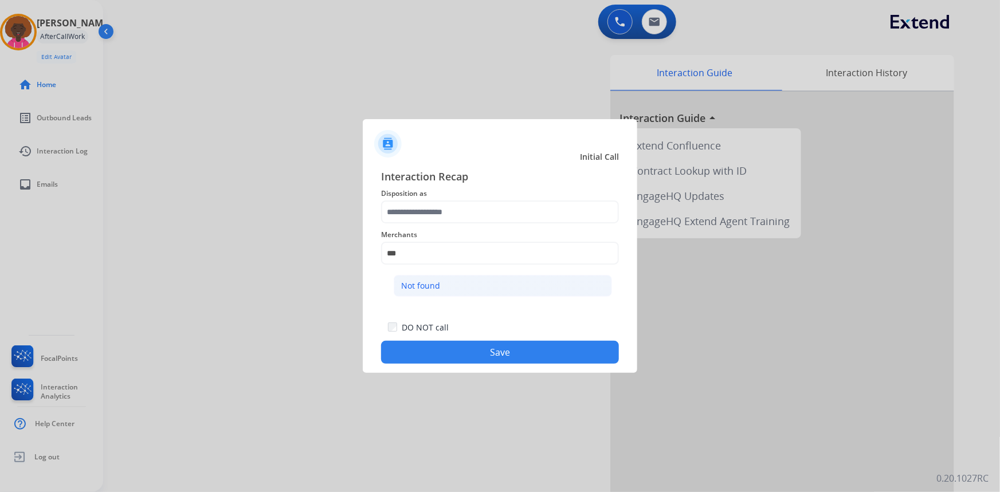
click at [446, 292] on li "Not found" at bounding box center [503, 286] width 218 height 22
type input "*********"
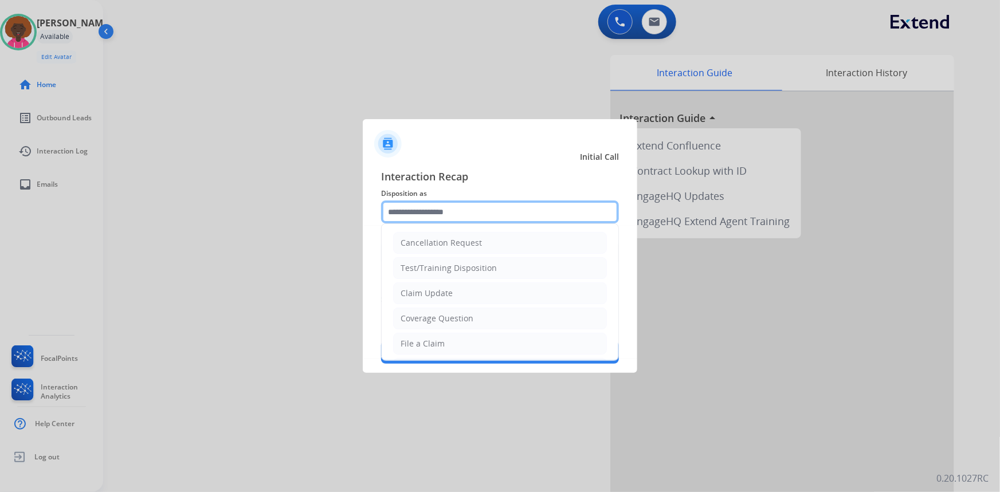
click at [460, 215] on input "text" at bounding box center [500, 212] width 238 height 23
click at [442, 364] on div "Interaction Recap Disposition as Cancellation Request Test/Training Disposition…" at bounding box center [500, 266] width 274 height 214
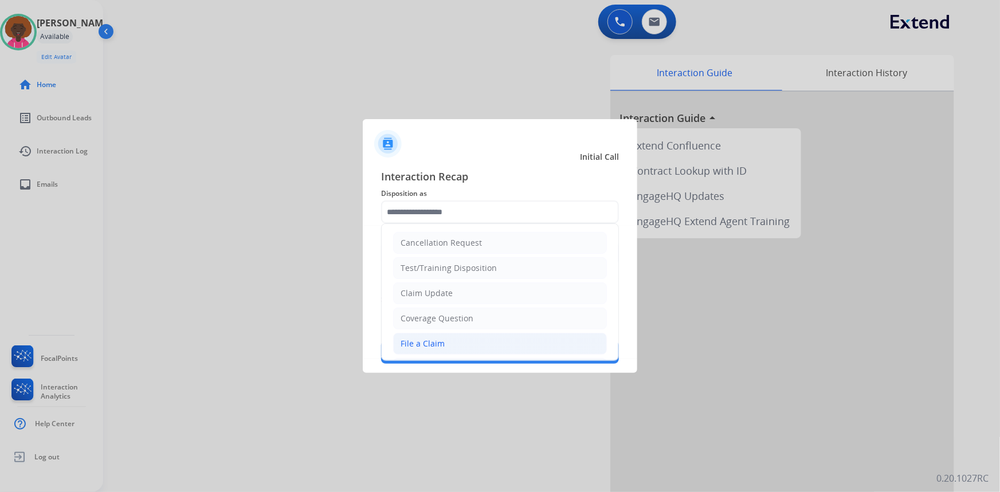
click at [446, 350] on li "File a Claim" at bounding box center [500, 344] width 214 height 22
type input "**********"
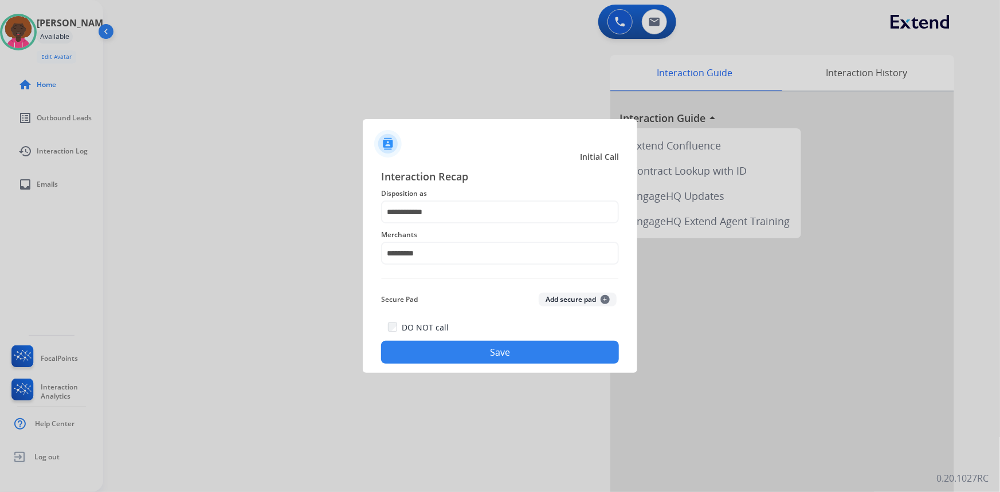
click at [471, 347] on button "Save" at bounding box center [500, 352] width 238 height 23
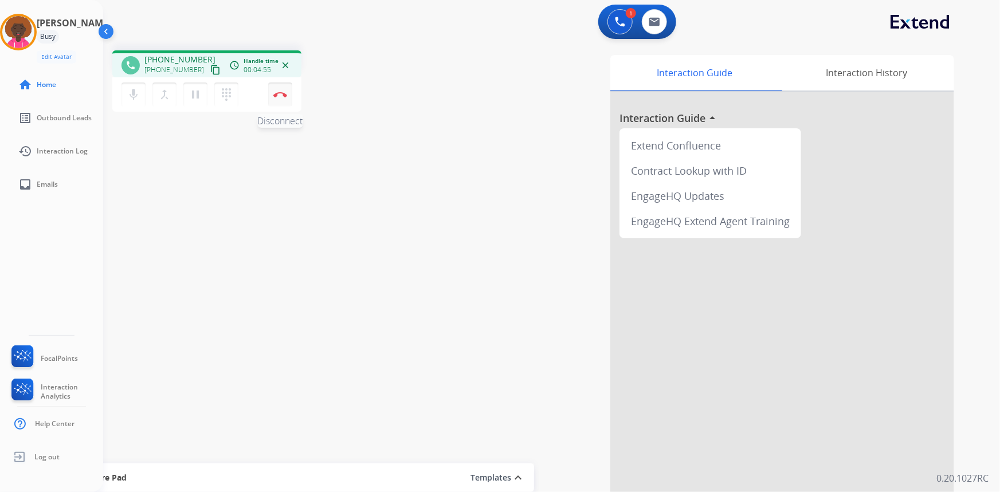
click at [281, 88] on button "Disconnect" at bounding box center [280, 95] width 24 height 24
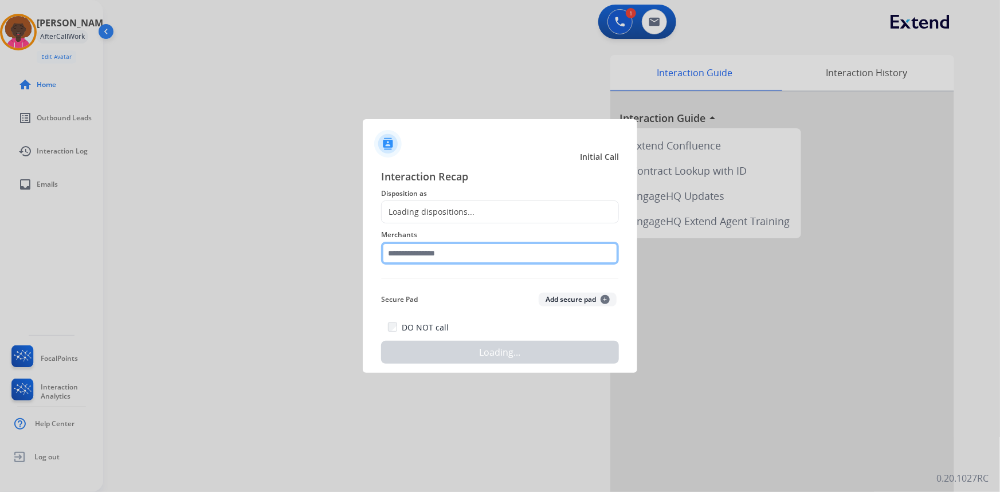
click at [490, 262] on input "text" at bounding box center [500, 253] width 238 height 23
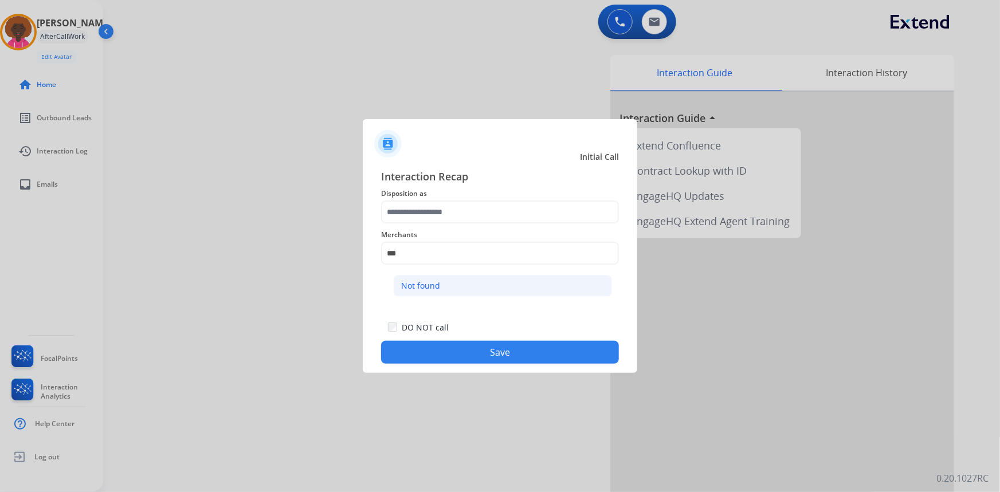
click at [434, 289] on div "Not found" at bounding box center [420, 285] width 39 height 11
type input "*********"
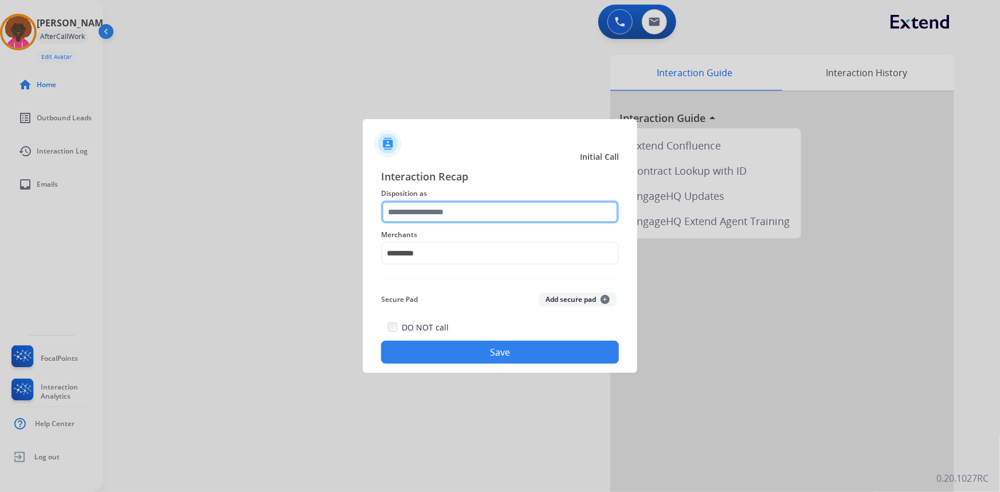
click at [419, 201] on input "text" at bounding box center [500, 212] width 238 height 23
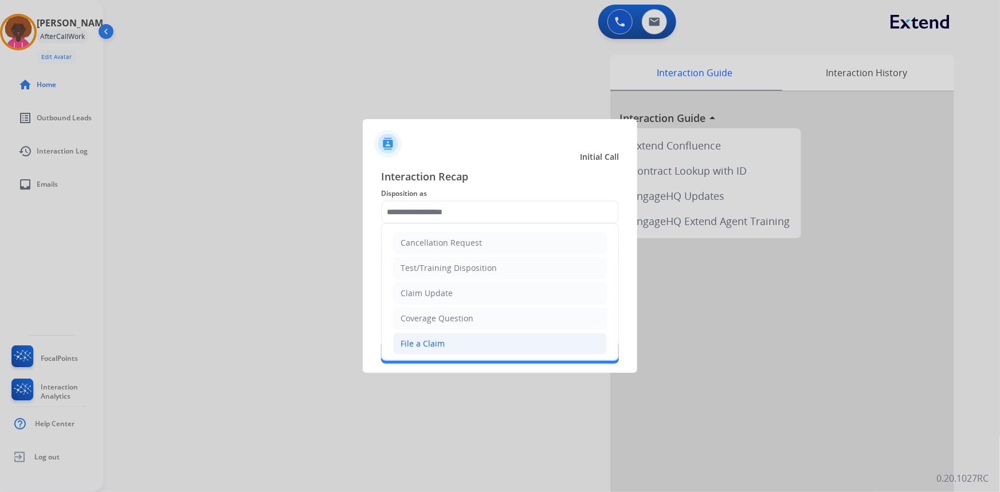
click at [419, 343] on div "File a Claim" at bounding box center [423, 343] width 44 height 11
type input "**********"
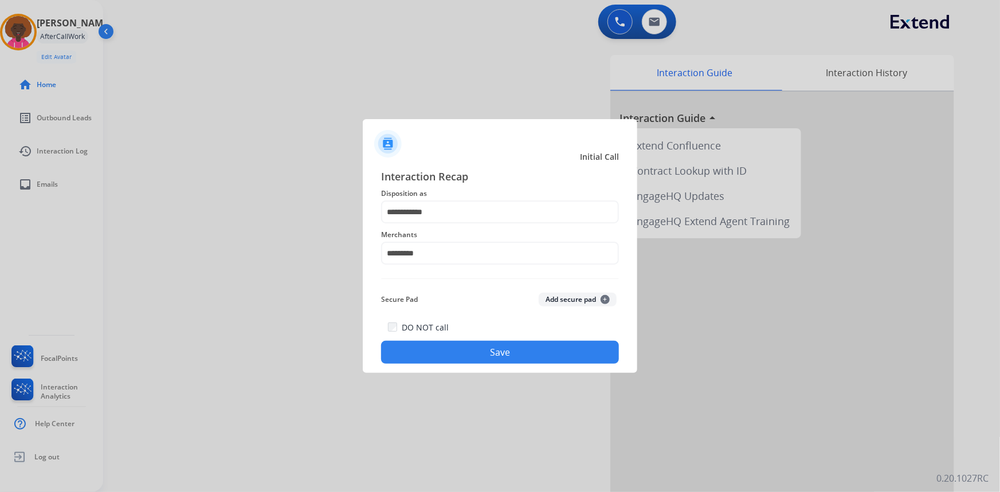
click at [453, 357] on button "Save" at bounding box center [500, 352] width 238 height 23
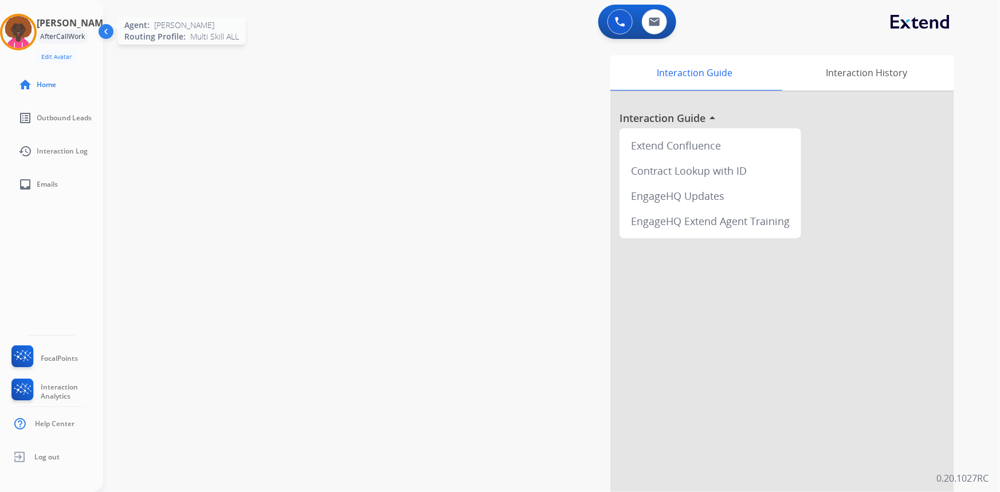
click at [12, 21] on img at bounding box center [18, 32] width 32 height 32
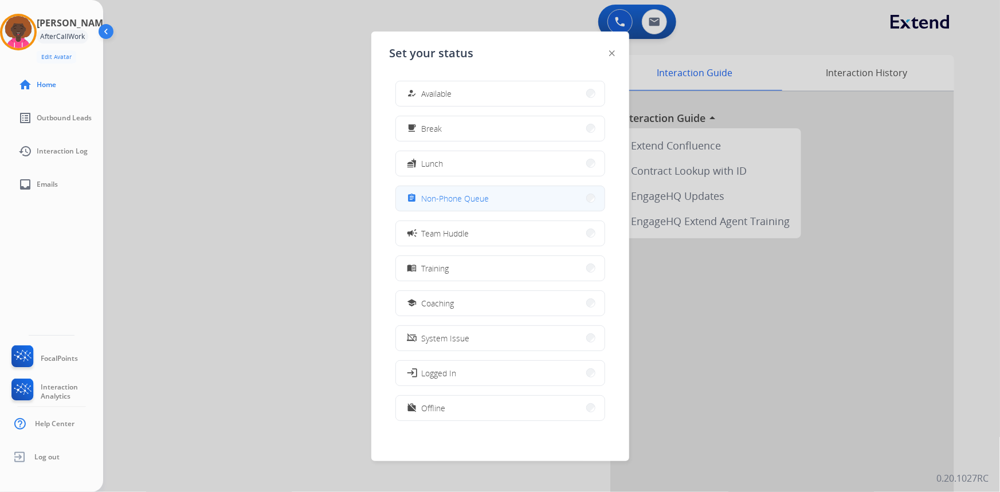
click at [485, 194] on span "Non-Phone Queue" at bounding box center [456, 199] width 68 height 12
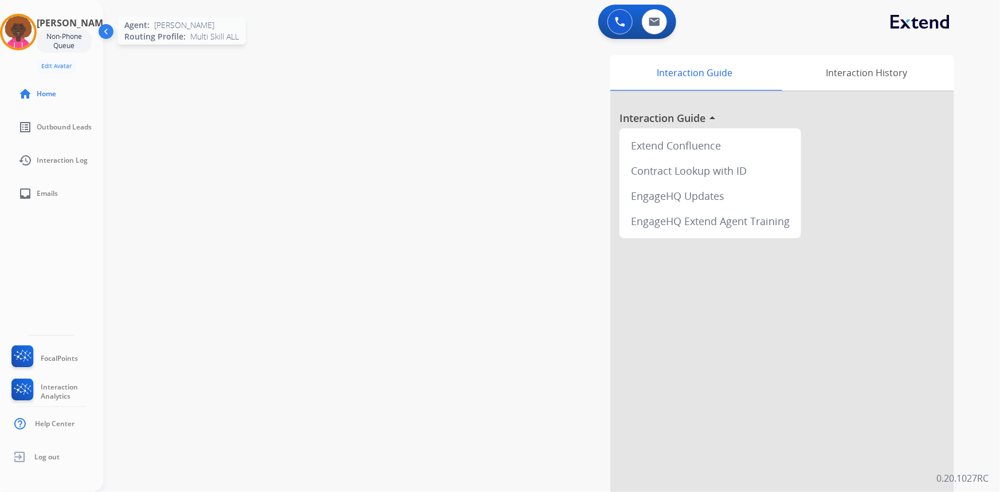
click at [34, 29] on img at bounding box center [18, 32] width 32 height 32
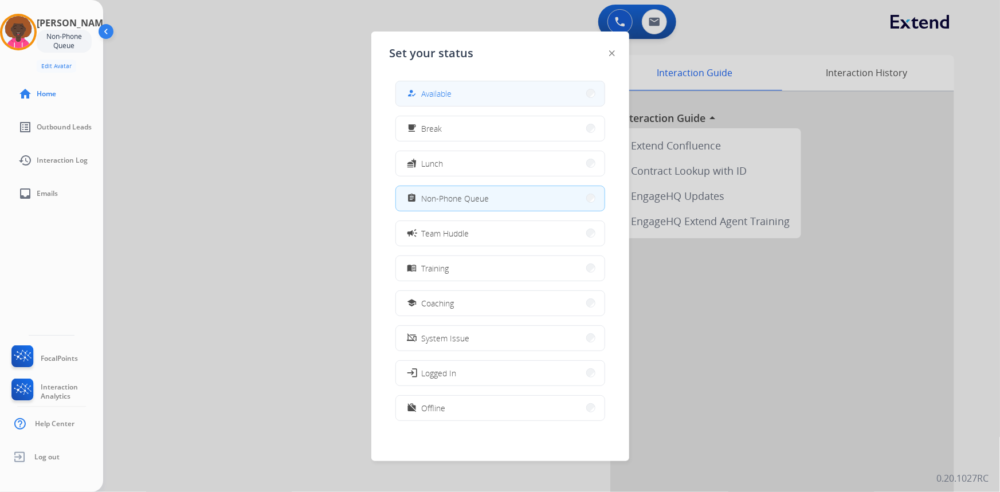
click at [461, 95] on button "how_to_reg Available" at bounding box center [500, 93] width 209 height 25
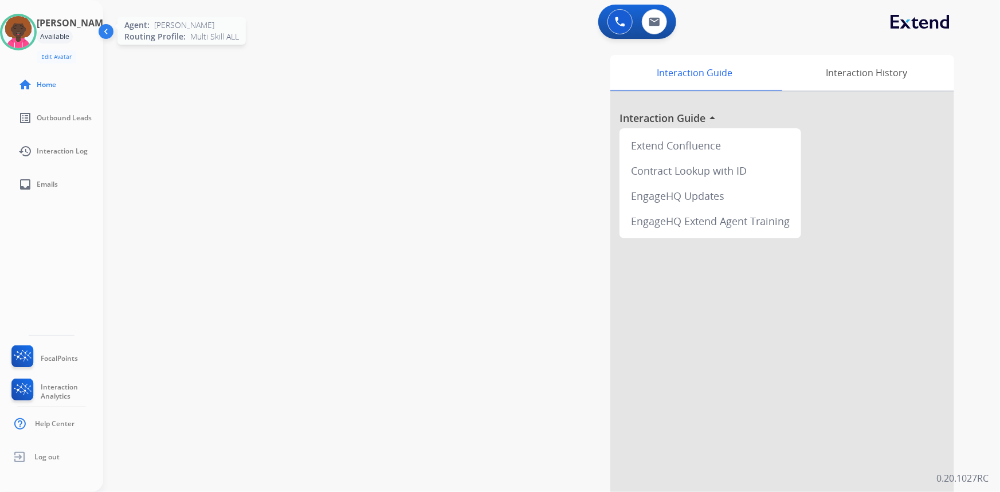
click at [34, 30] on img at bounding box center [18, 32] width 32 height 32
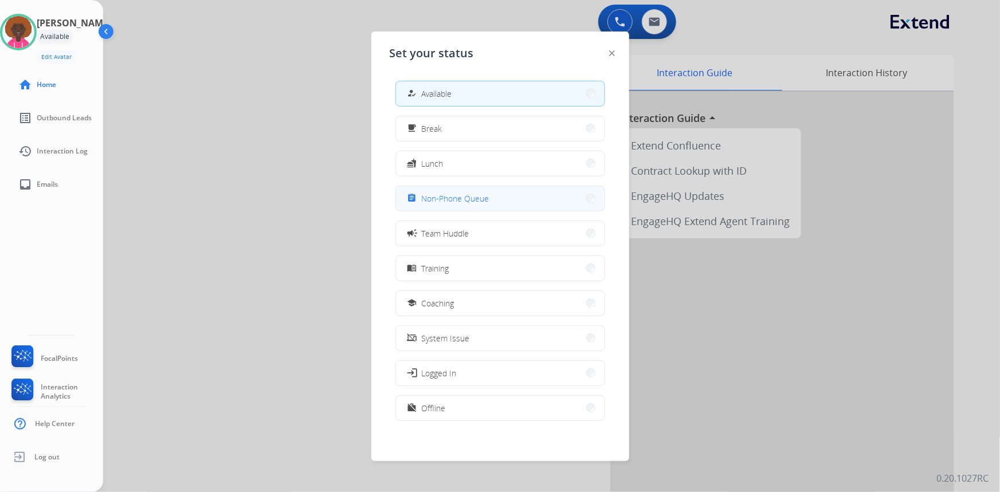
click at [450, 195] on span "Non-Phone Queue" at bounding box center [456, 199] width 68 height 12
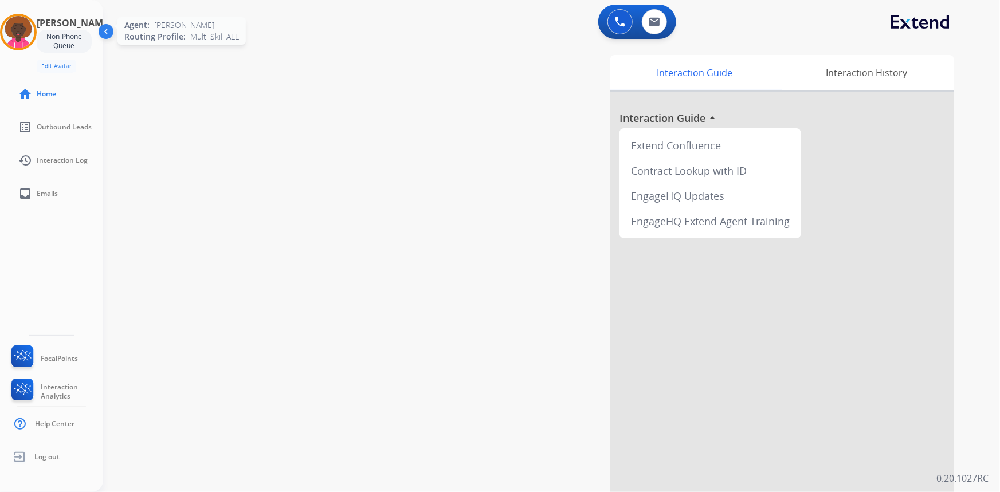
click at [26, 30] on img at bounding box center [18, 32] width 32 height 32
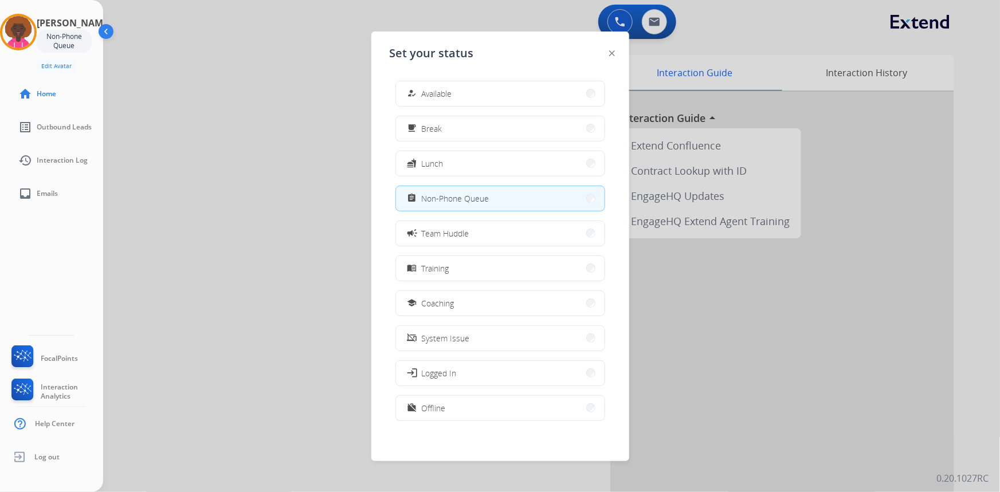
click at [423, 85] on button "how_to_reg Available" at bounding box center [500, 93] width 209 height 25
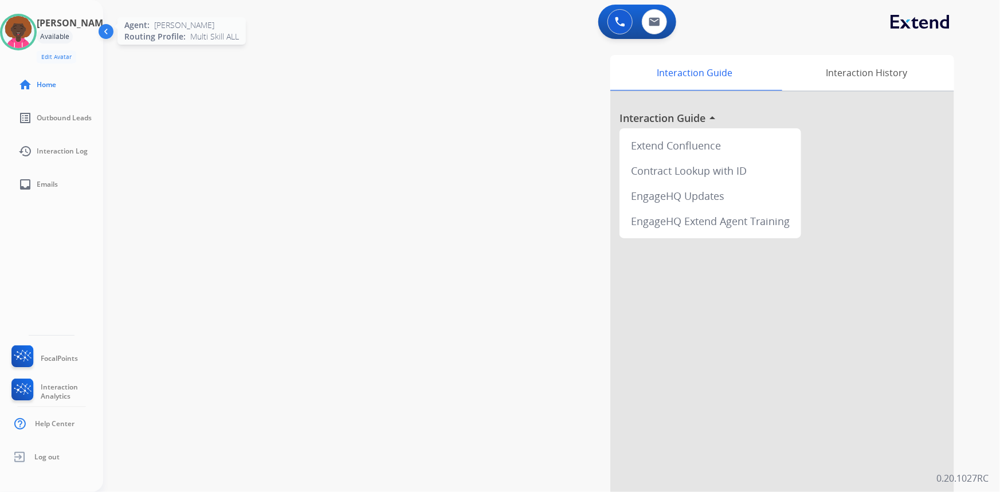
click at [14, 32] on img at bounding box center [18, 32] width 32 height 32
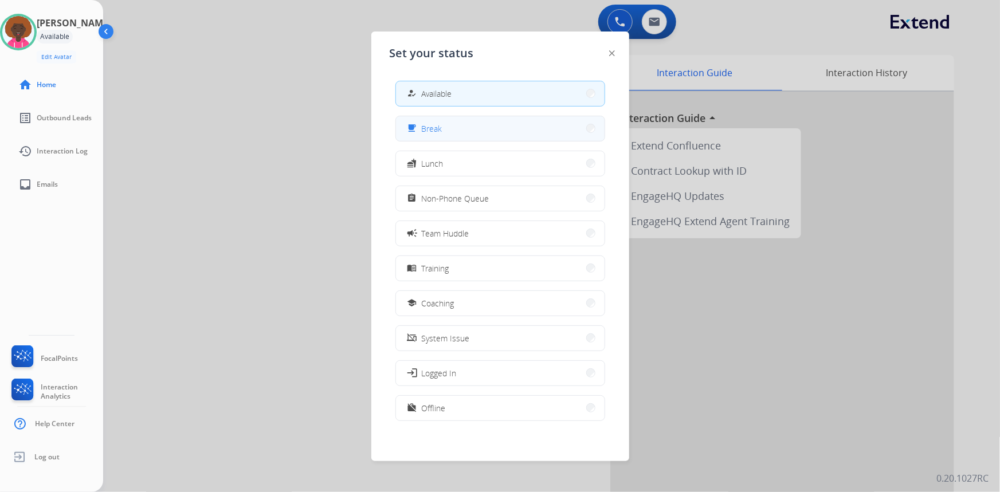
click at [417, 124] on mat-icon "free_breakfast" at bounding box center [412, 129] width 10 height 10
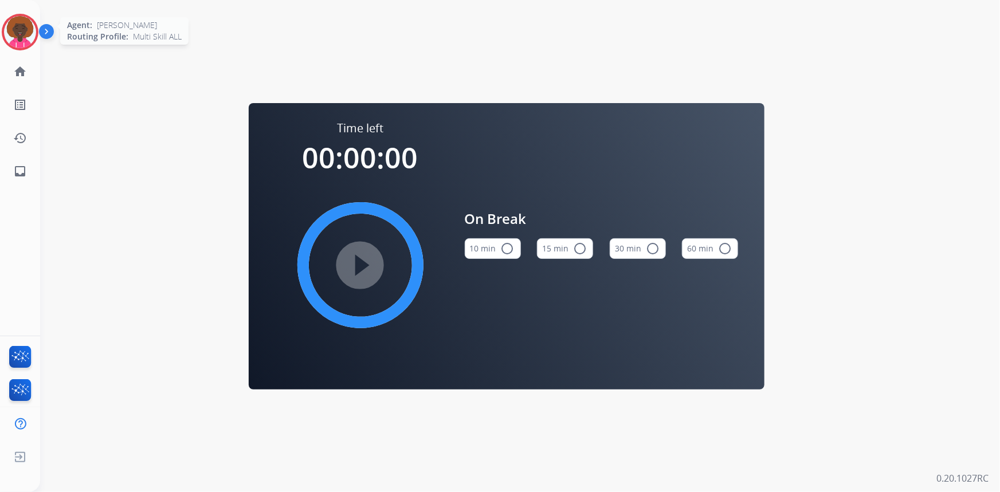
click at [28, 24] on img at bounding box center [20, 32] width 32 height 32
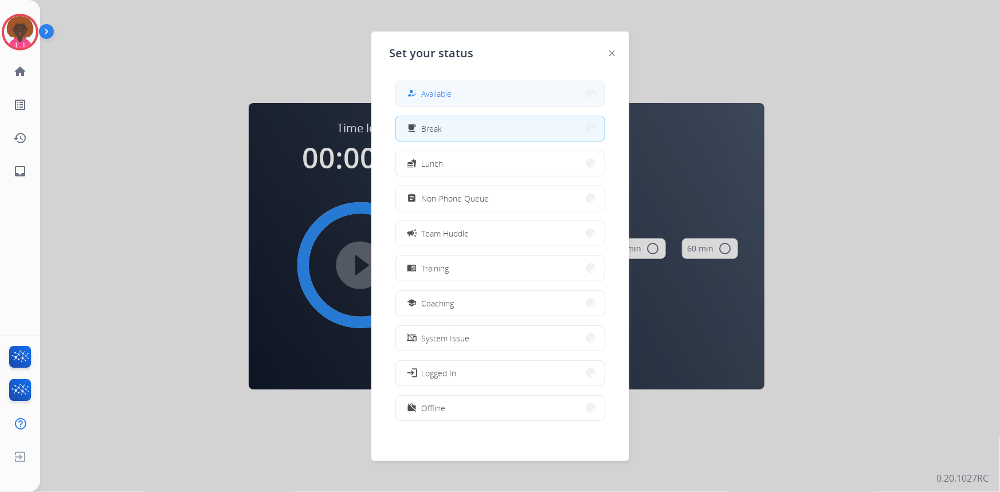
click at [528, 84] on button "how_to_reg Available" at bounding box center [500, 93] width 209 height 25
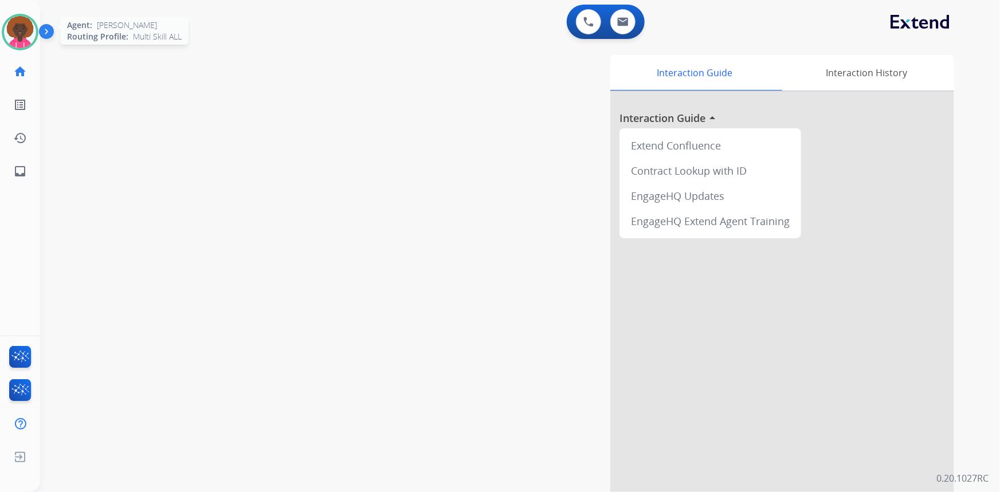
click at [29, 23] on img at bounding box center [20, 32] width 32 height 32
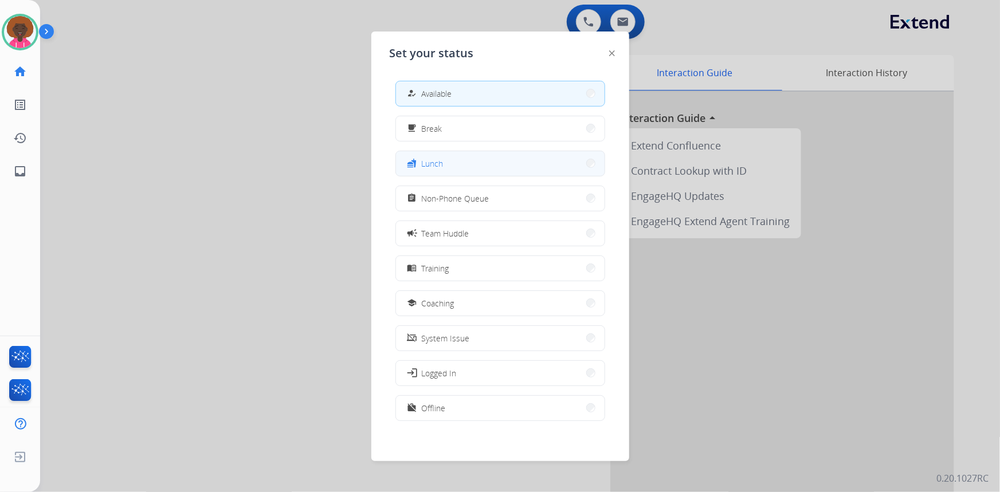
drag, startPoint x: 495, startPoint y: 167, endPoint x: 488, endPoint y: 165, distance: 6.7
click at [488, 165] on button "fastfood Lunch" at bounding box center [500, 163] width 209 height 25
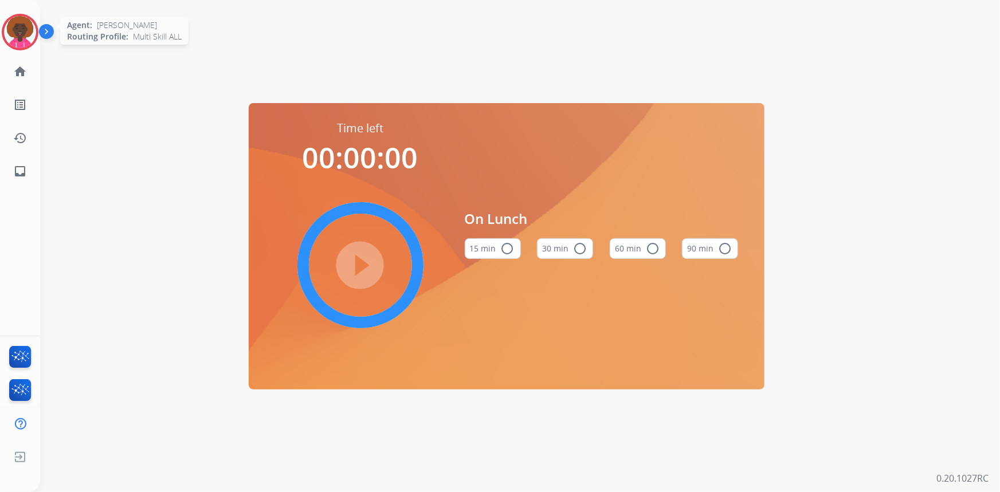
click at [6, 30] on img at bounding box center [20, 32] width 32 height 32
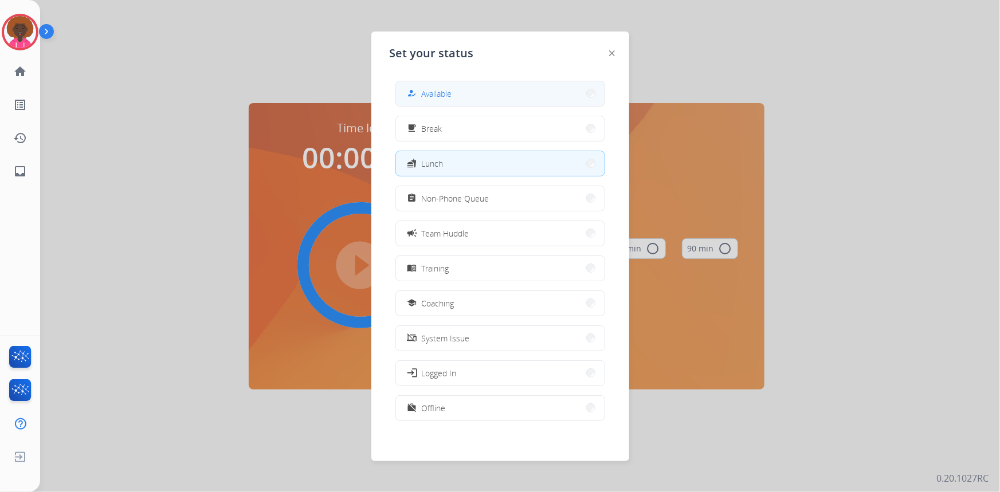
click at [488, 84] on button "how_to_reg Available" at bounding box center [500, 93] width 209 height 25
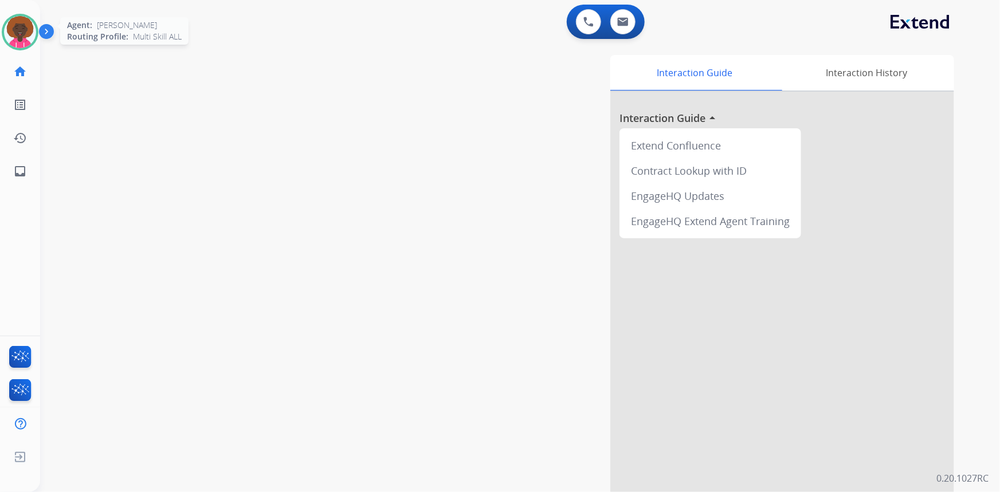
click at [19, 38] on img at bounding box center [20, 32] width 32 height 32
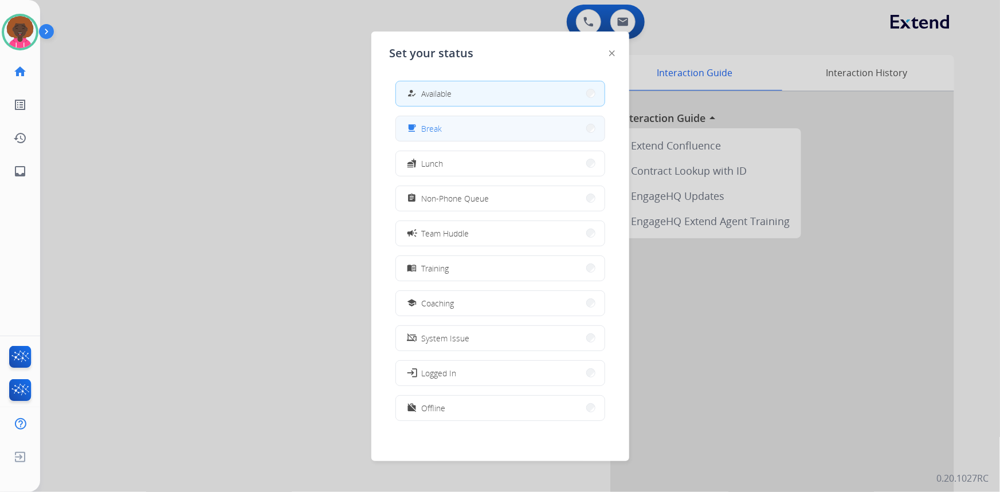
click at [466, 136] on button "free_breakfast Break" at bounding box center [500, 128] width 209 height 25
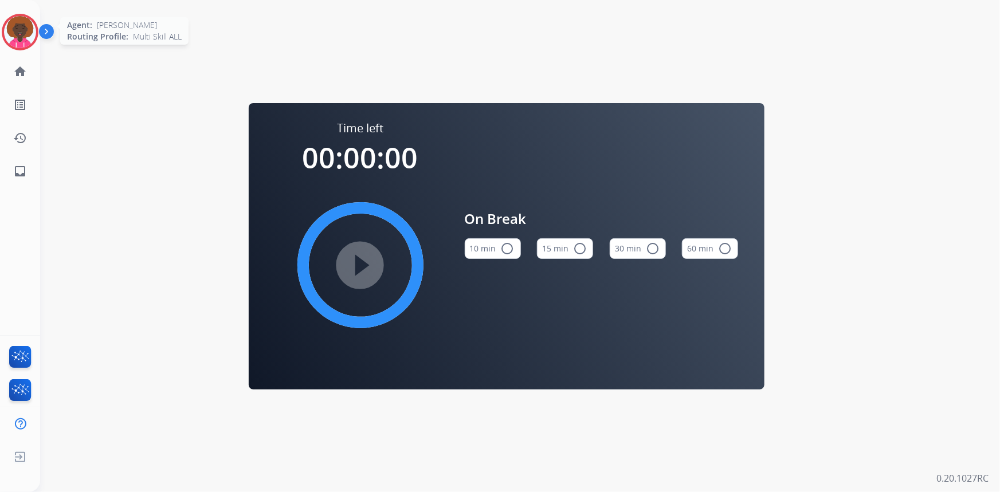
click at [10, 39] on img at bounding box center [20, 32] width 32 height 32
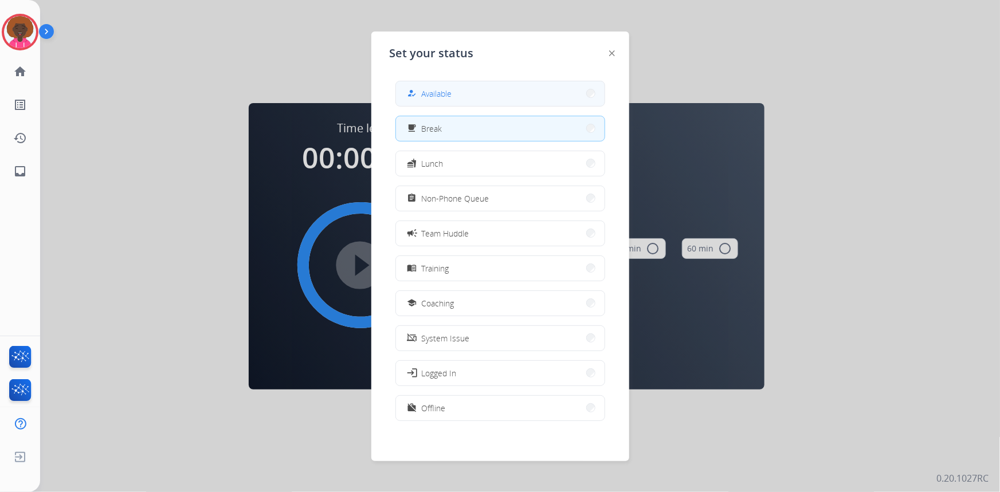
click at [451, 92] on span "Available" at bounding box center [437, 94] width 30 height 12
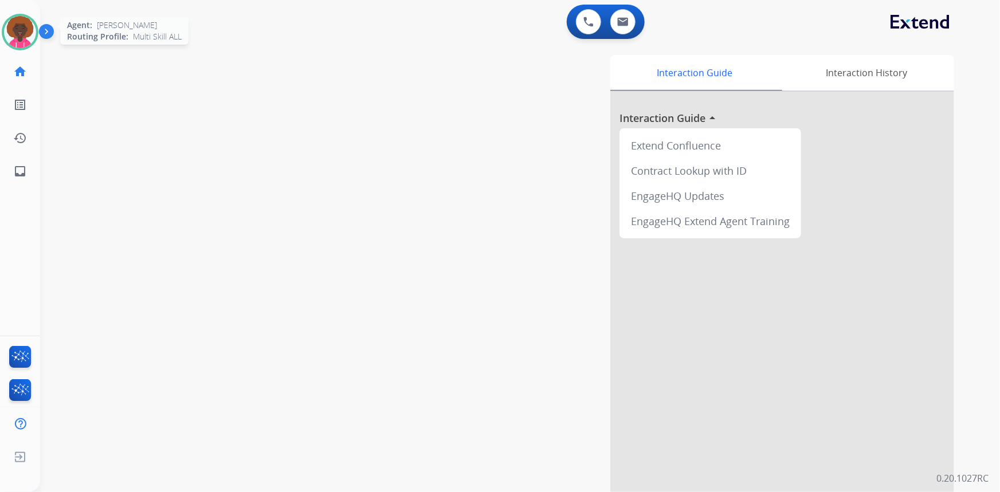
click at [17, 32] on img at bounding box center [20, 32] width 32 height 32
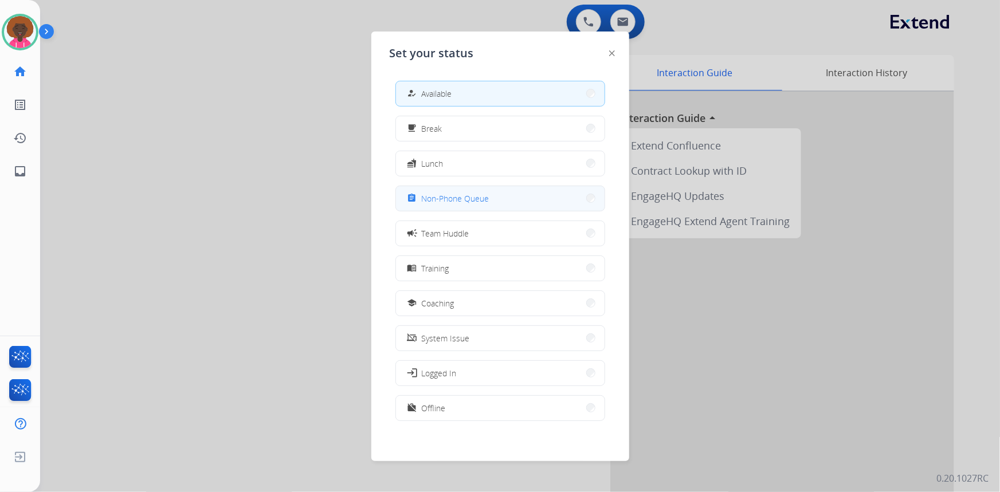
click at [487, 206] on button "assignment Non-Phone Queue" at bounding box center [500, 198] width 209 height 25
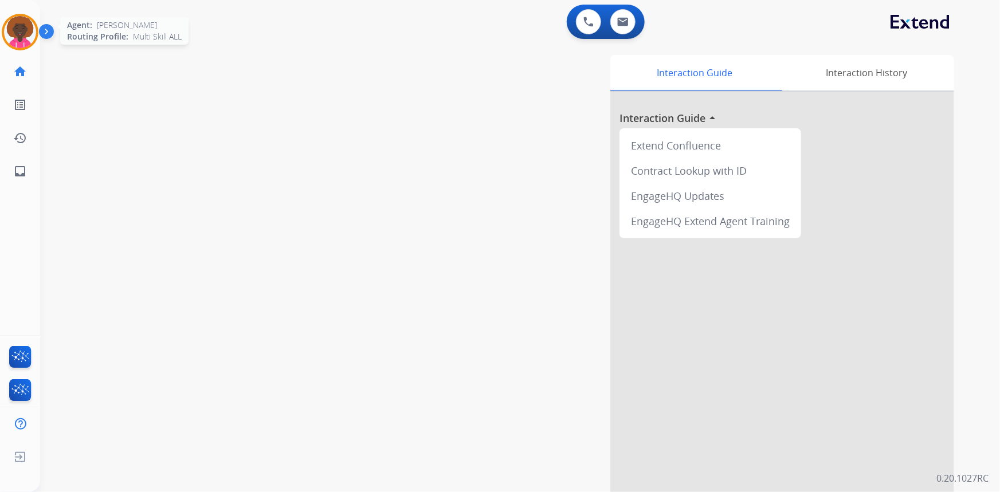
click at [13, 33] on img at bounding box center [20, 32] width 32 height 32
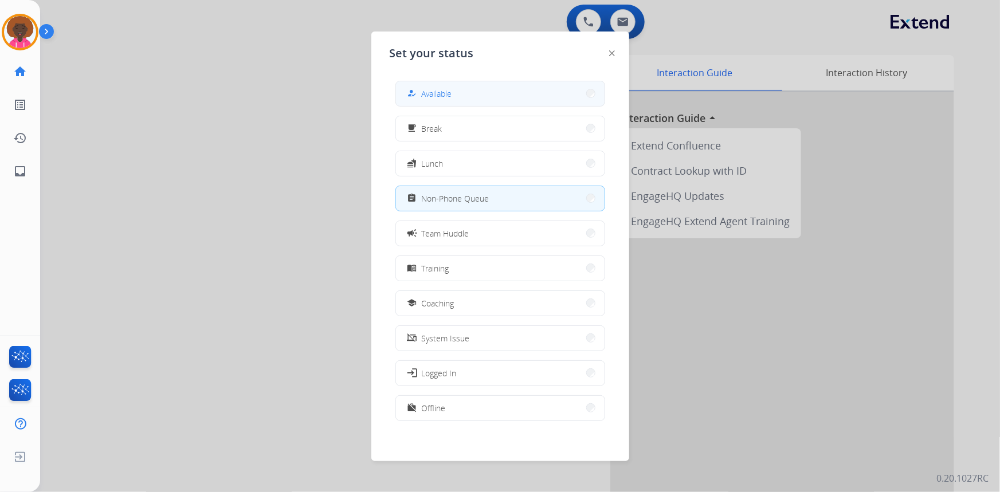
click at [441, 99] on div "how_to_reg Available" at bounding box center [428, 94] width 47 height 14
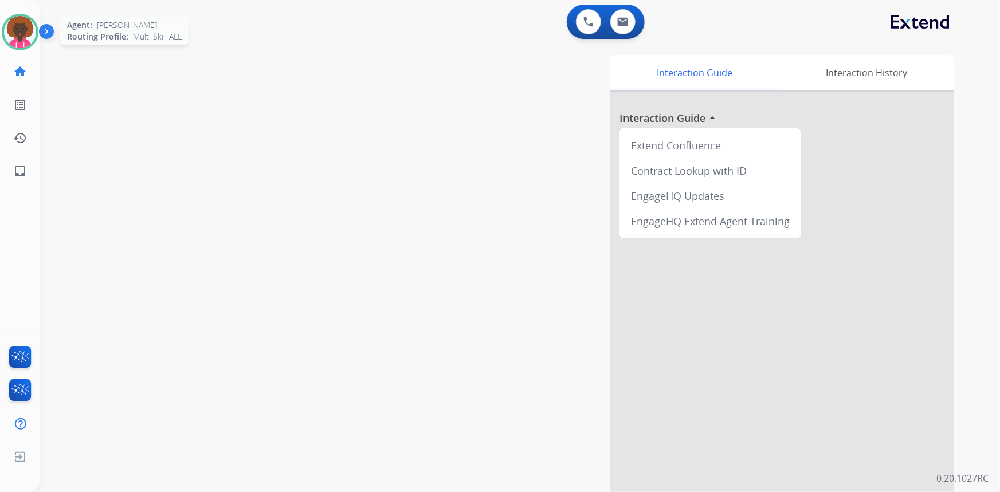
click at [23, 19] on img at bounding box center [20, 32] width 32 height 32
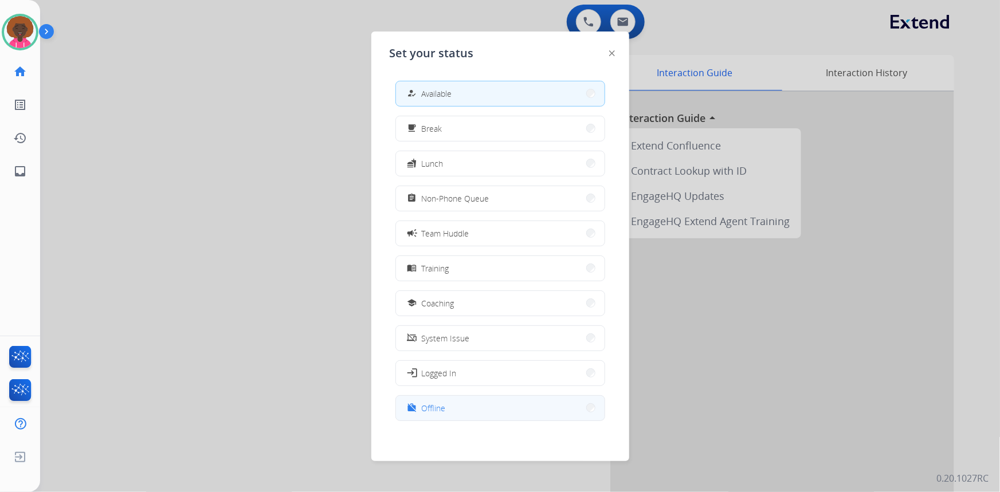
scroll to position [3, 0]
click at [533, 405] on button "work_off Offline" at bounding box center [500, 405] width 209 height 25
